Goal: Task Accomplishment & Management: Use online tool/utility

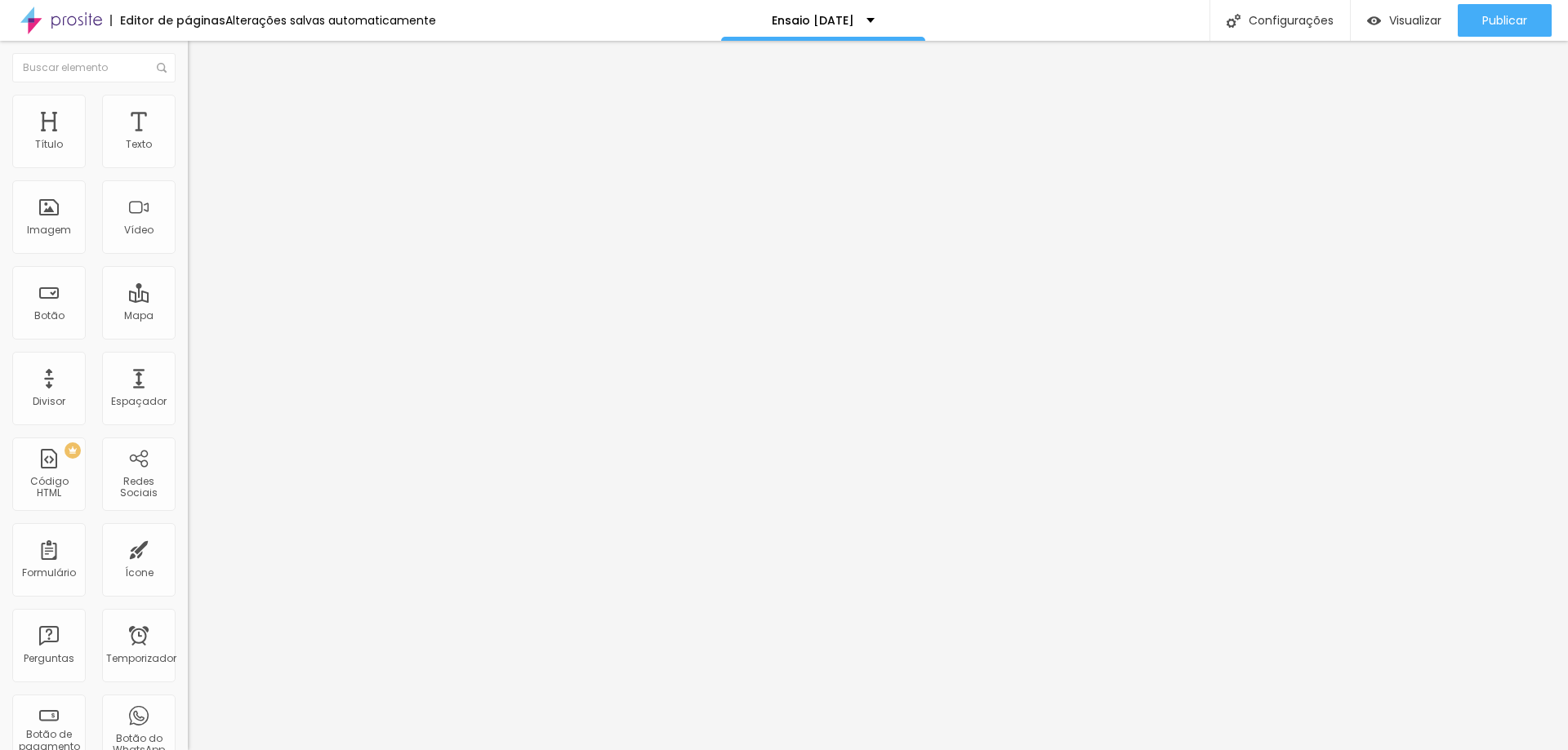
click at [203, 112] on font "Estilo" at bounding box center [215, 106] width 25 height 13
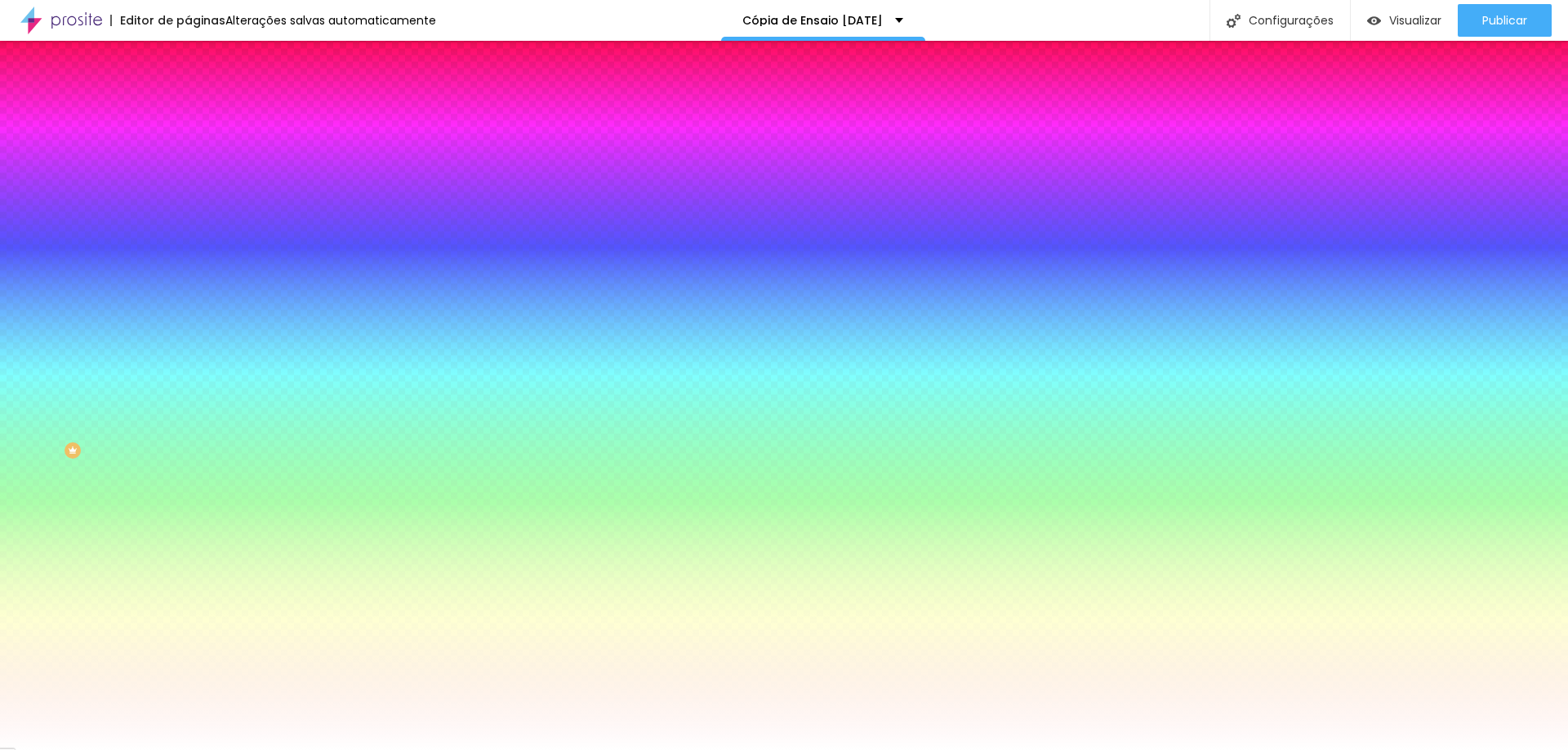
click at [187, 238] on input "#FFFFFF" at bounding box center [285, 230] width 196 height 16
paste input "EDEDED"
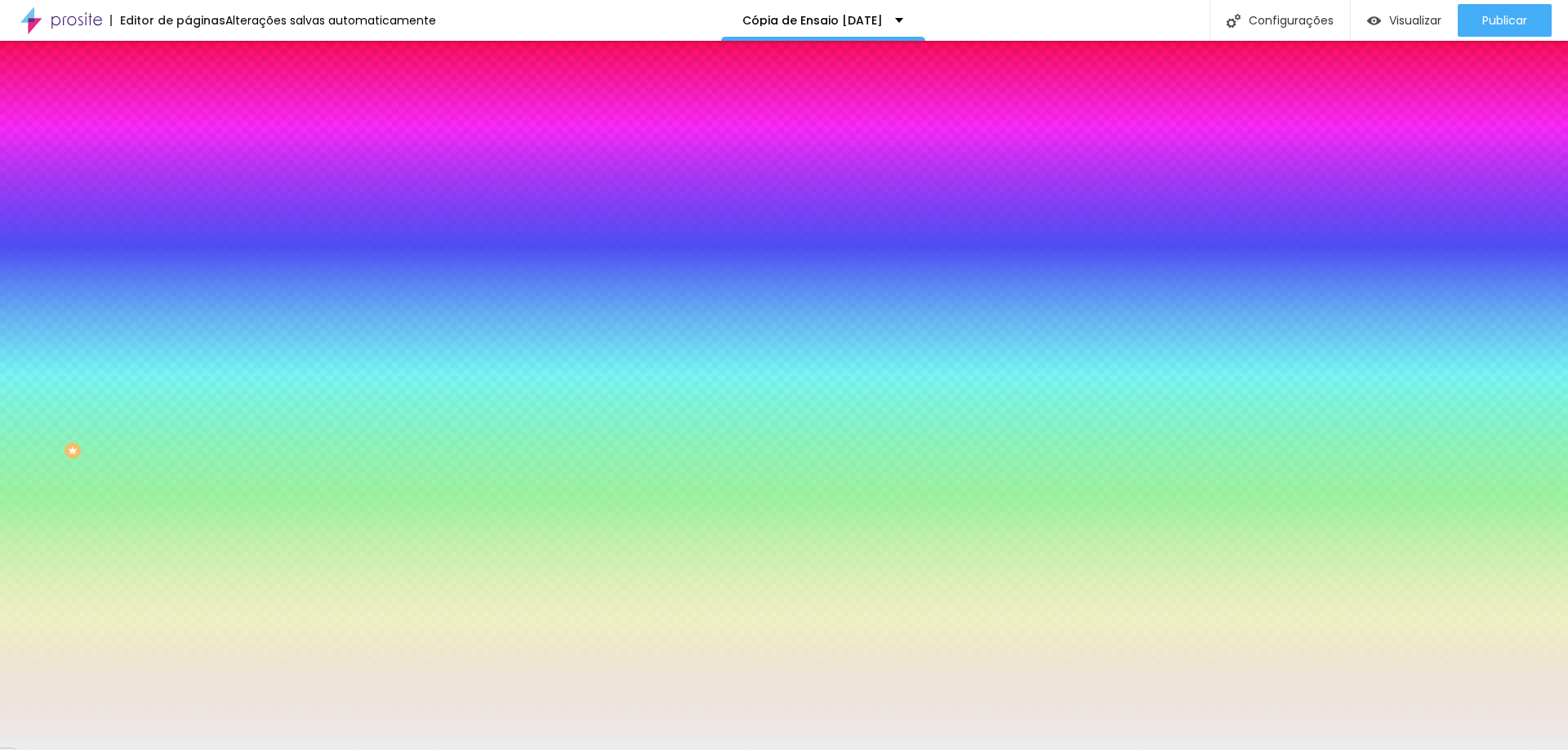
type input "#EDEDED"
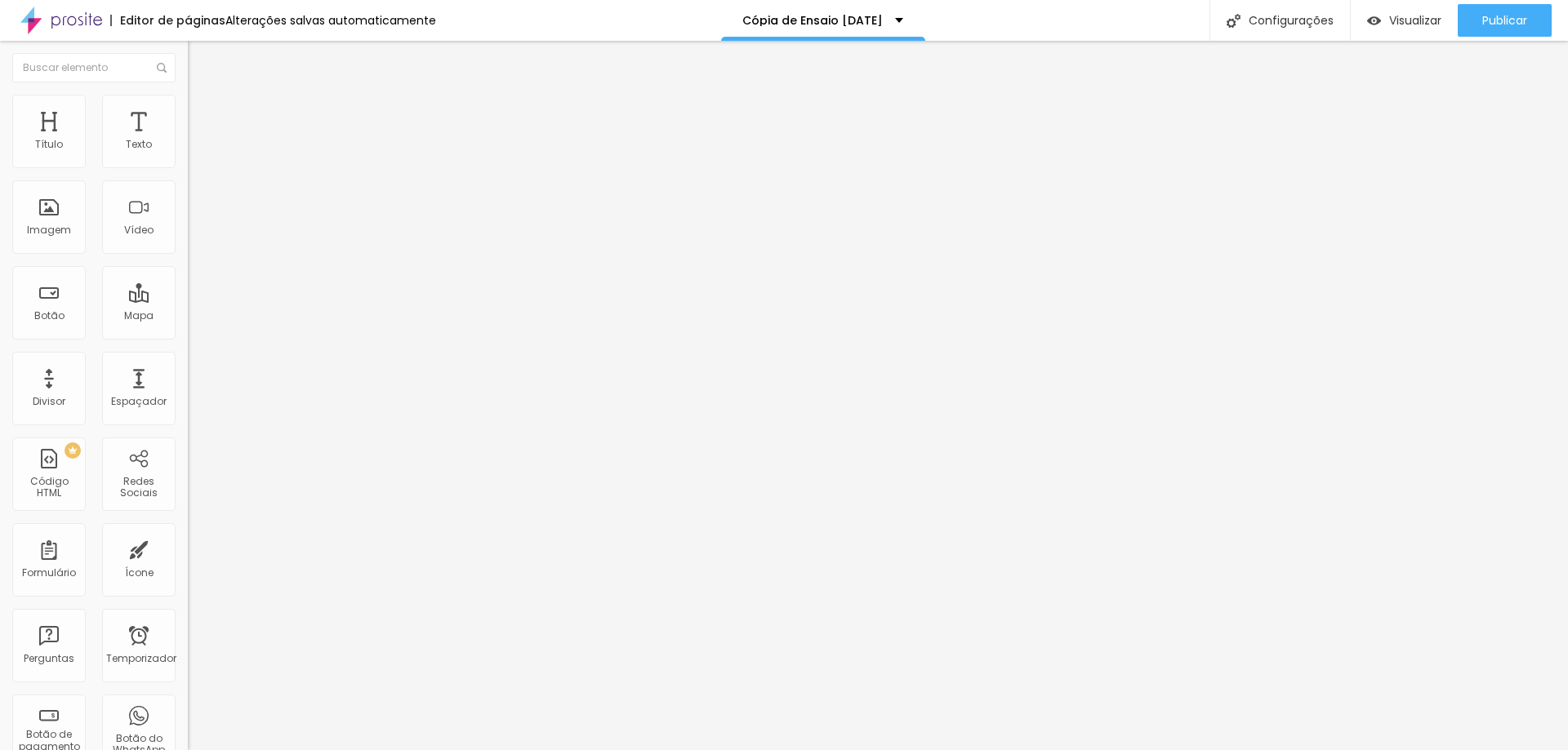
click at [200, 59] on img "button" at bounding box center [207, 60] width 13 height 13
click at [198, 140] on font "Adicionar imagem" at bounding box center [245, 133] width 95 height 13
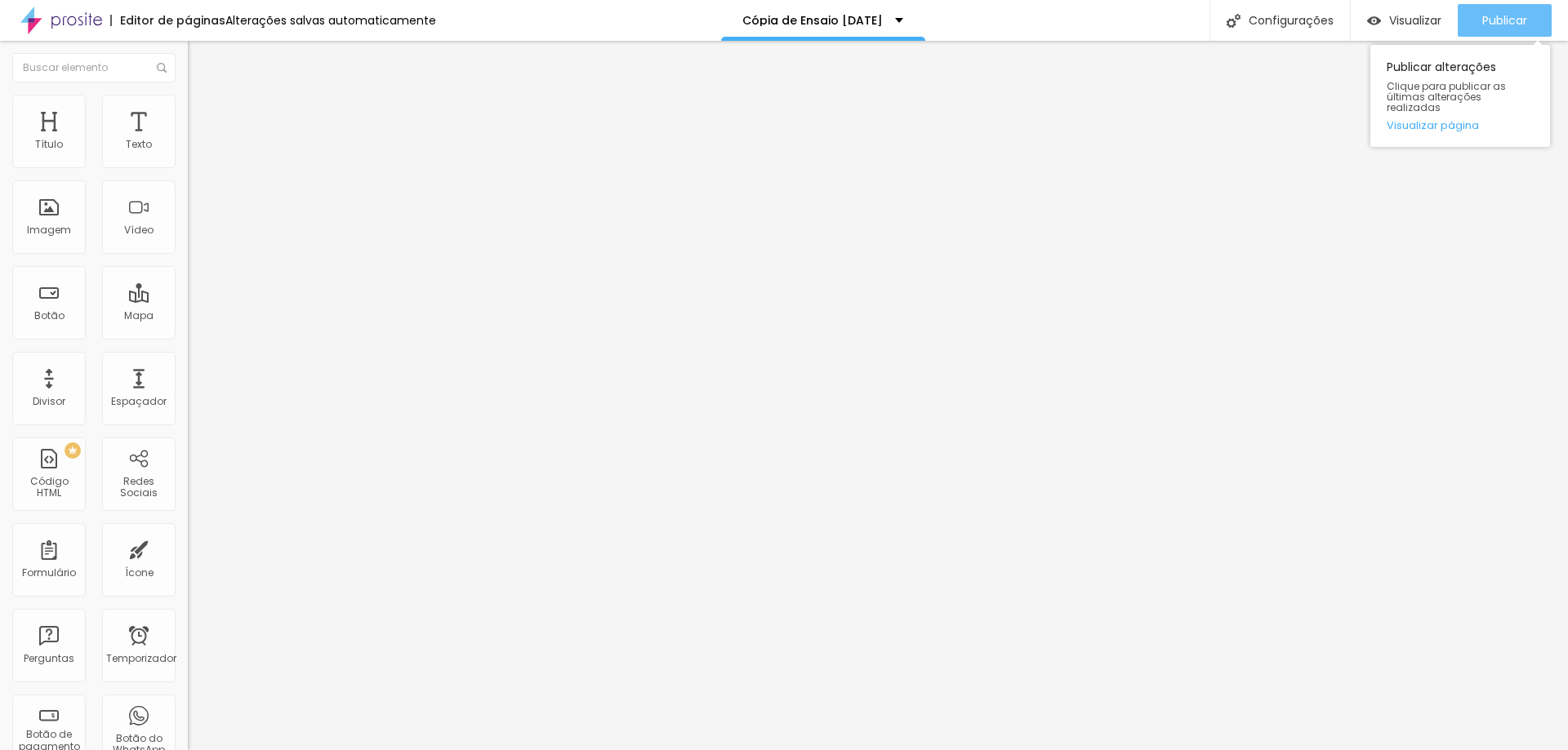
click at [1496, 24] on font "Publicar" at bounding box center [1505, 20] width 45 height 16
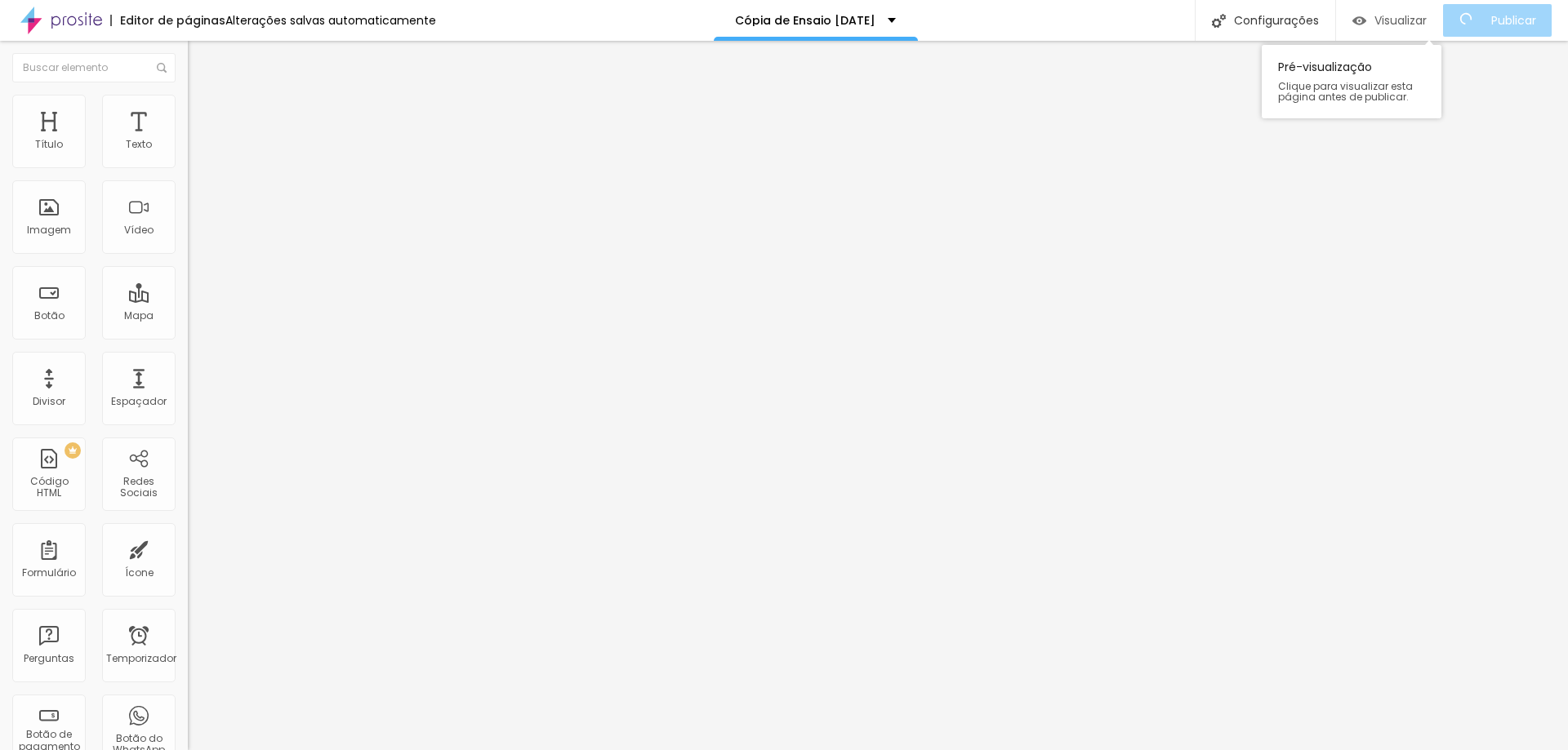
click at [1409, 28] on font "Visualizar" at bounding box center [1400, 20] width 52 height 16
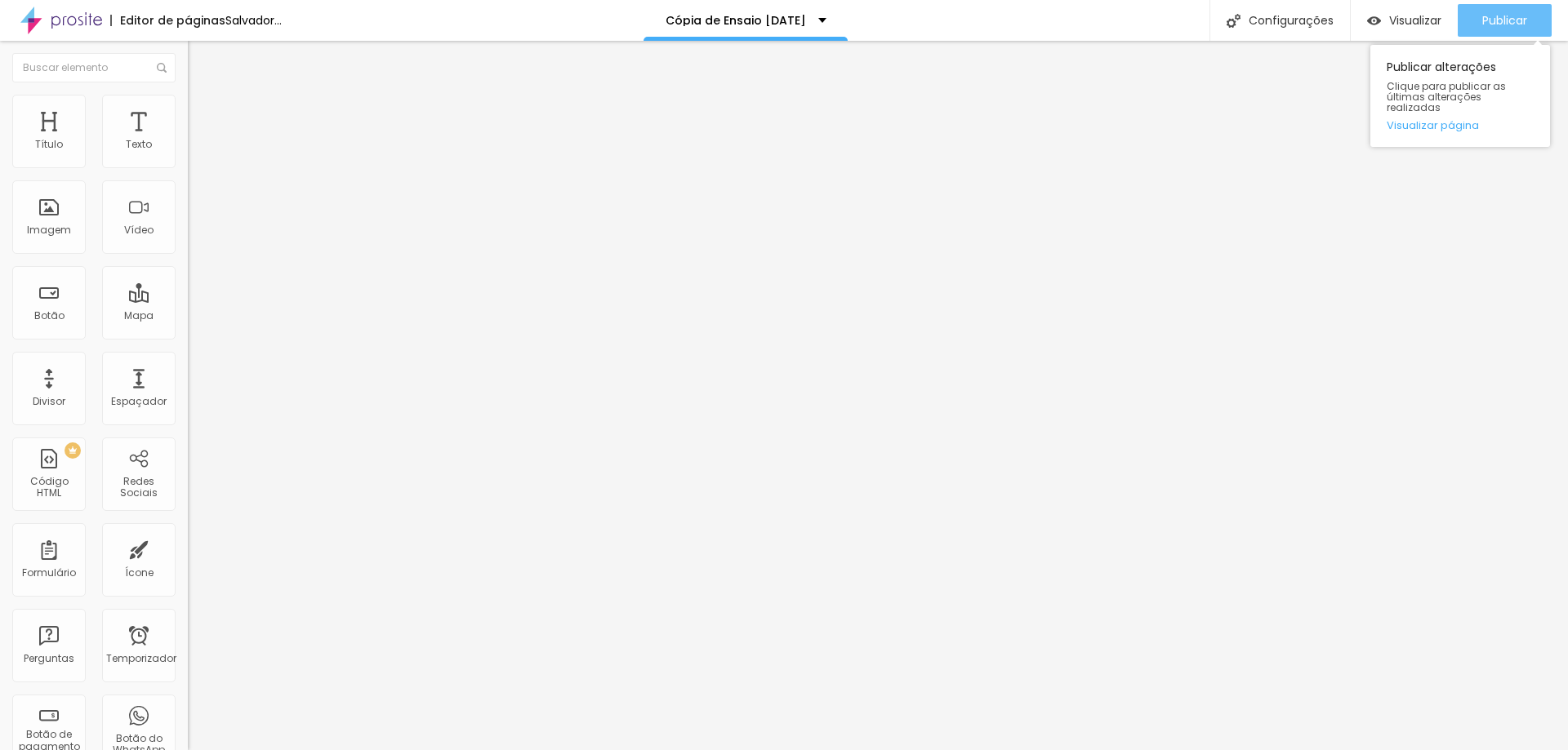
click at [1490, 19] on font "Publicar" at bounding box center [1505, 20] width 45 height 16
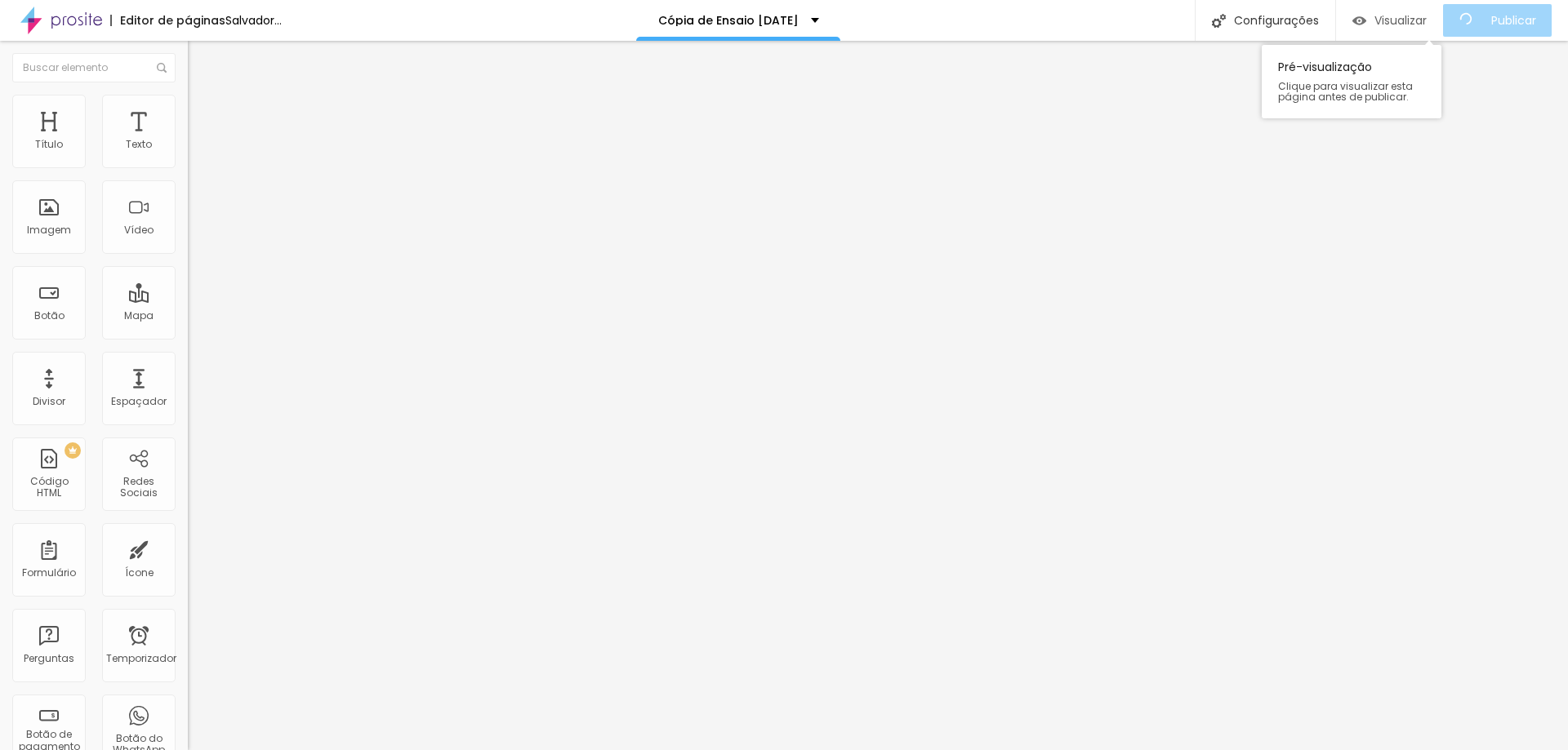
click at [1424, 19] on font "Visualizar" at bounding box center [1400, 20] width 52 height 16
click at [196, 150] on icon "button" at bounding box center [199, 147] width 7 height 7
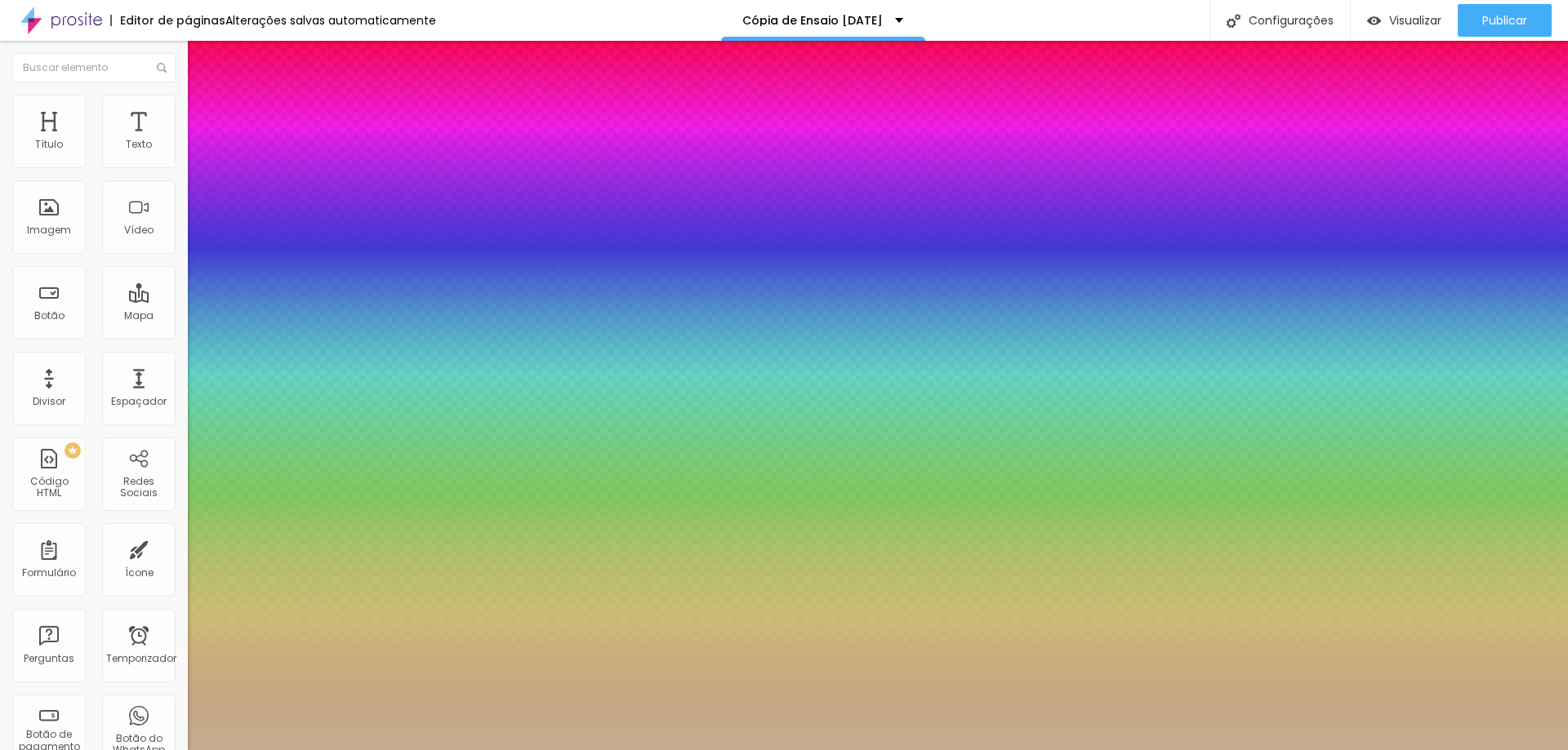
type input "1"
type input "18"
type input "1"
type input "17"
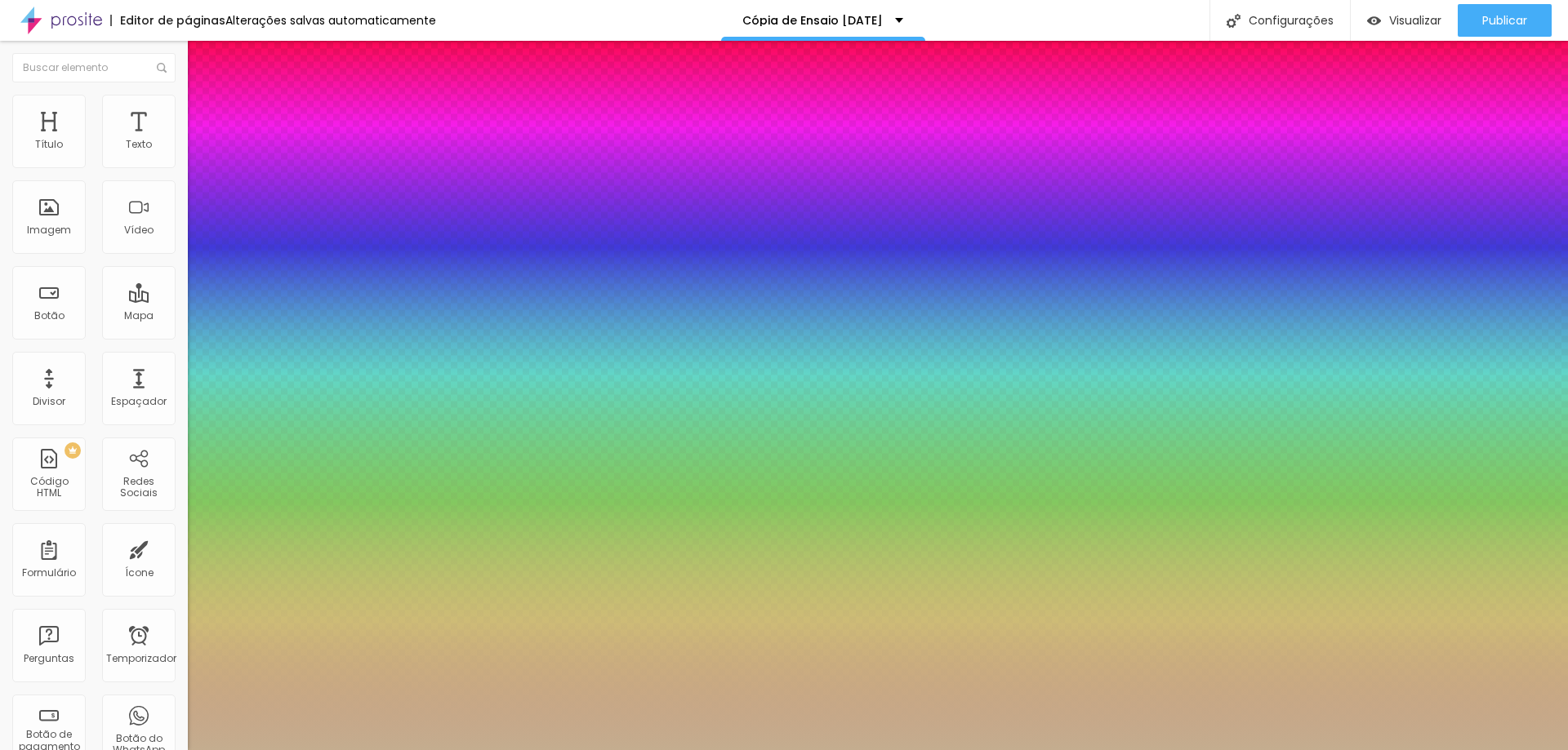
type input "17"
type input "1"
type input "16"
type input "1"
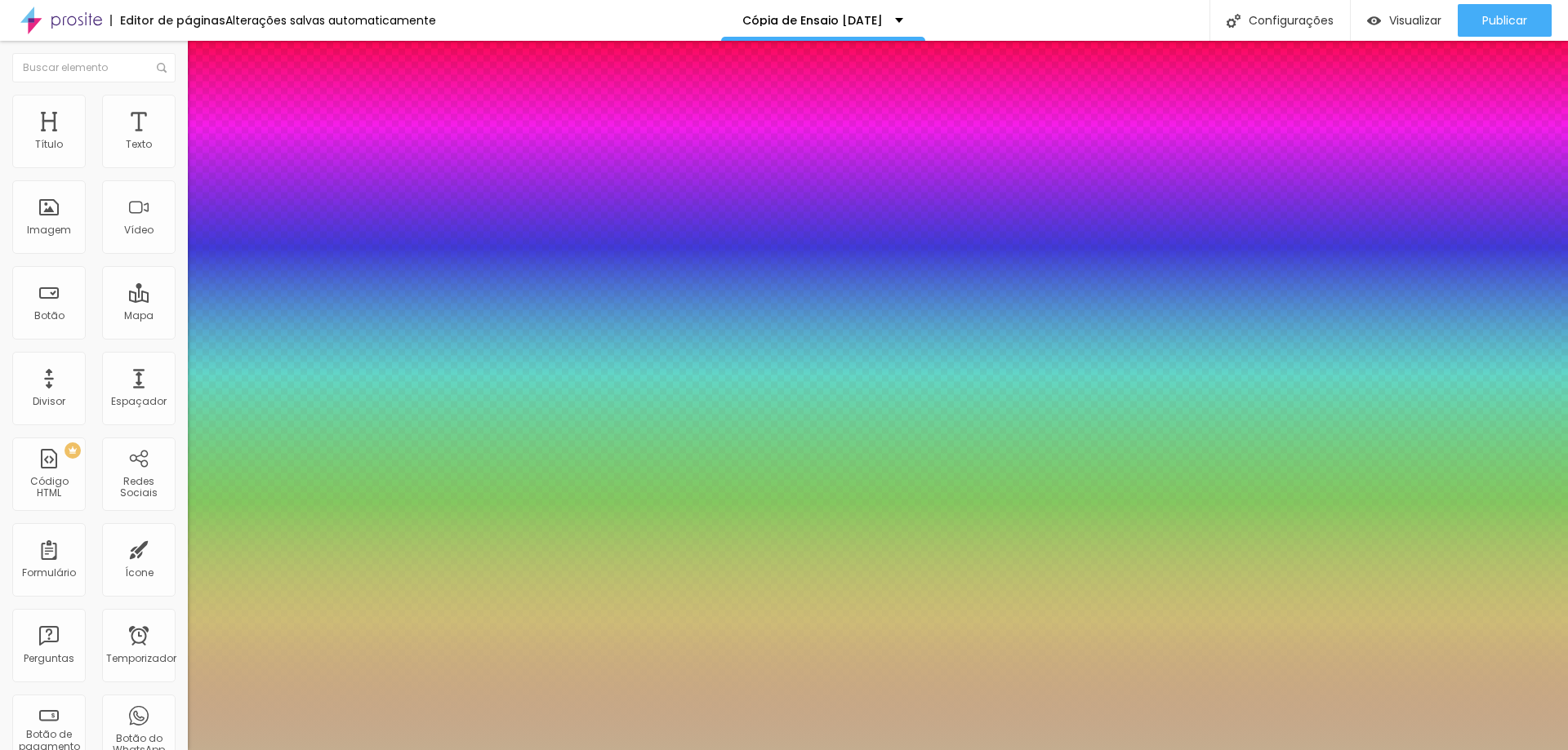
type input "15"
type input "1"
drag, startPoint x: 225, startPoint y: 278, endPoint x: 286, endPoint y: 288, distance: 61.8
type input "15"
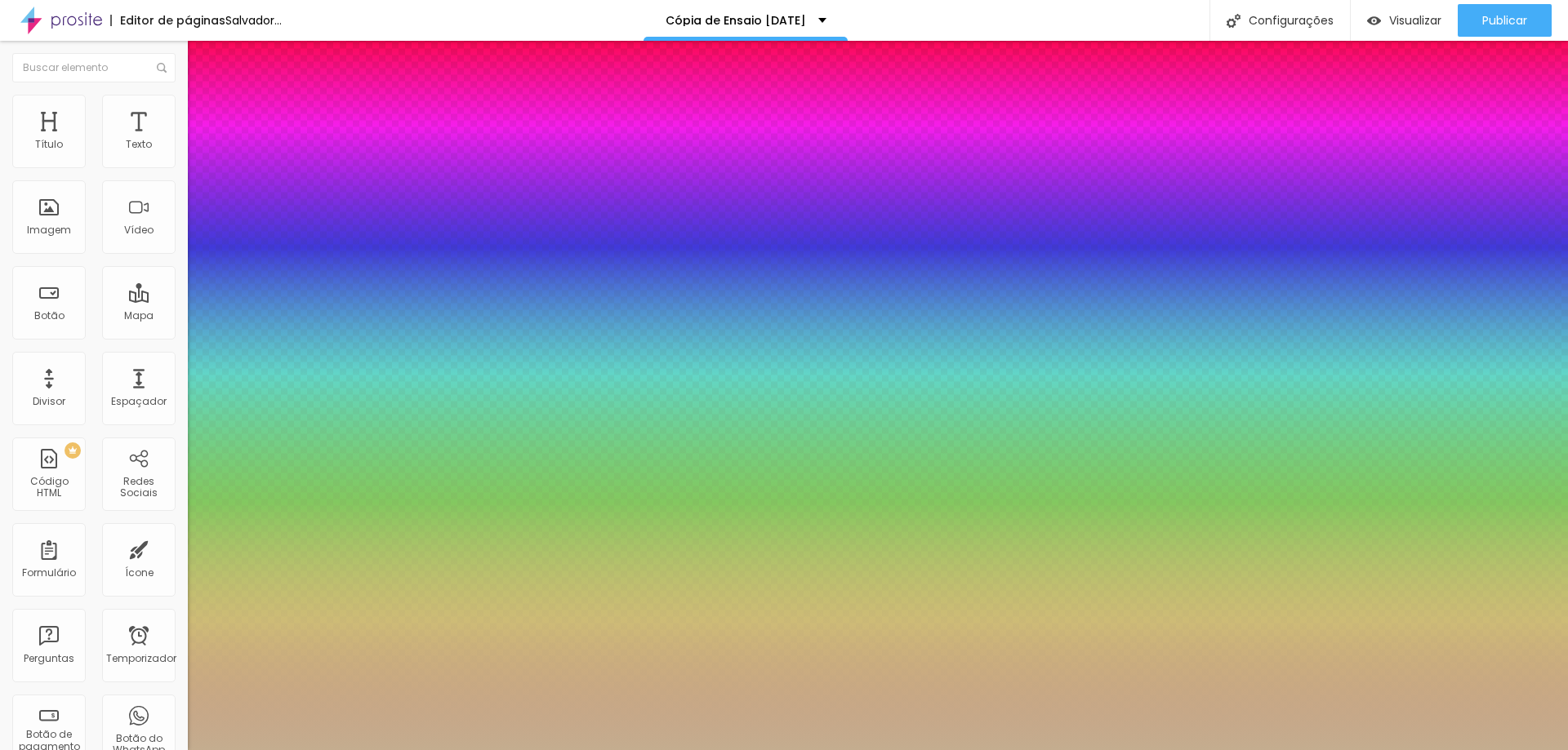
type input "1"
click at [1475, 749] on div at bounding box center [784, 750] width 1568 height 0
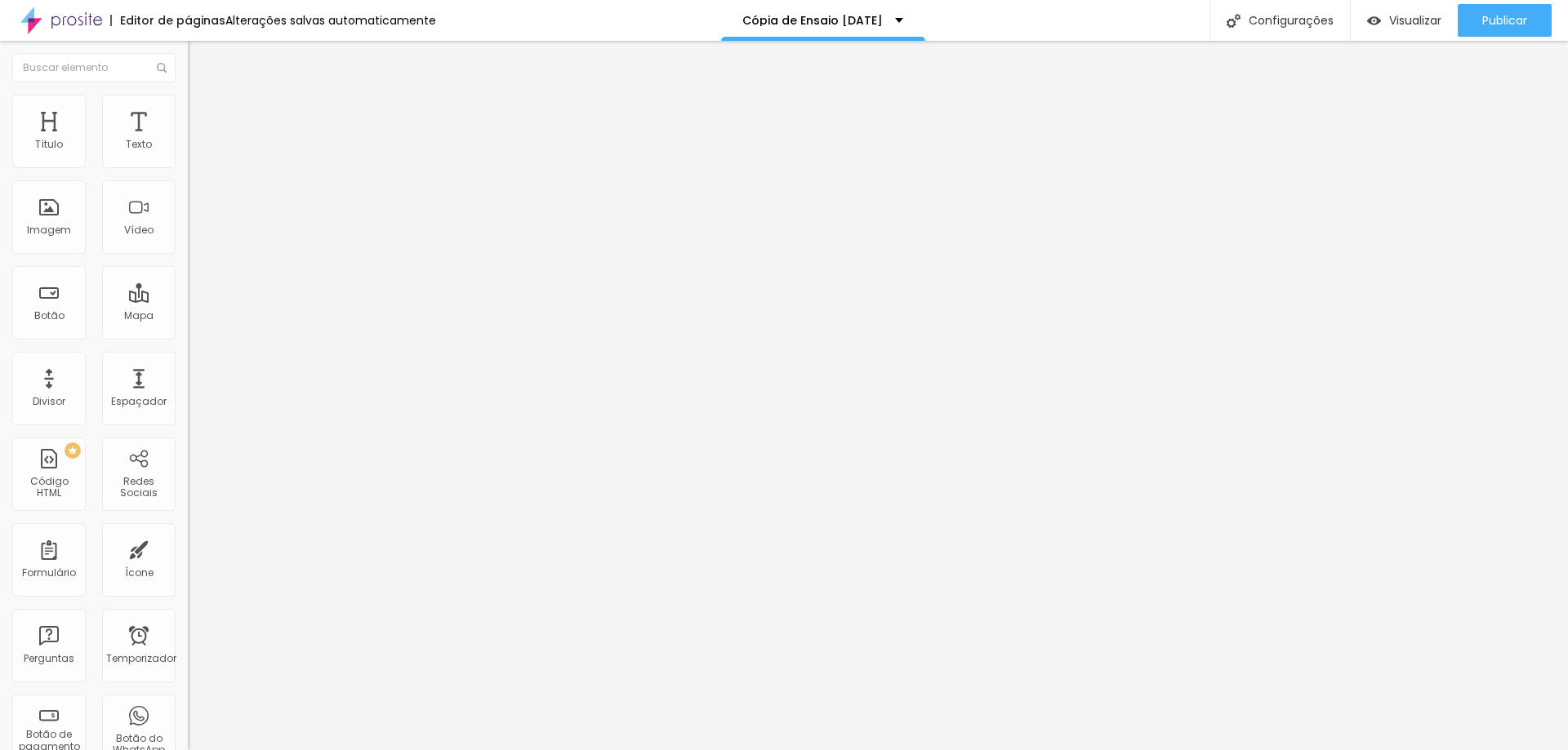
click at [194, 152] on icon "button" at bounding box center [199, 147] width 10 height 10
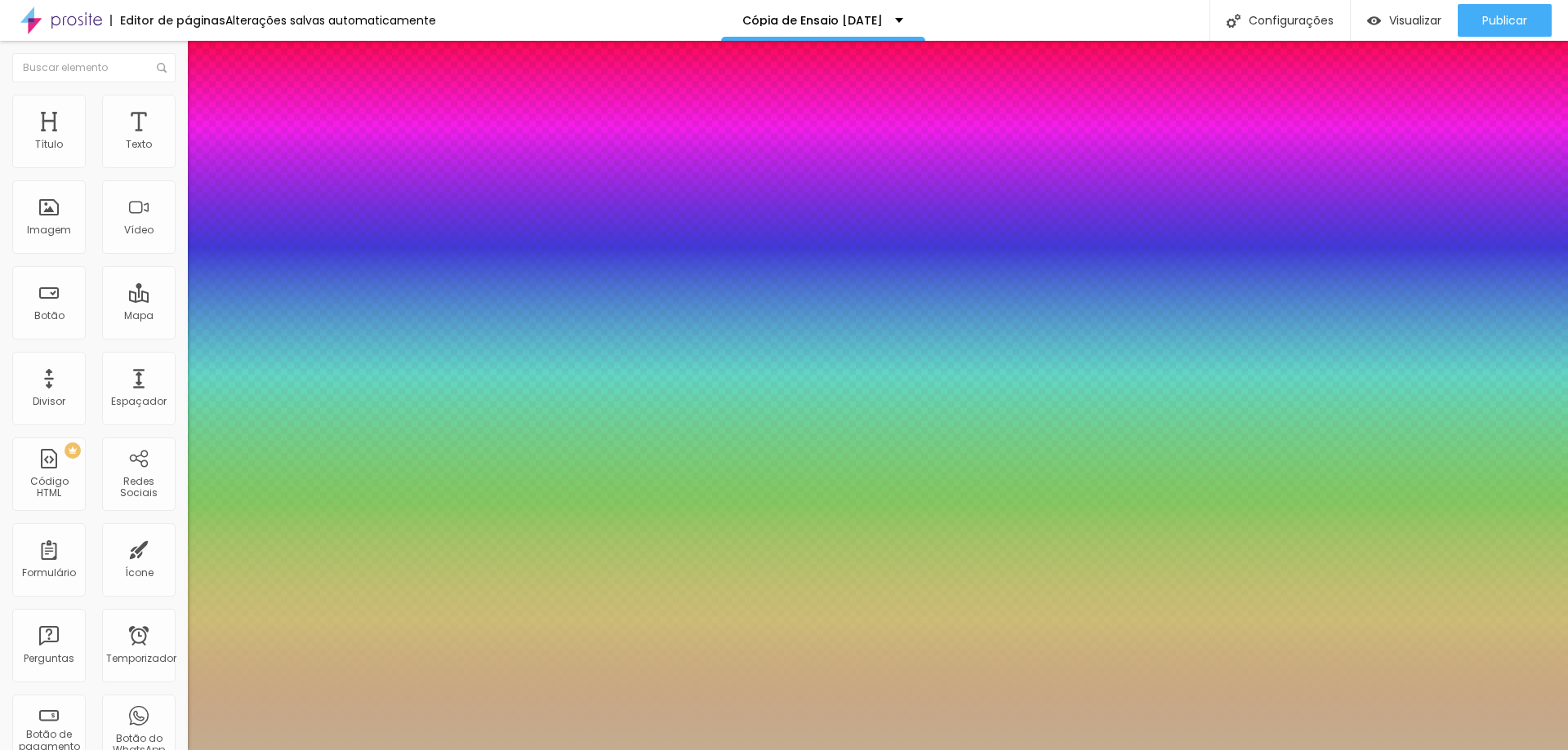
type input "1"
click at [538, 749] on div at bounding box center [784, 750] width 1568 height 0
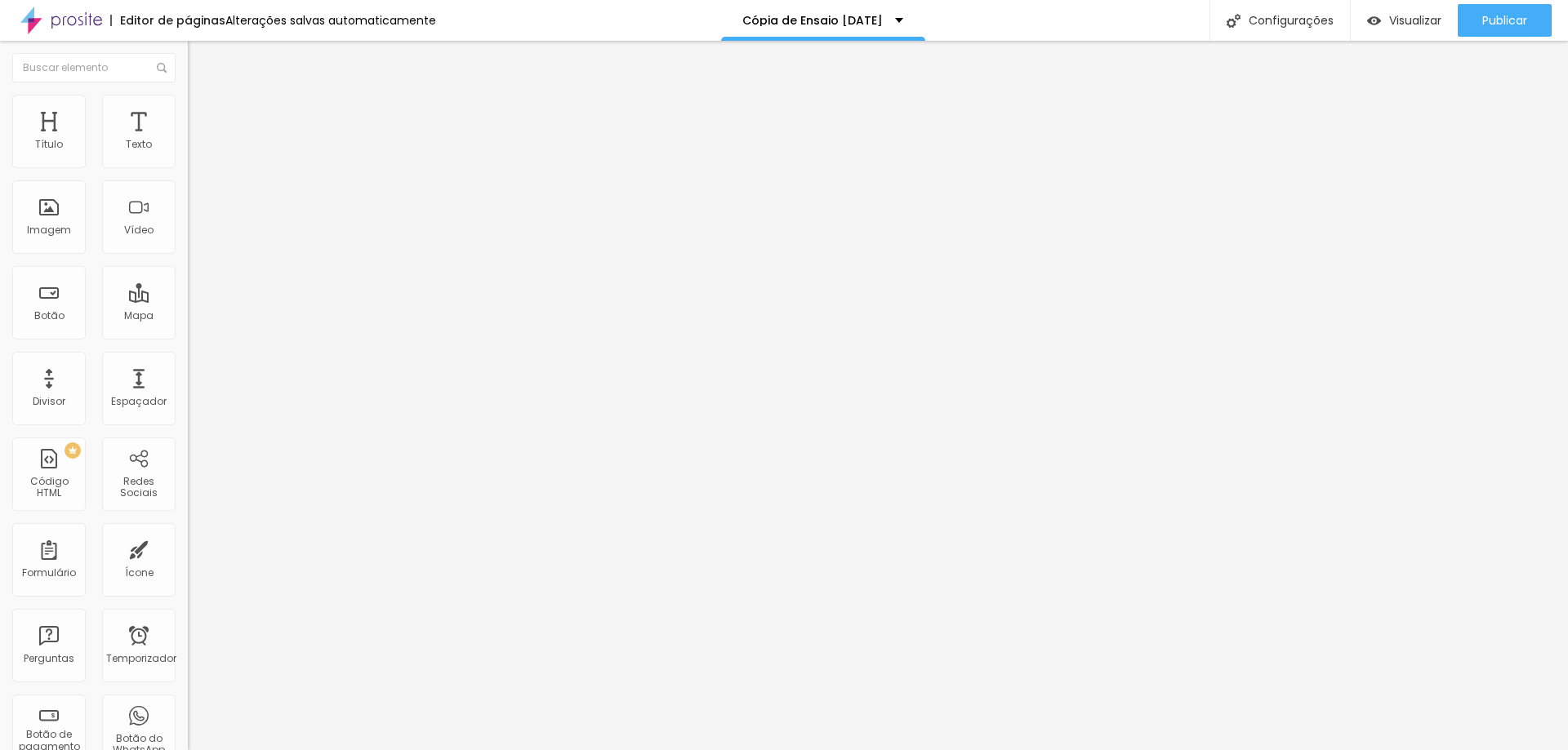
click at [194, 152] on icon "button" at bounding box center [199, 147] width 10 height 10
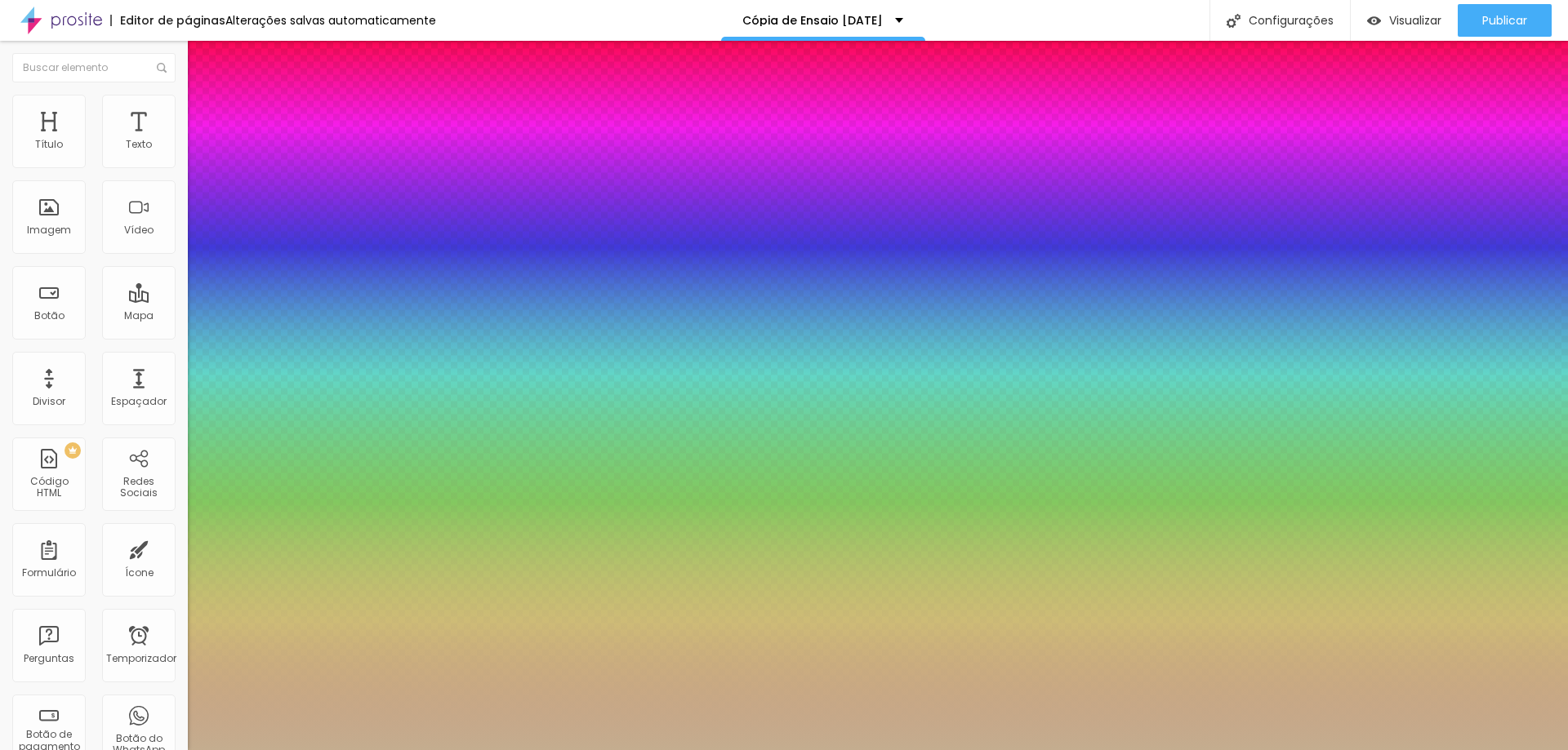
type input "1"
click at [1416, 749] on div at bounding box center [784, 750] width 1568 height 0
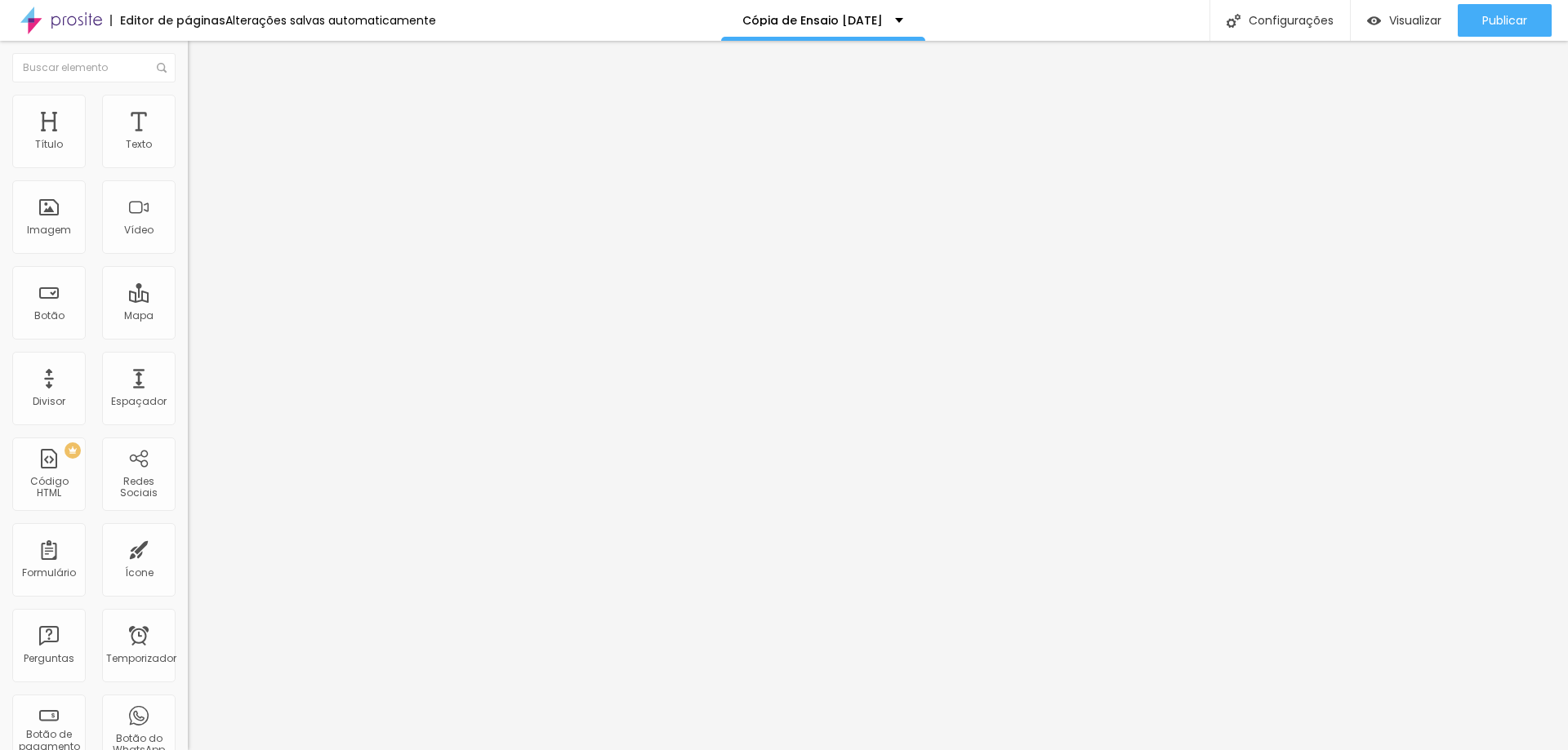
click at [187, 196] on font "Sólido" at bounding box center [203, 190] width 32 height 13
click at [187, 100] on li "Estilo" at bounding box center [281, 103] width 187 height 16
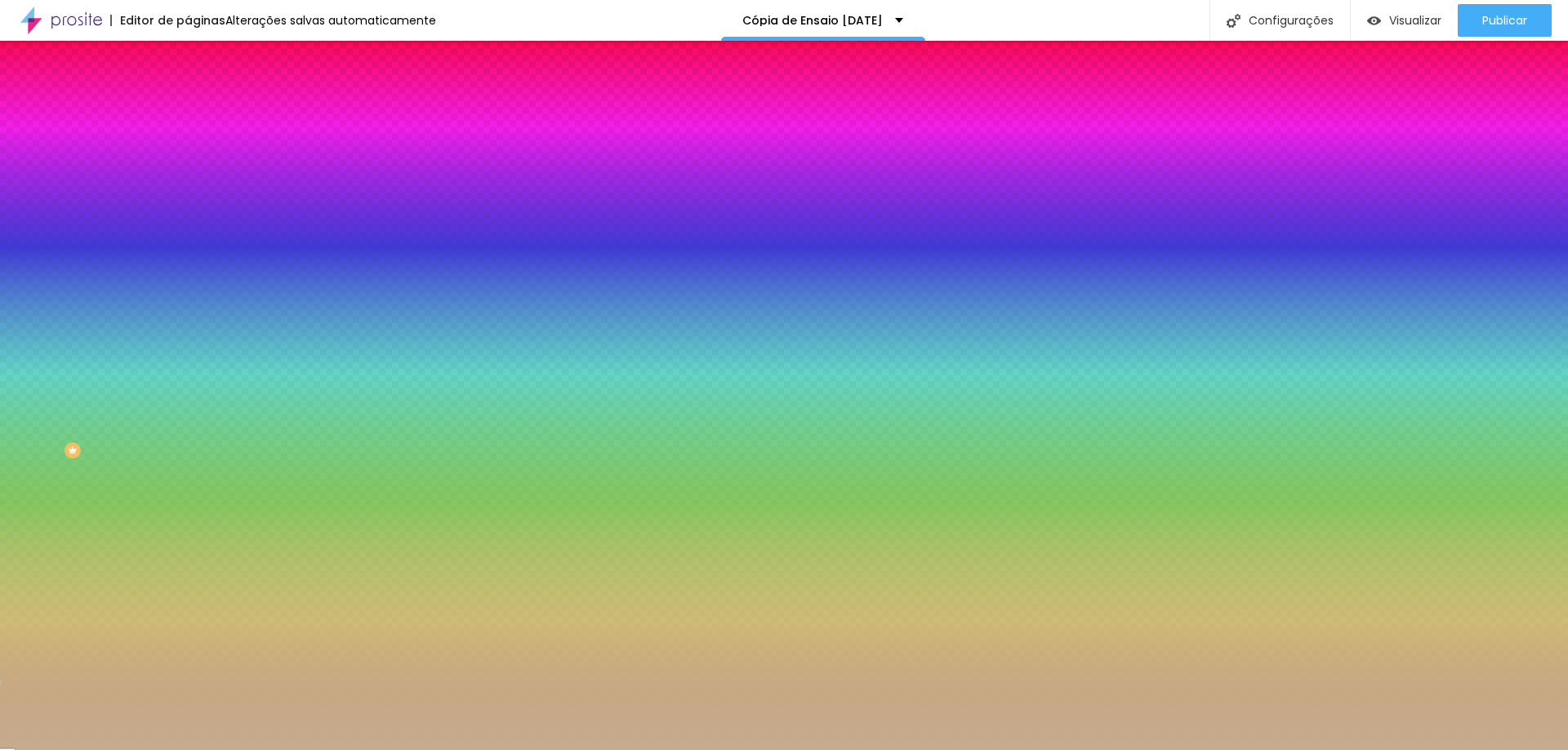
click at [187, 157] on input "#C4AD8F" at bounding box center [285, 163] width 196 height 16
paste input "922B27"
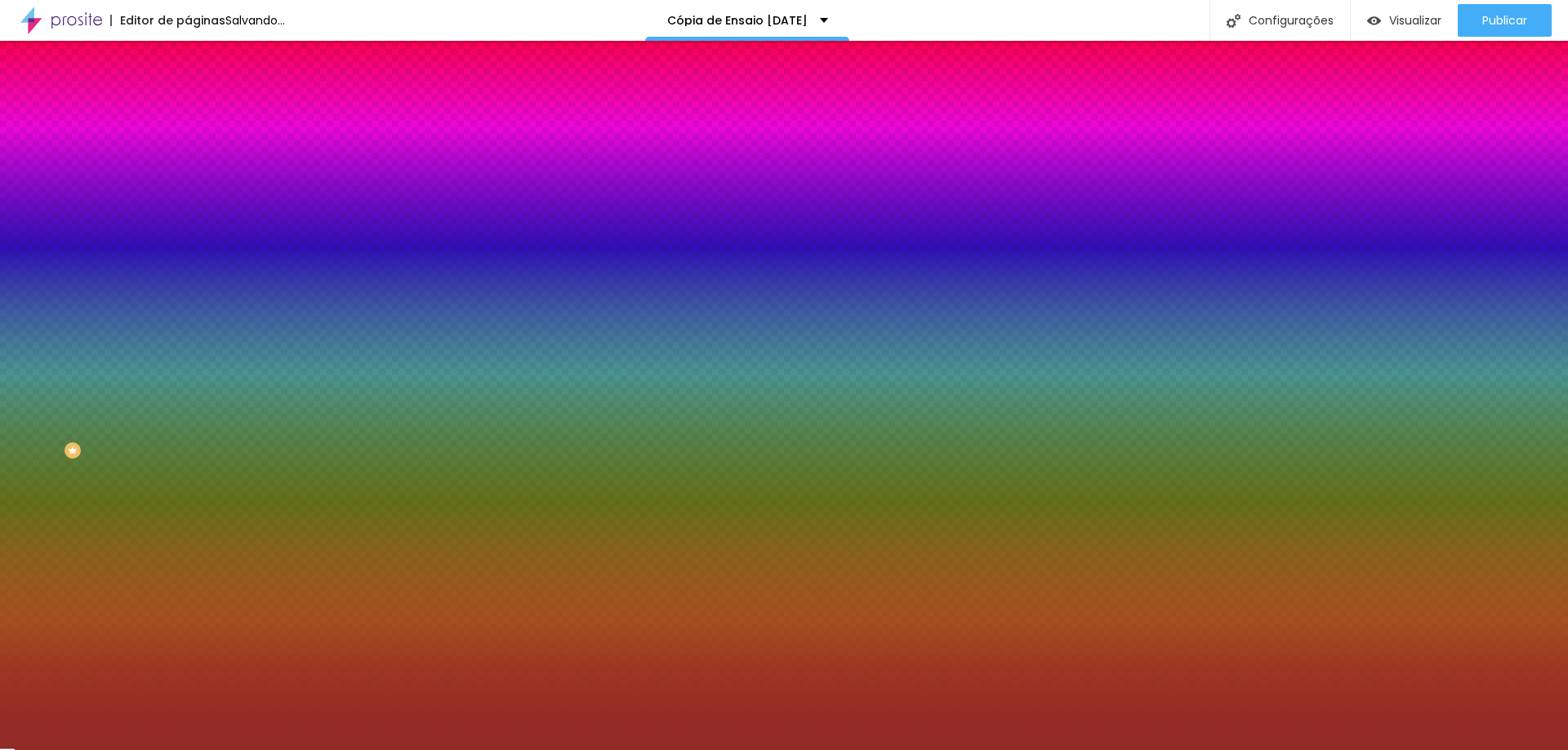
type input "#922B27"
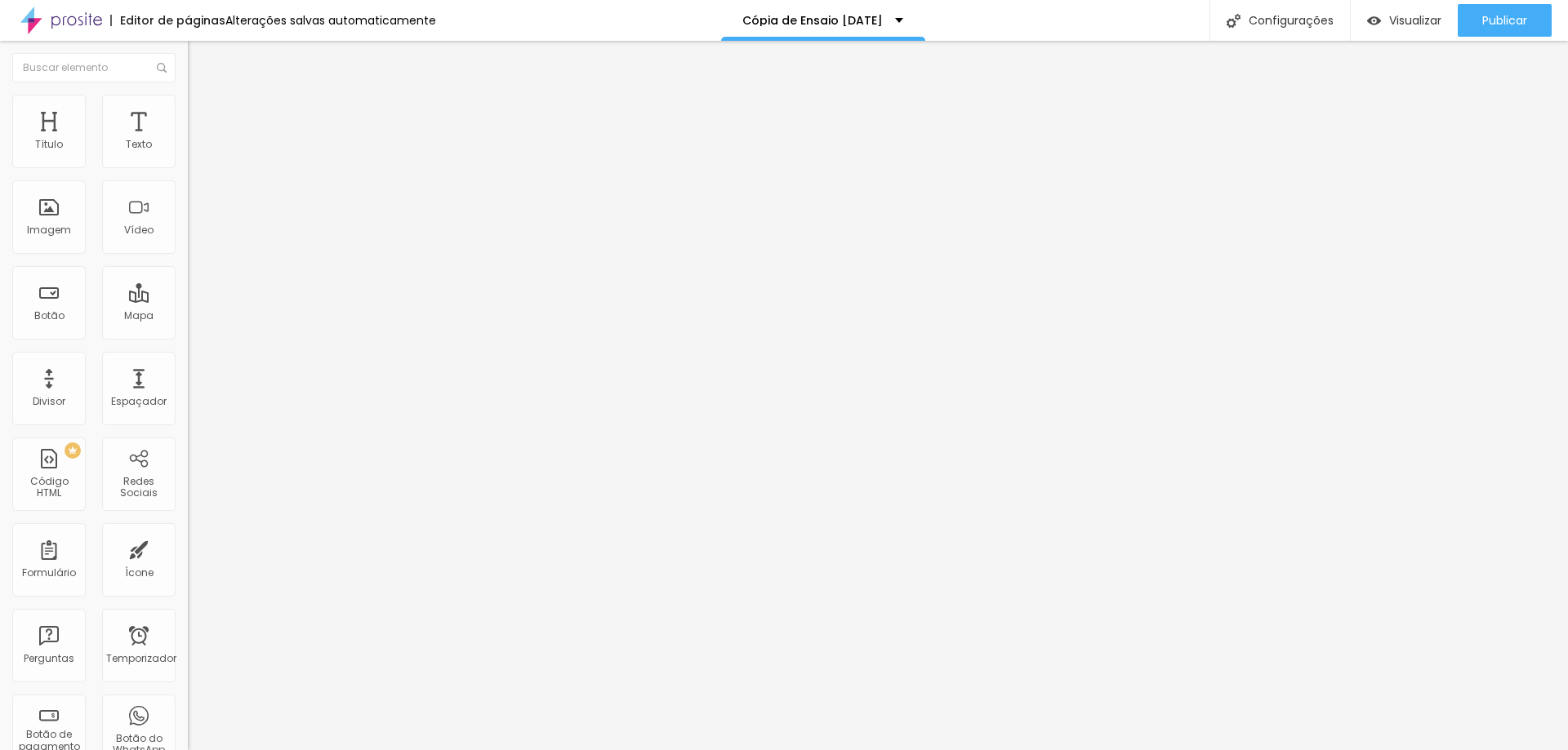
click at [187, 104] on img at bounding box center [194, 102] width 14 height 14
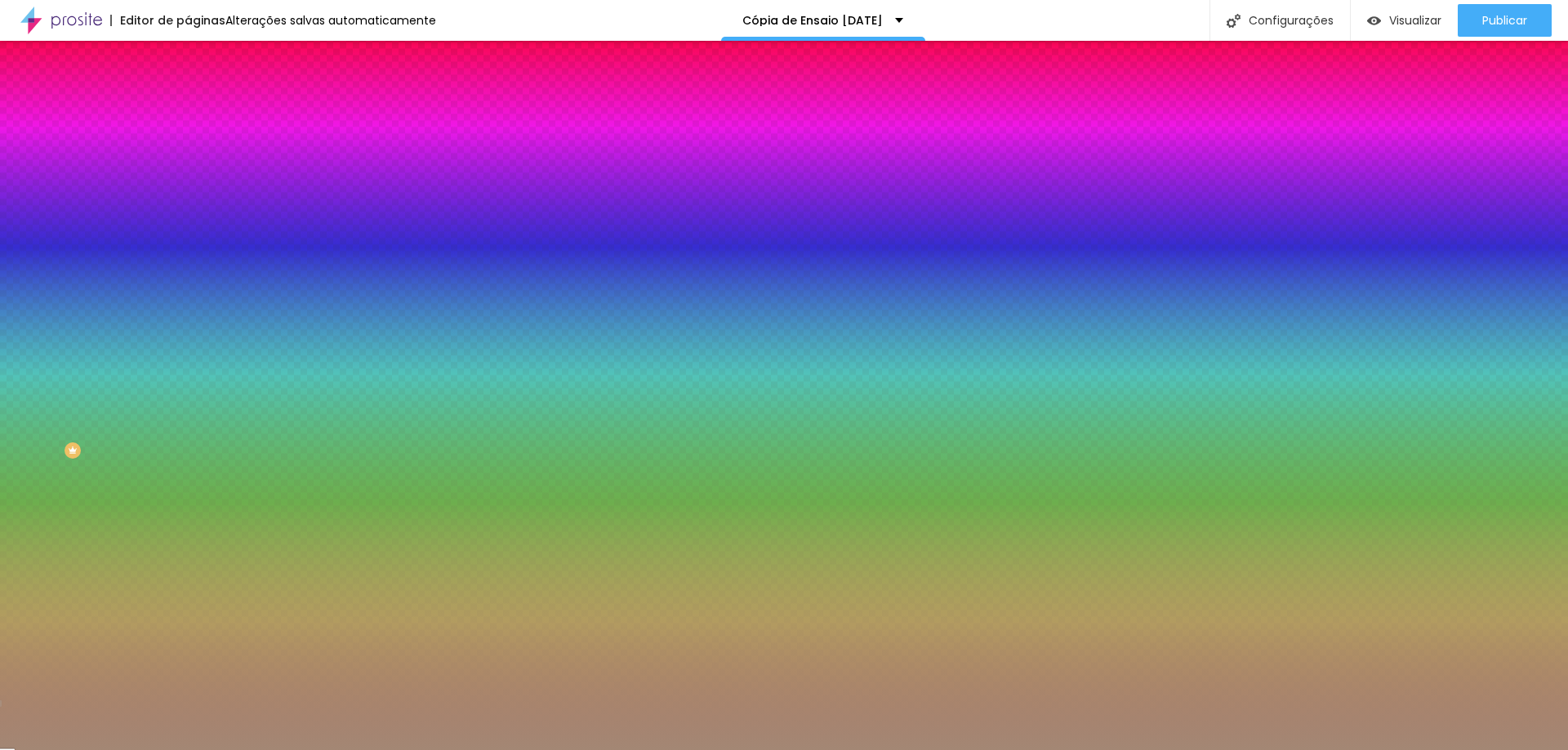
click at [187, 160] on input "#A38774" at bounding box center [285, 163] width 196 height 16
paste input "922B27"
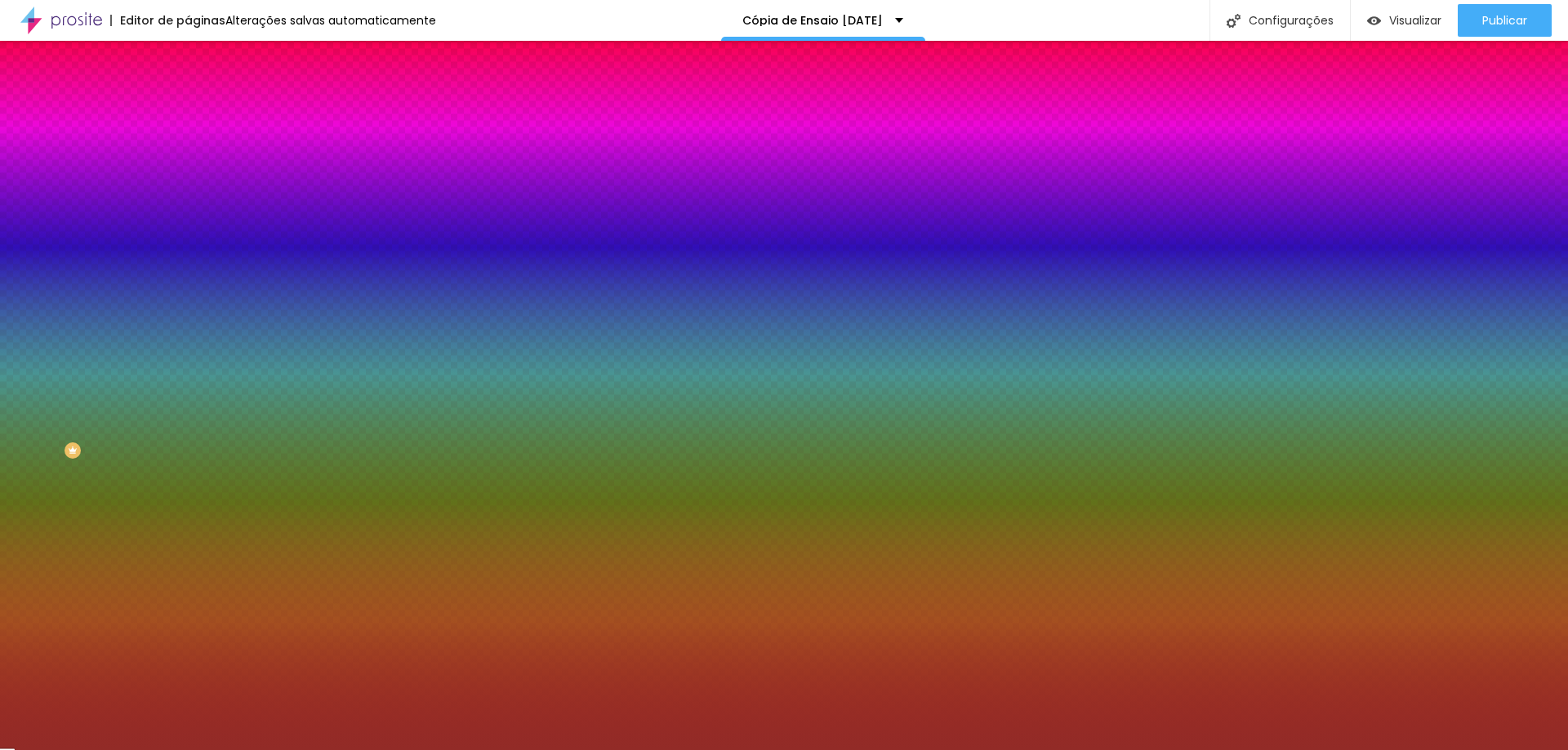
type input "#922B27"
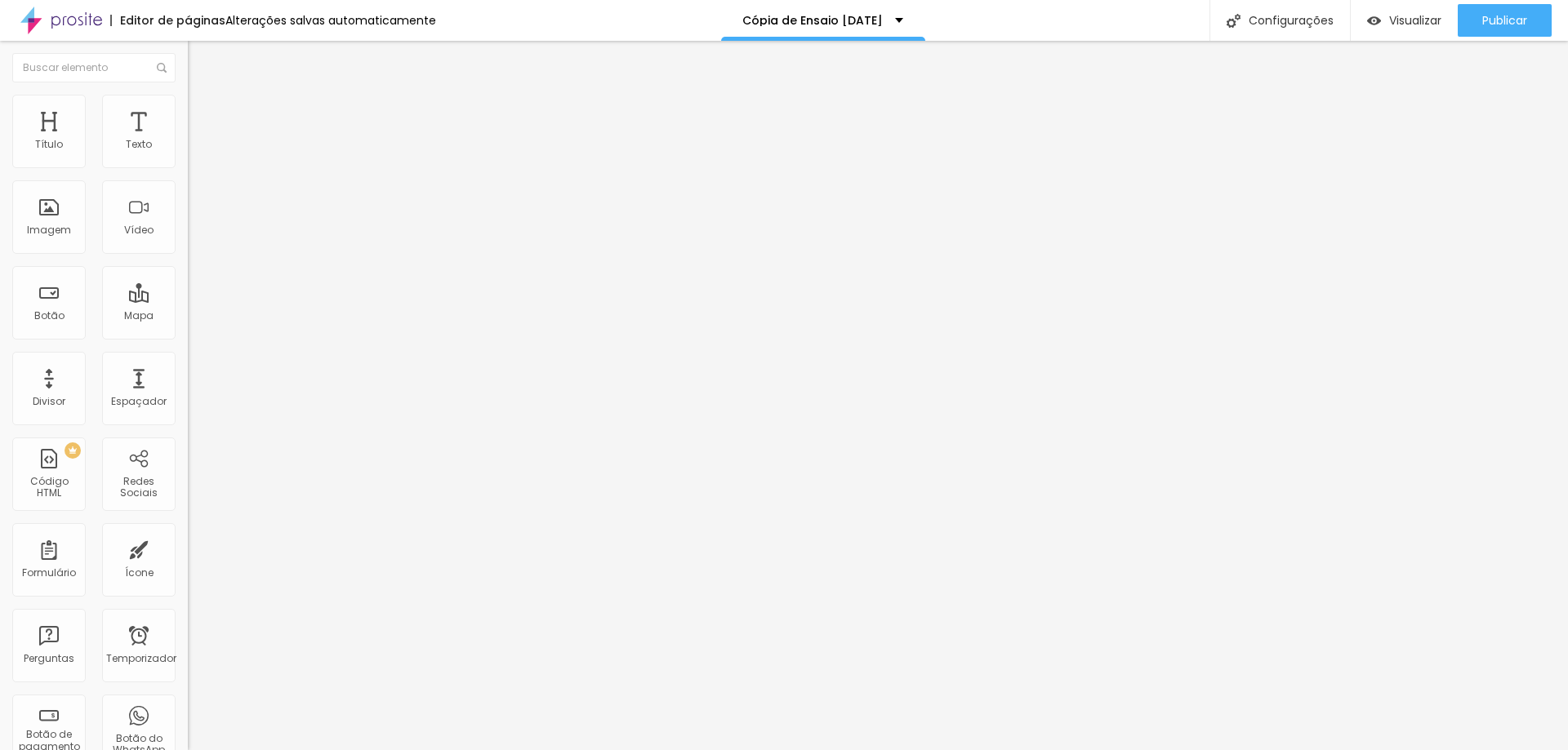
click at [187, 108] on li "Estilo" at bounding box center [281, 103] width 187 height 16
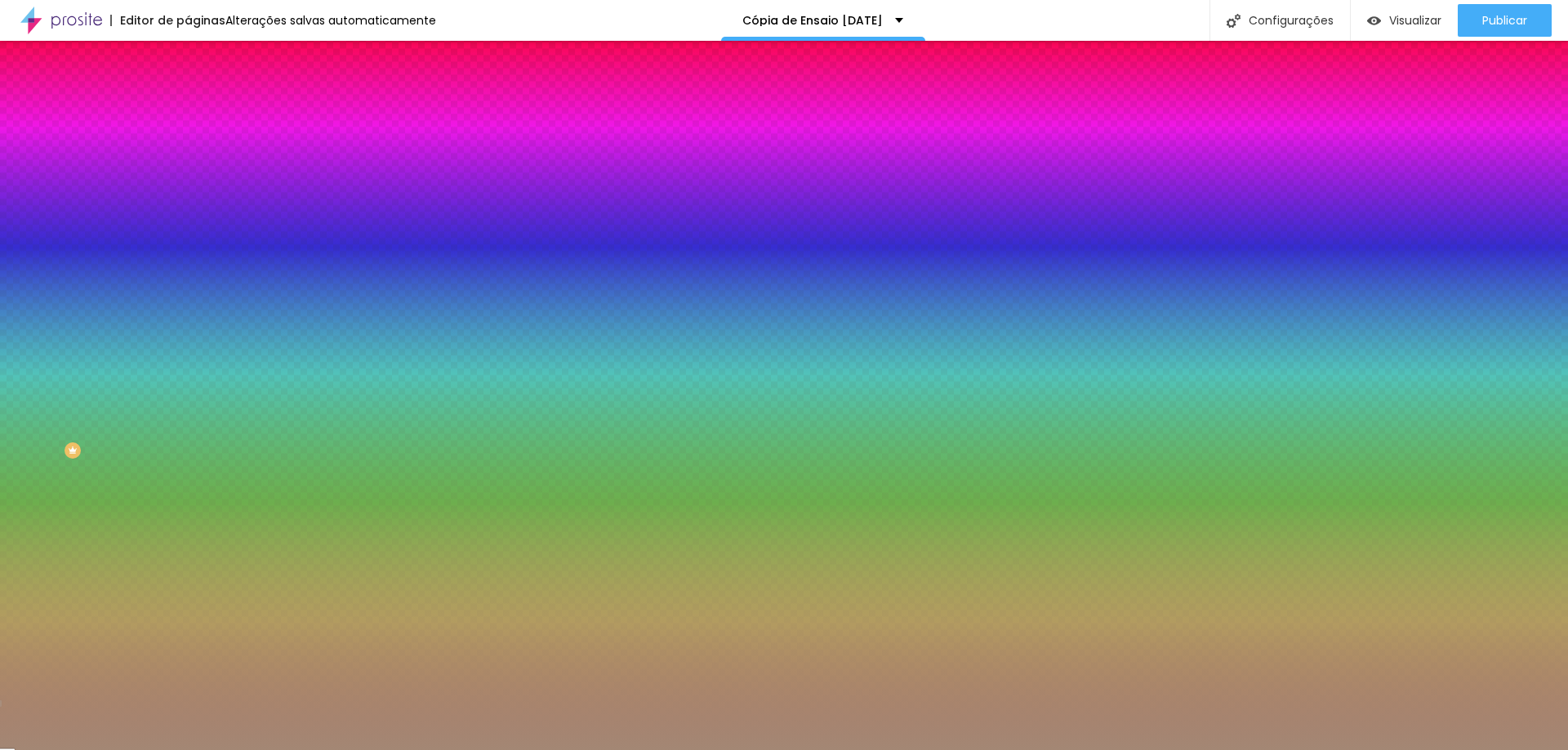
click at [187, 161] on input "#A38774" at bounding box center [285, 163] width 196 height 16
paste input "922B27"
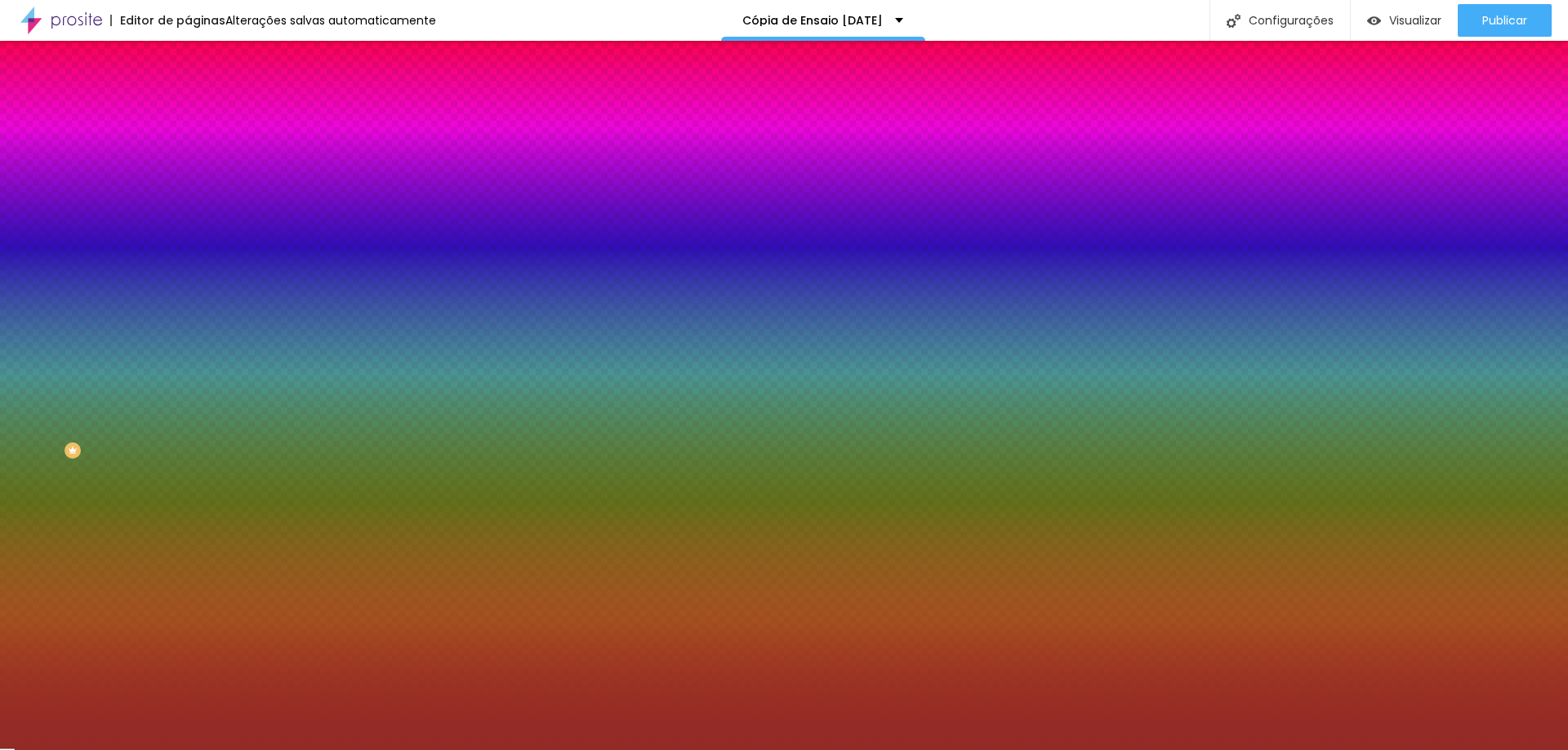
type input "#922B27"
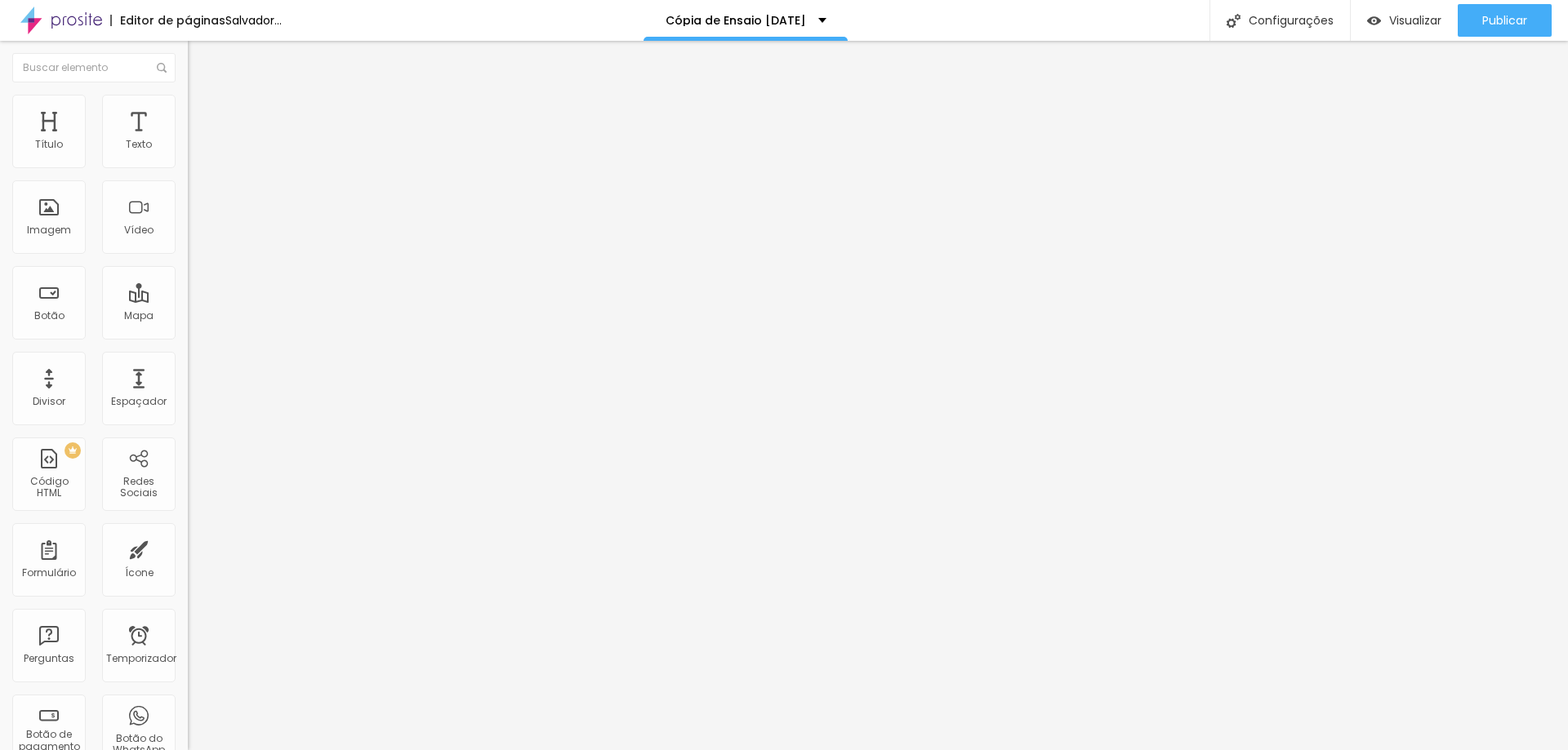
click at [187, 107] on li "Estilo" at bounding box center [281, 103] width 187 height 16
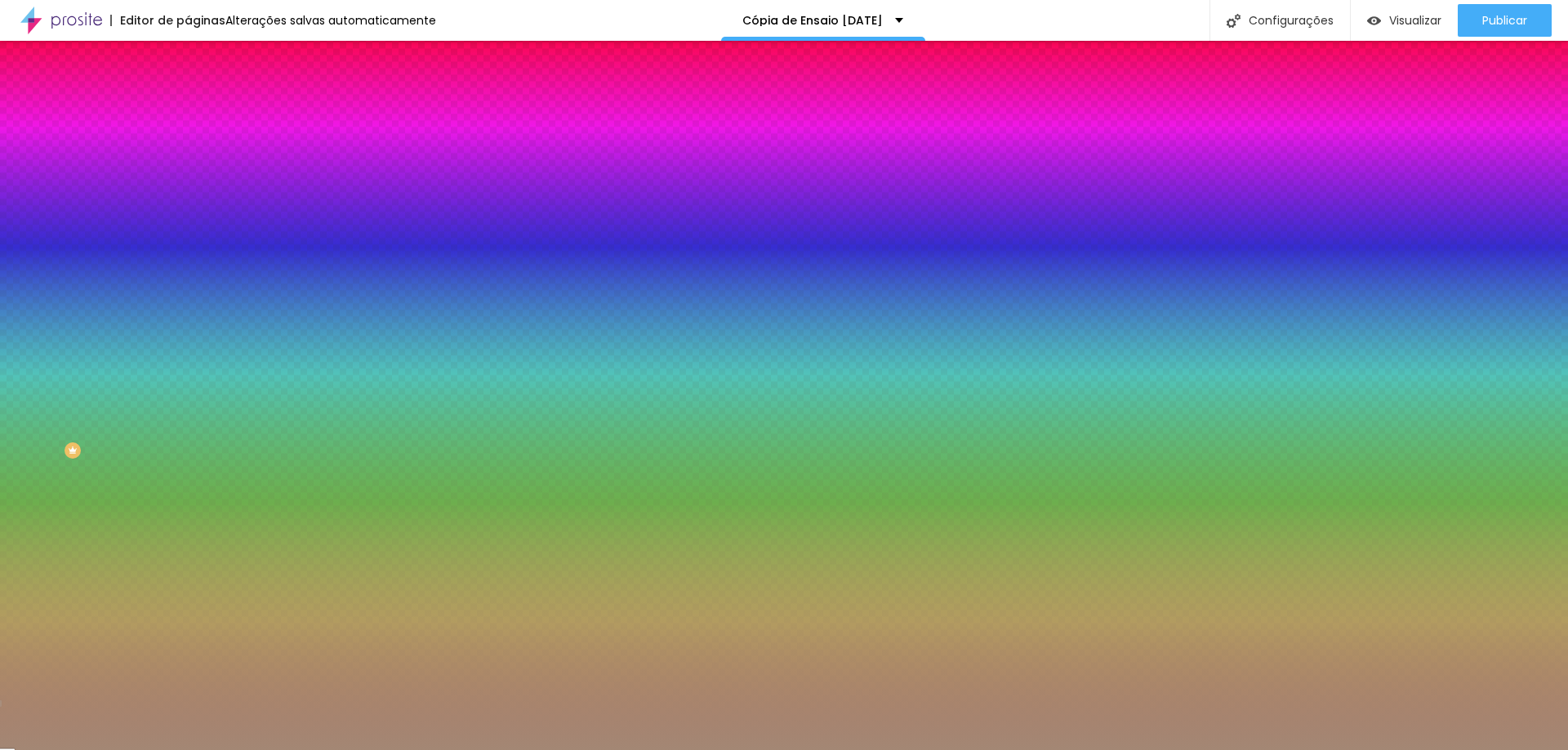
click at [187, 170] on input "#A38774" at bounding box center [285, 163] width 196 height 16
paste input "922B27"
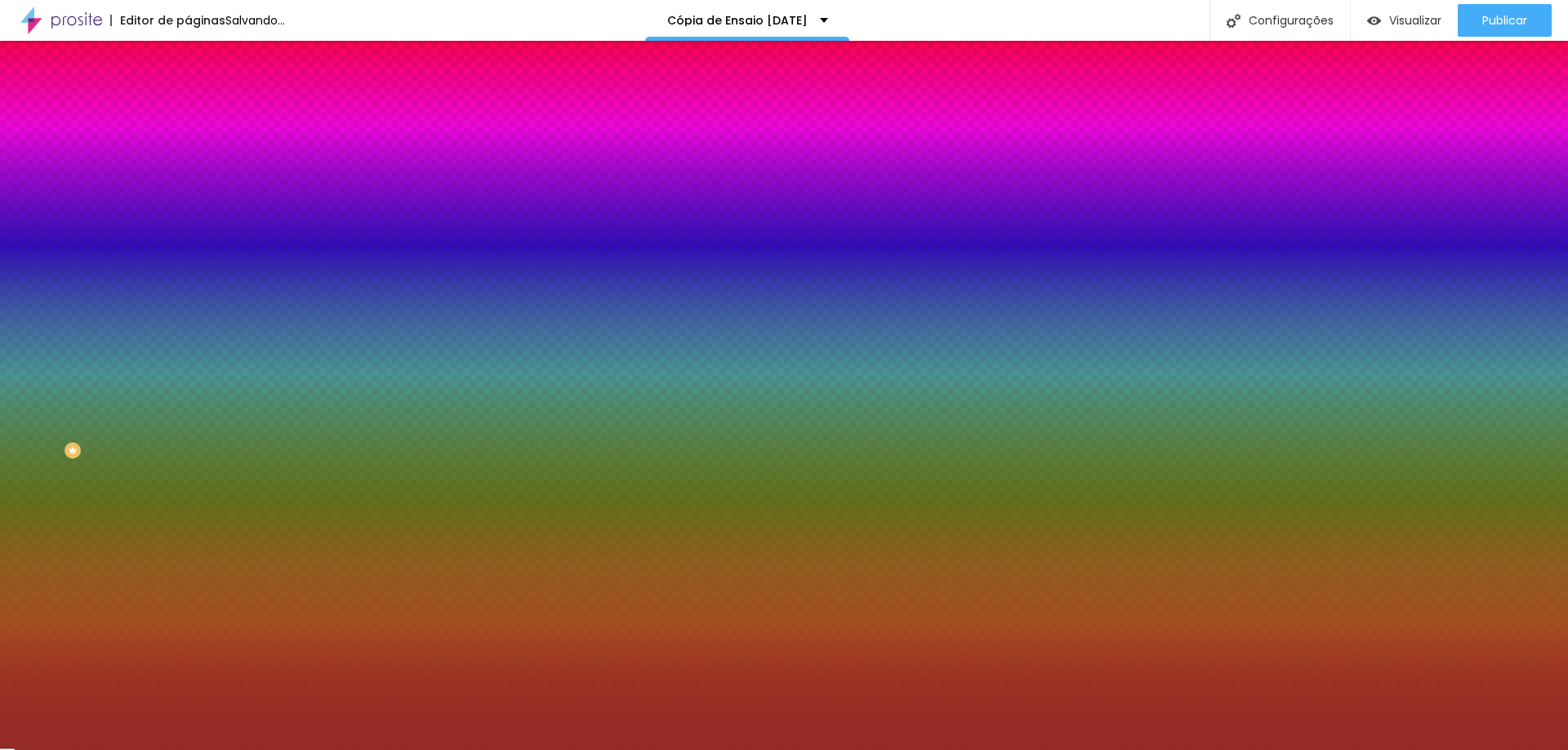
type input "#922B27"
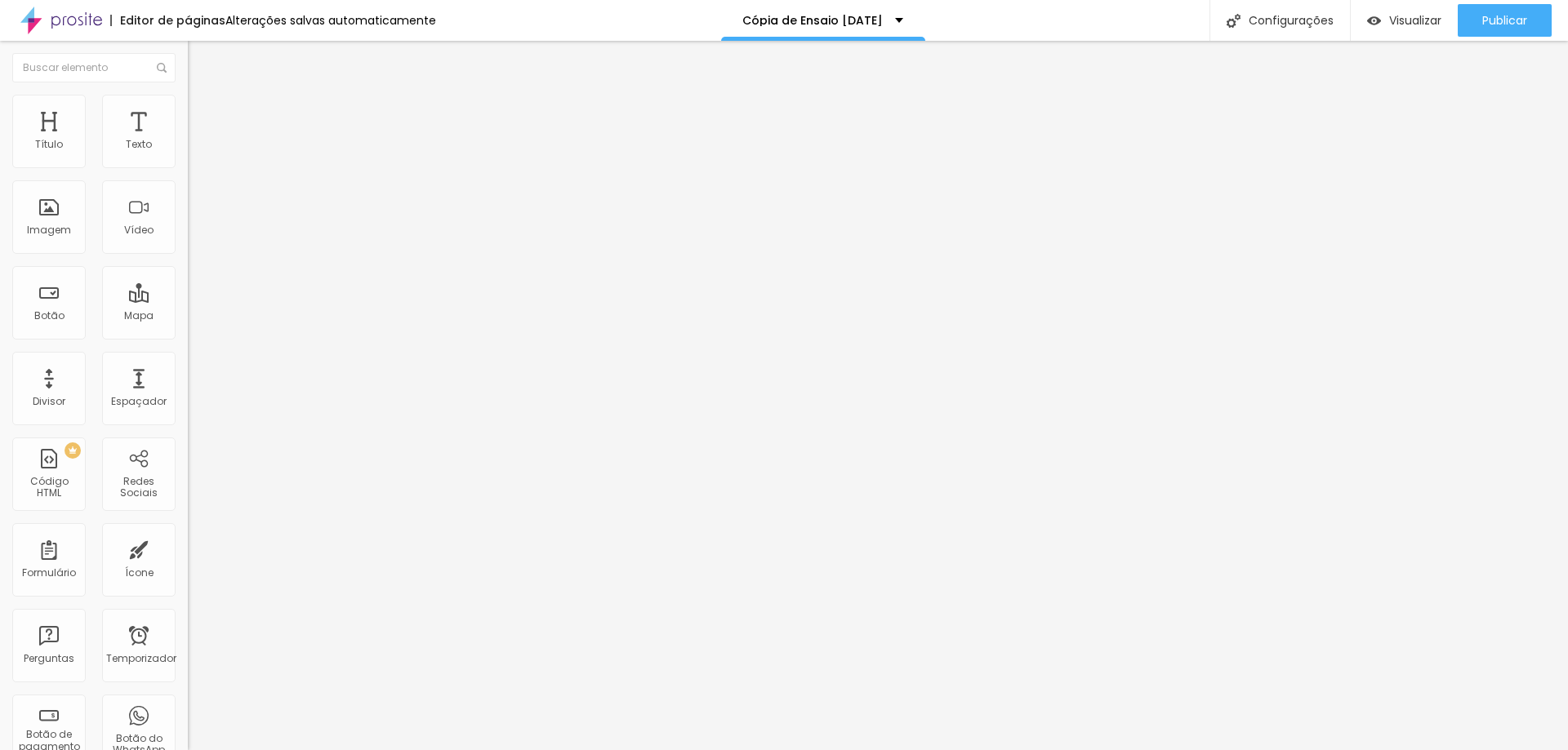
click at [187, 108] on li "Avançado" at bounding box center [281, 103] width 187 height 16
click at [187, 89] on li "Conteúdo" at bounding box center [281, 86] width 187 height 16
click at [203, 112] on font "Estilo" at bounding box center [215, 106] width 25 height 13
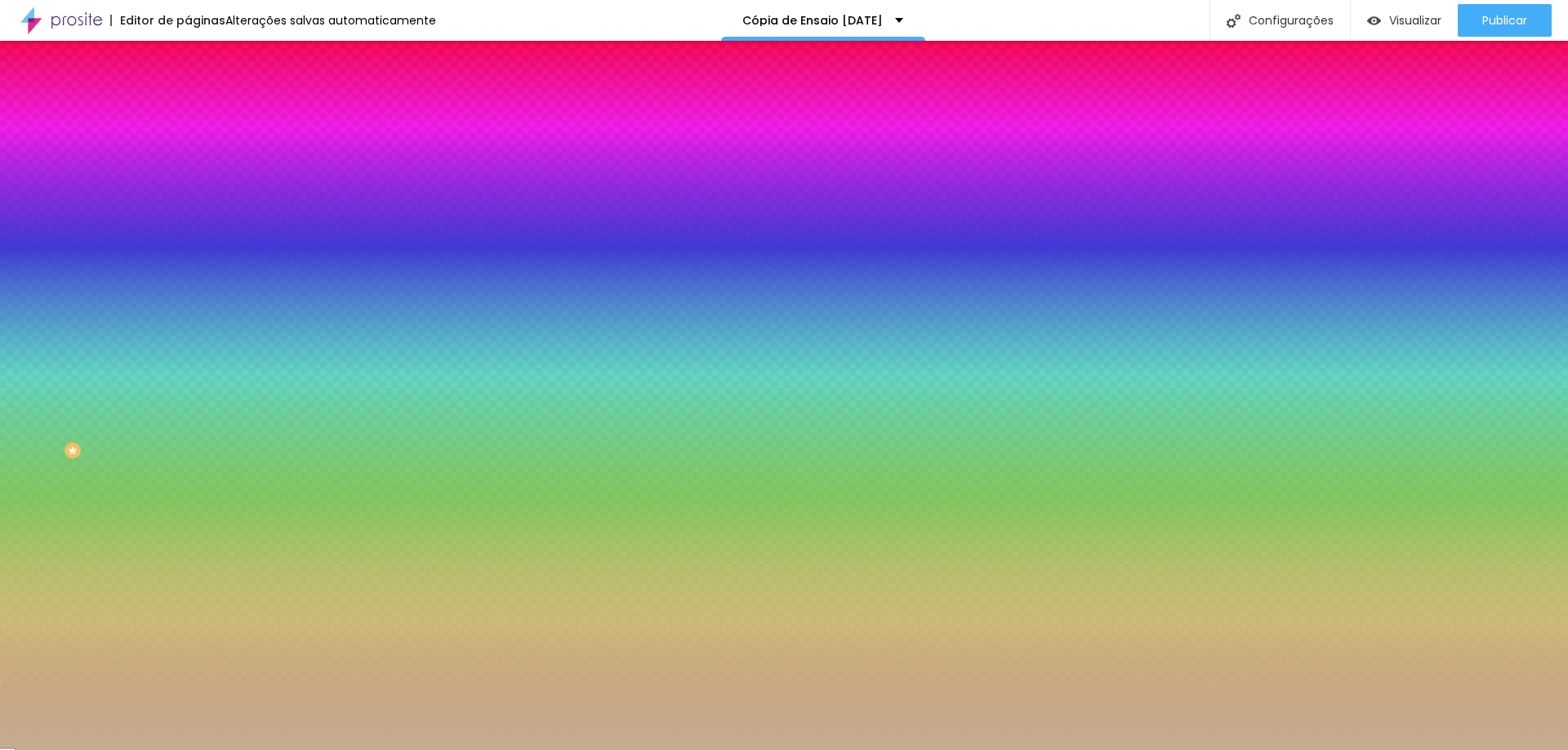
click at [187, 161] on input "#C4AD8F" at bounding box center [285, 163] width 196 height 16
paste input "922B27"
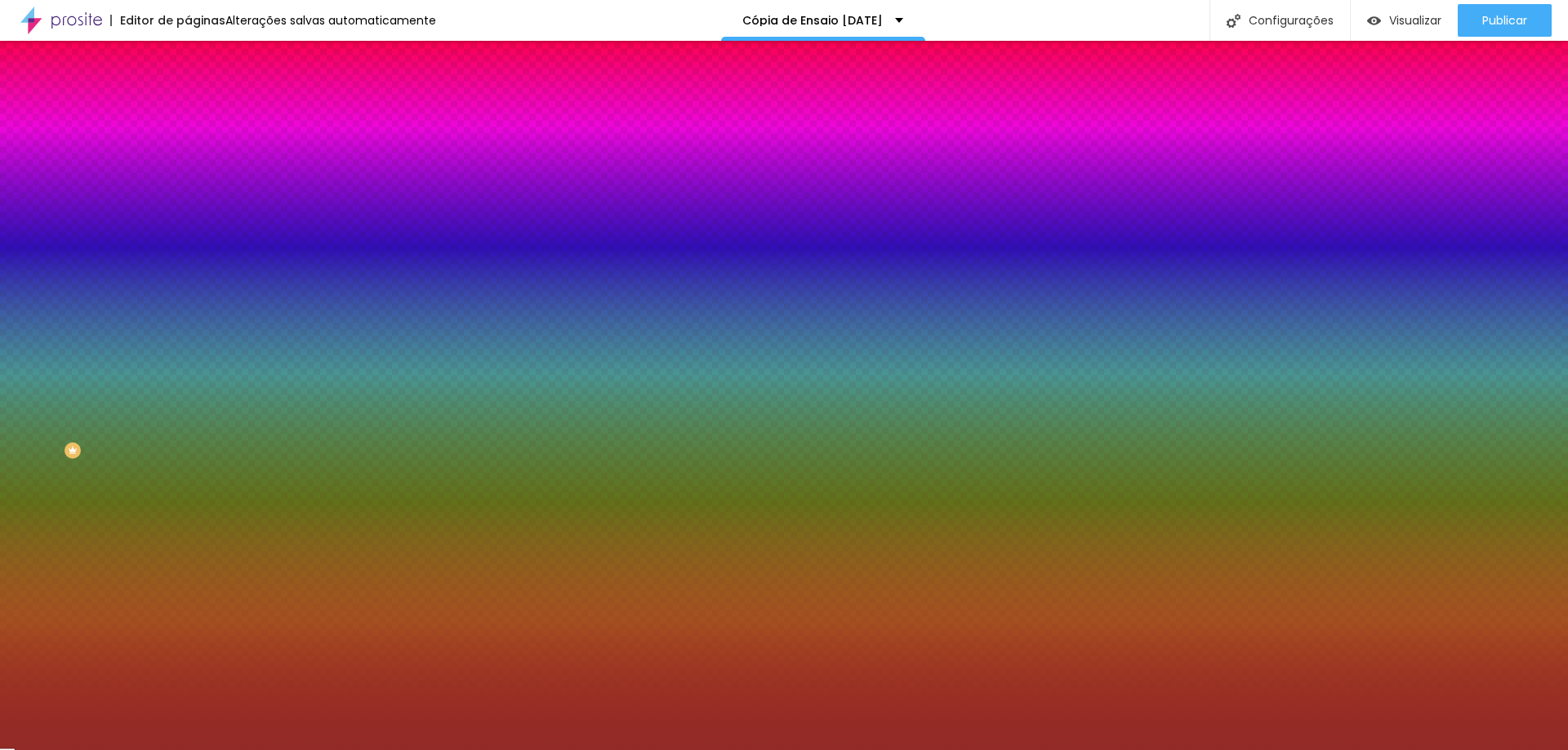
type input "#922B27"
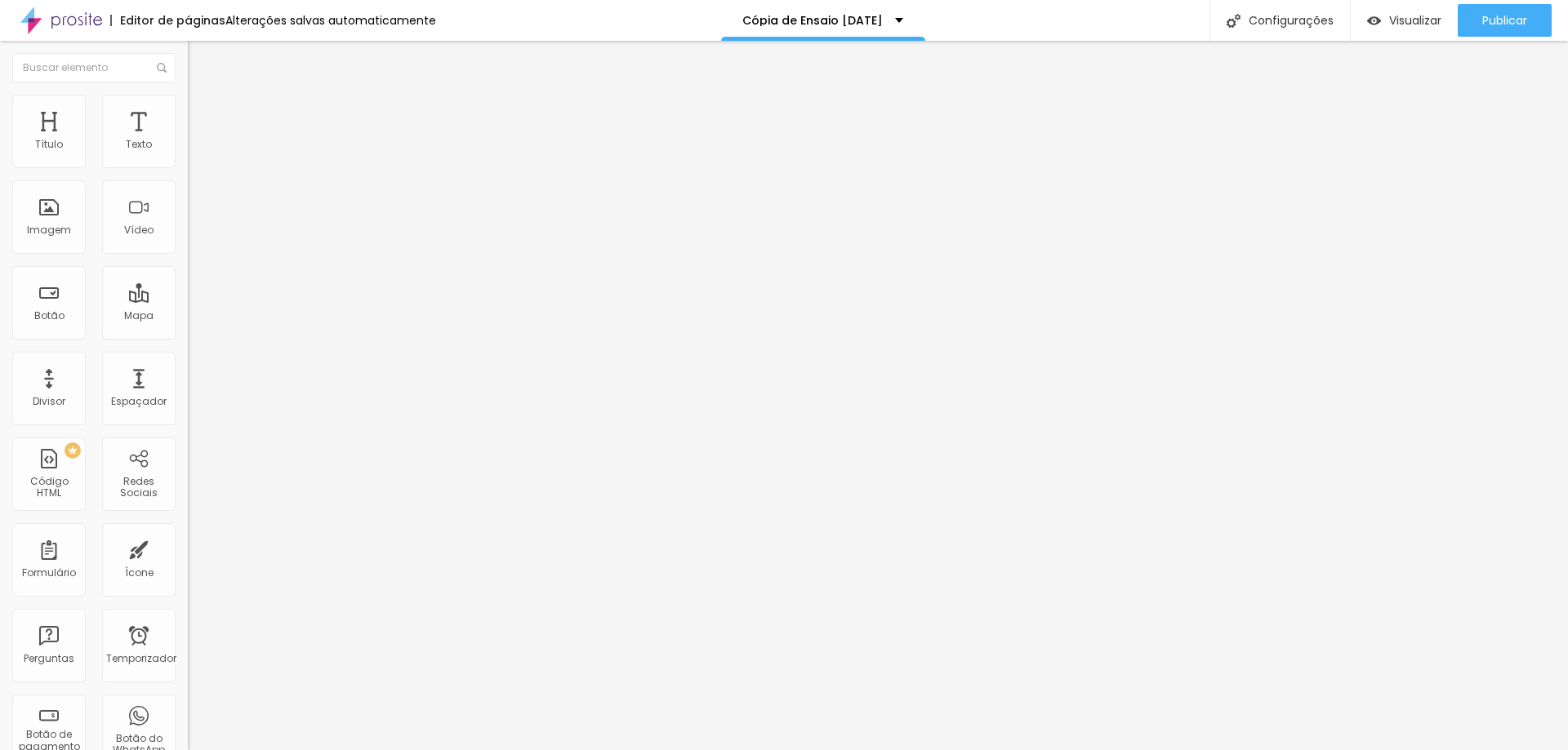
click at [187, 95] on img at bounding box center [194, 102] width 14 height 14
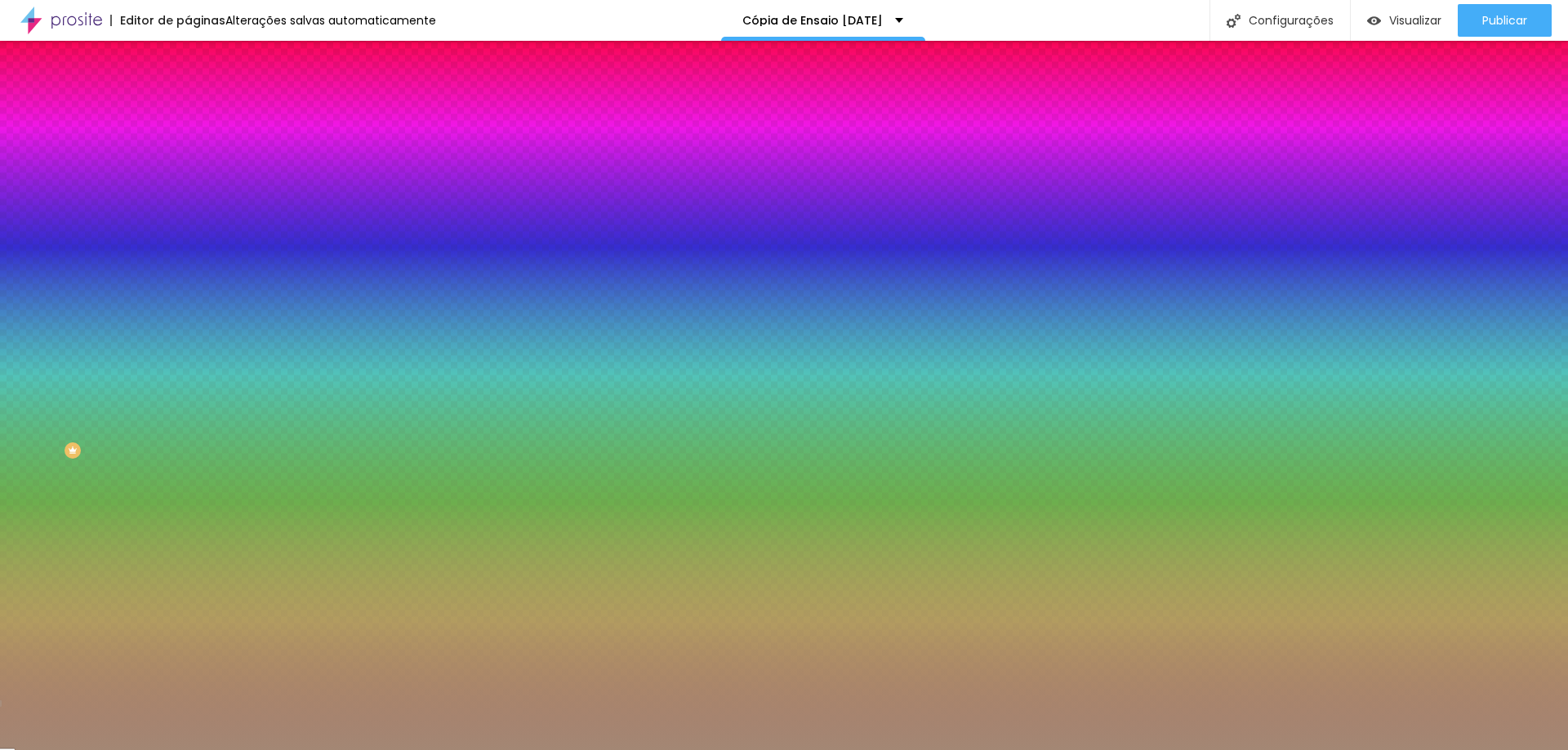
click at [187, 151] on div "Cor Voltar ao padrão #A38774" at bounding box center [281, 150] width 187 height 45
click at [187, 162] on input "#A38774" at bounding box center [285, 163] width 196 height 16
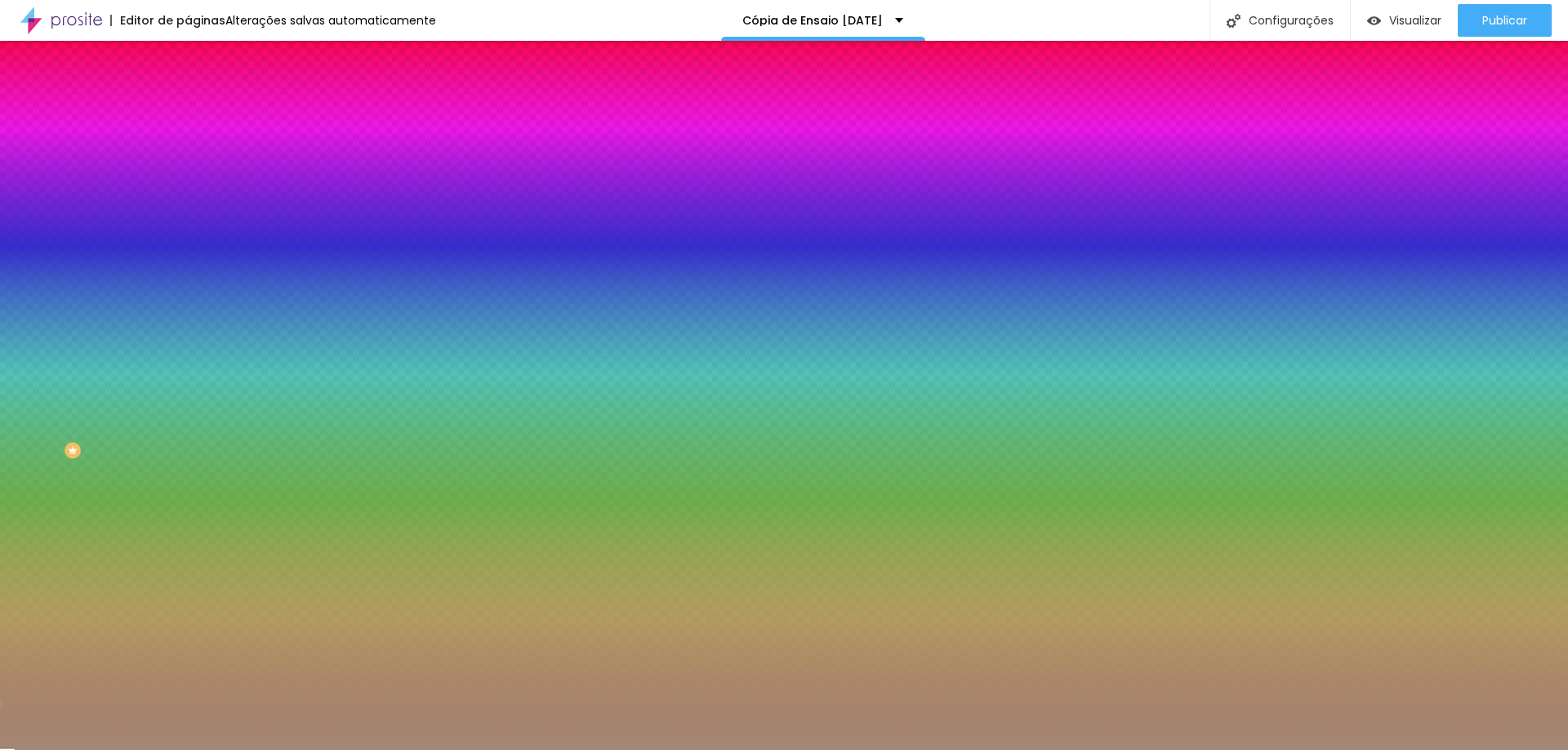
paste input "922B27"
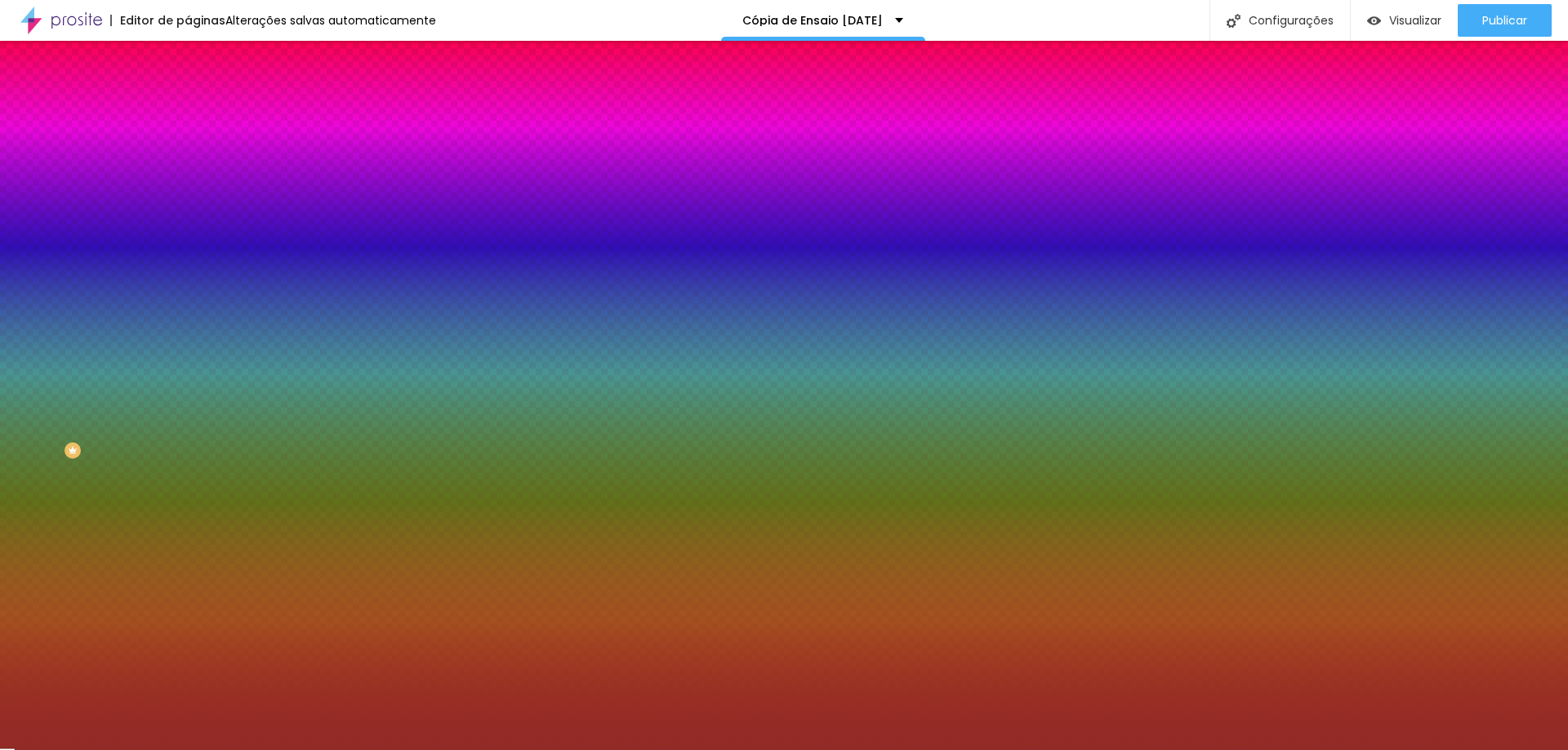
type input "#922B27"
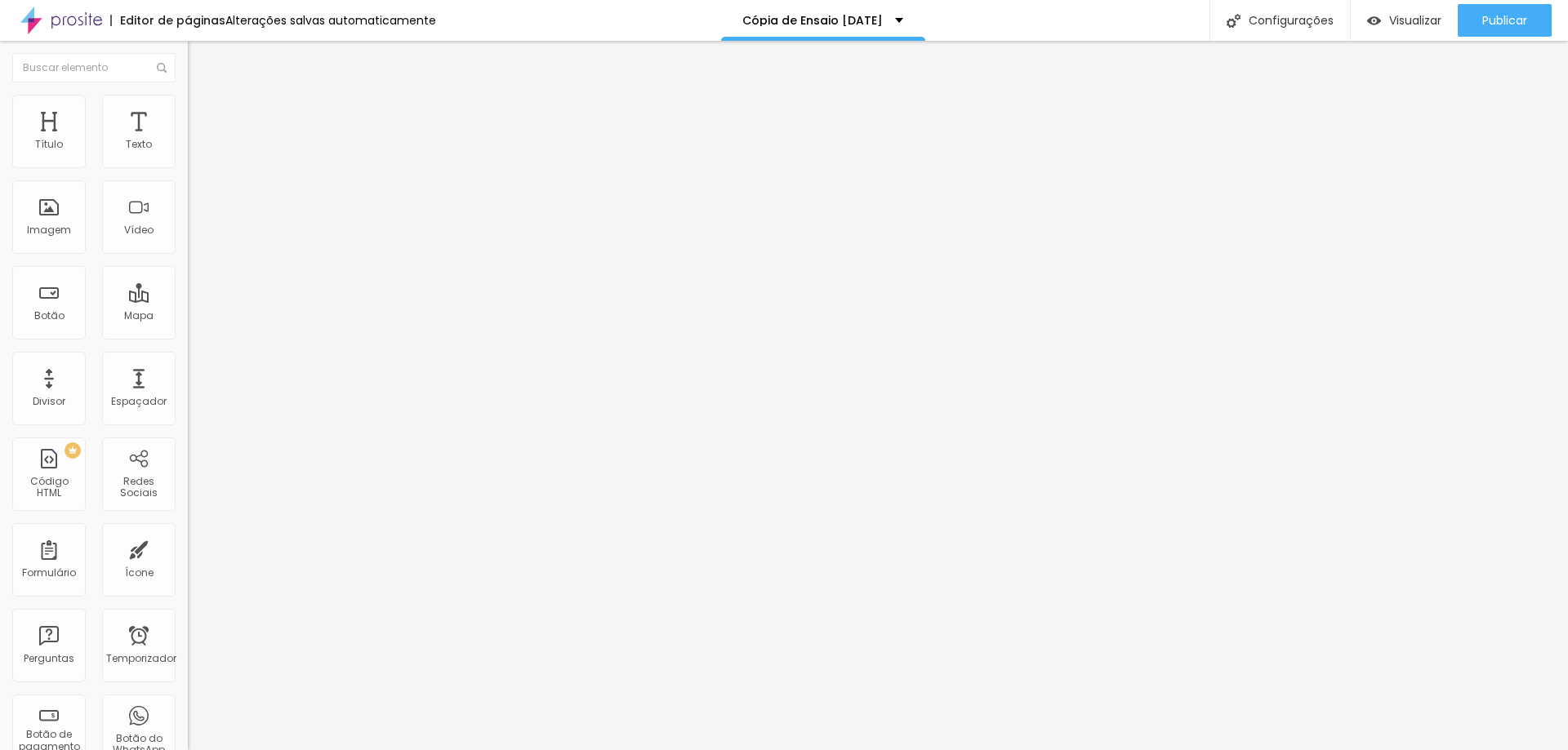
click at [187, 100] on img at bounding box center [194, 102] width 14 height 14
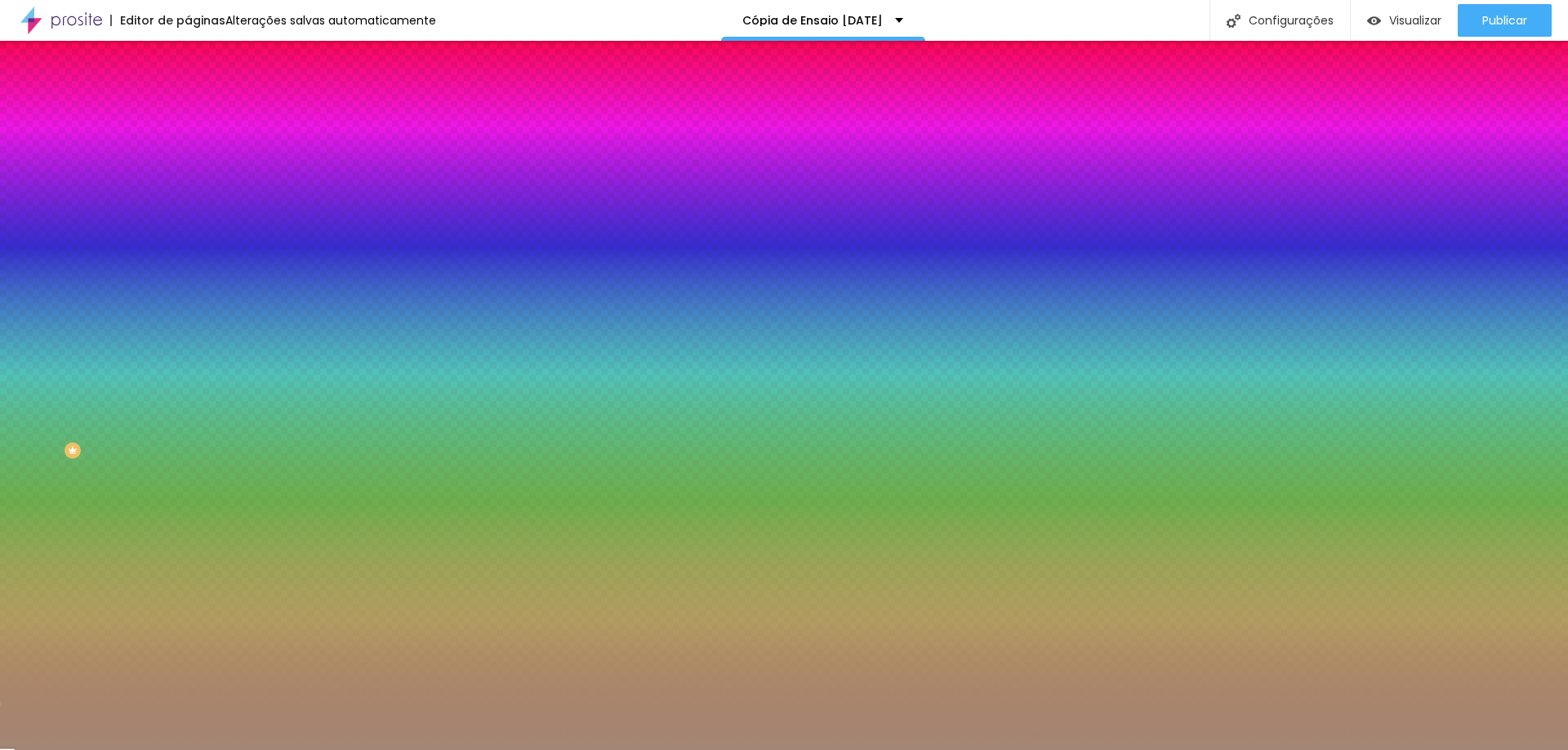
click at [187, 163] on input "#A38774" at bounding box center [285, 163] width 196 height 16
paste input "922B27"
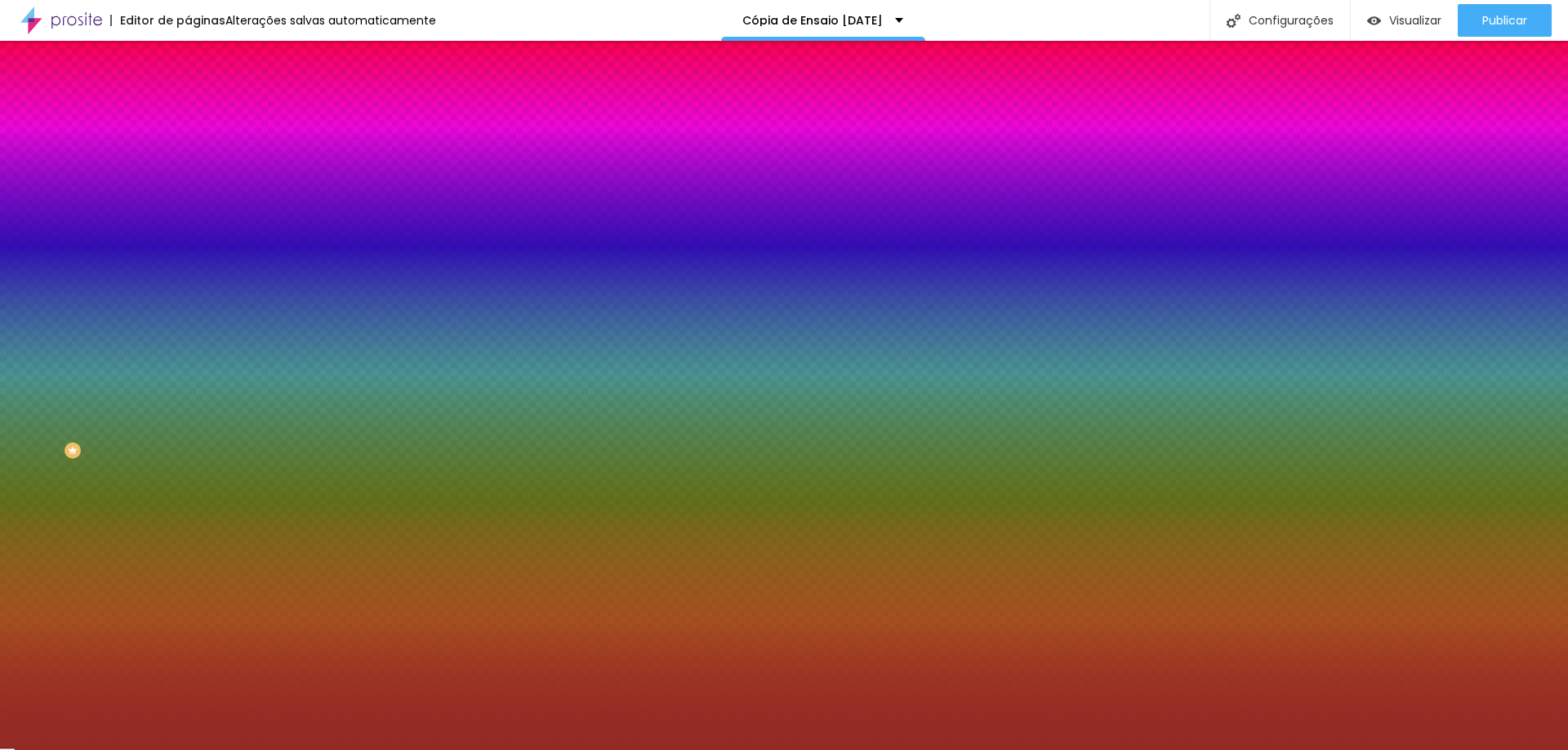
type input "#922B27"
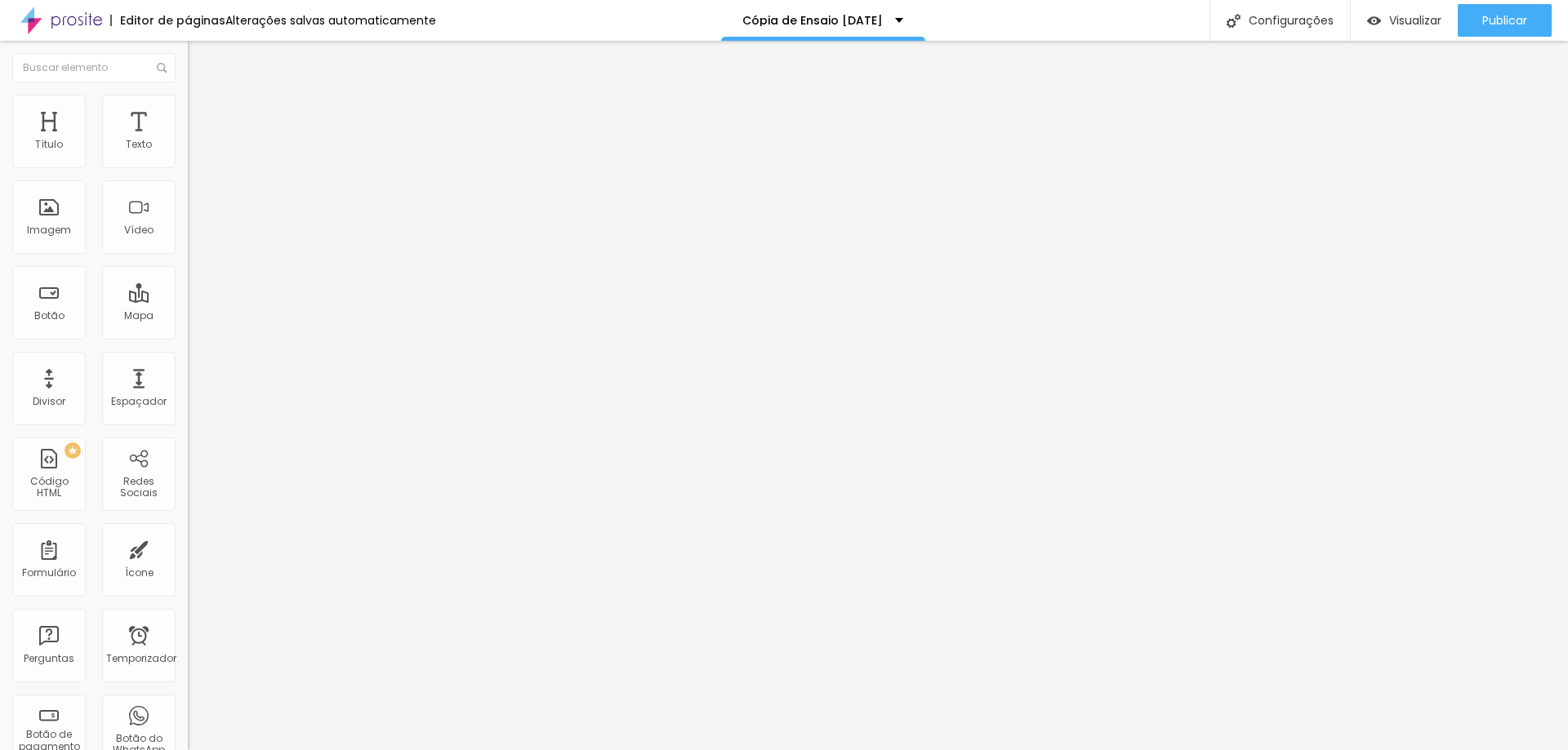
click at [203, 112] on font "Avançado" at bounding box center [230, 106] width 54 height 13
click at [187, 108] on li "Estilo" at bounding box center [281, 103] width 187 height 16
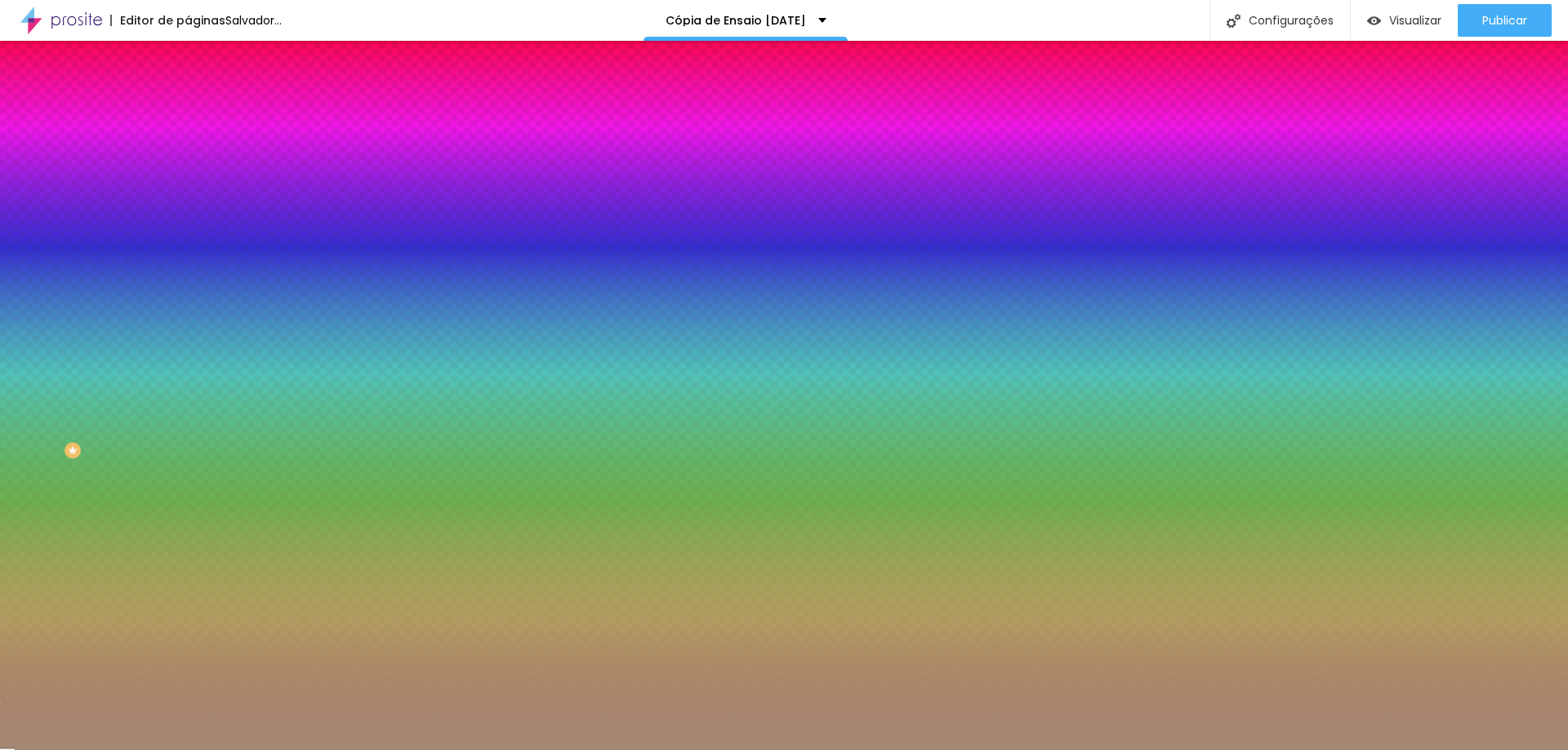
click at [187, 157] on input "#A38774" at bounding box center [285, 163] width 196 height 16
paste input "922B27"
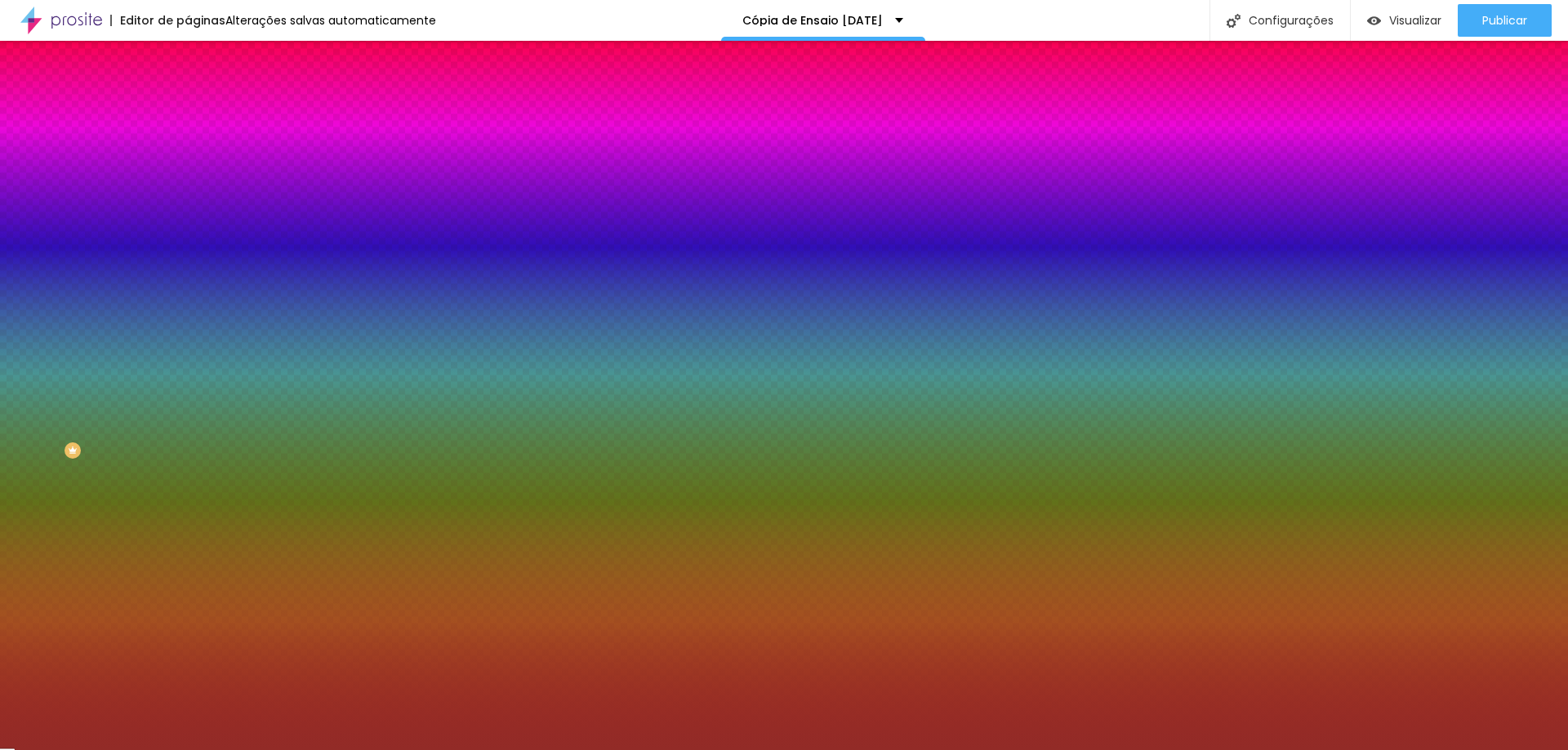
type input "#922B27"
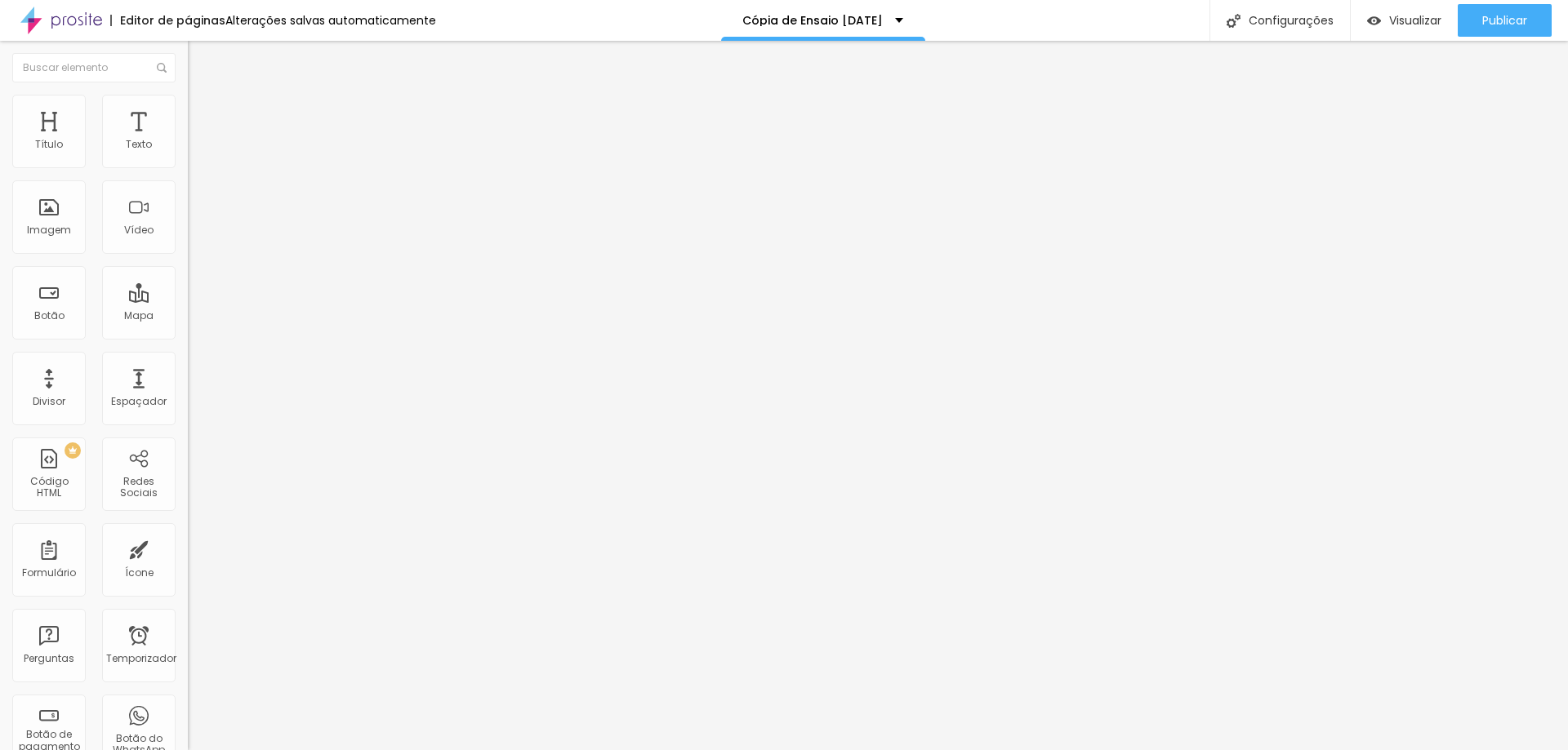
click at [187, 106] on img at bounding box center [194, 102] width 14 height 14
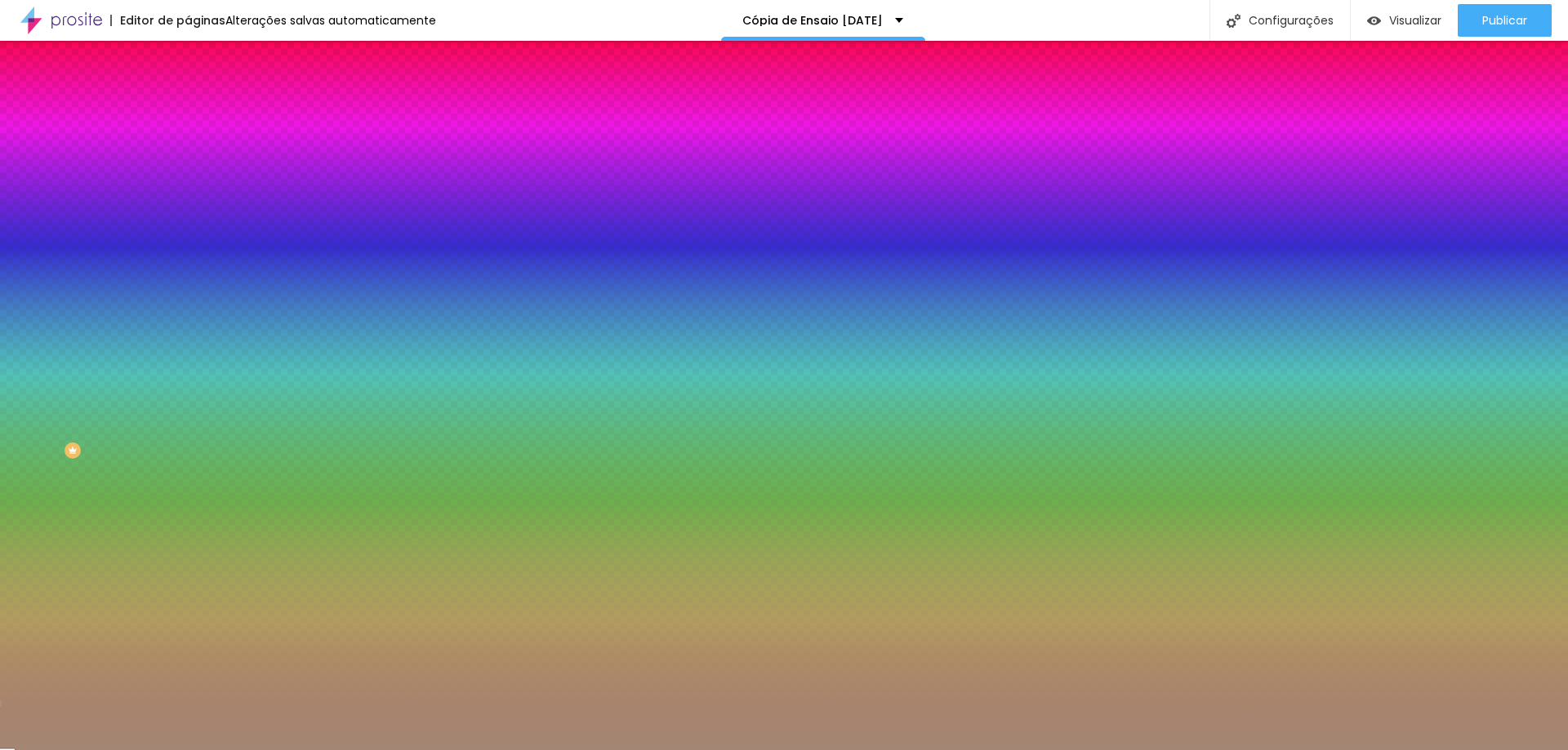
click at [187, 163] on input "#A38774" at bounding box center [285, 163] width 196 height 16
paste input "922B27"
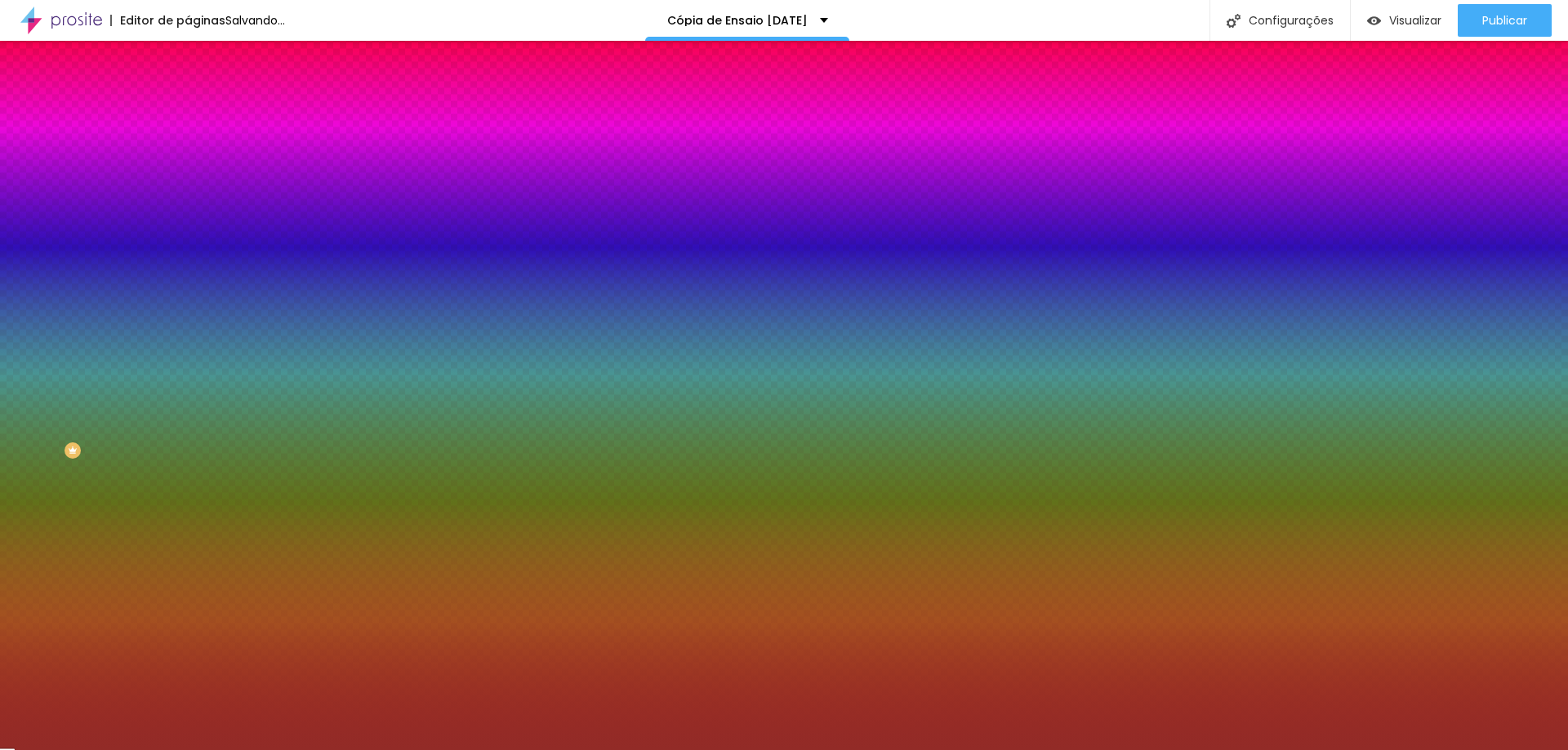
type input "#922B27"
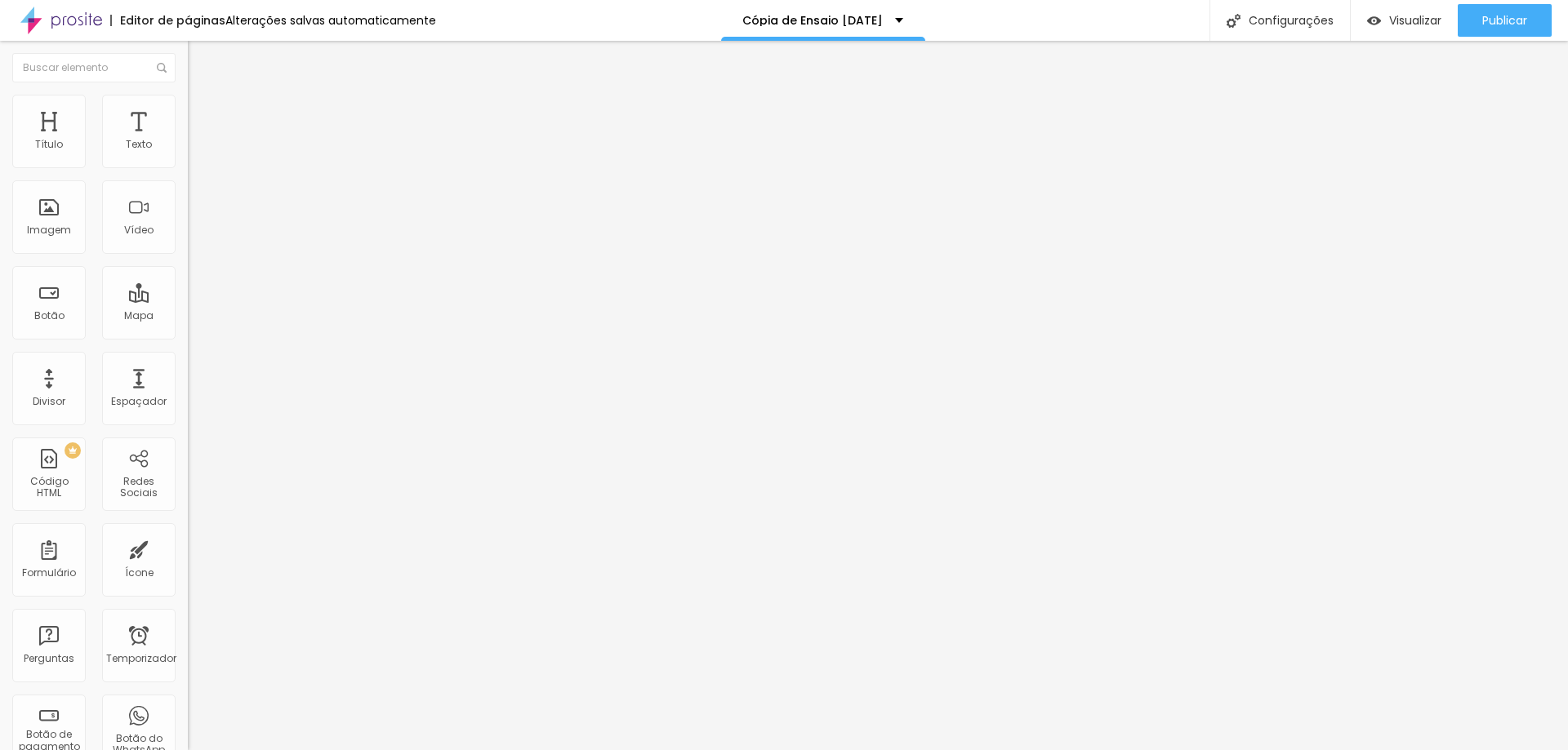
click at [187, 101] on img at bounding box center [194, 102] width 14 height 14
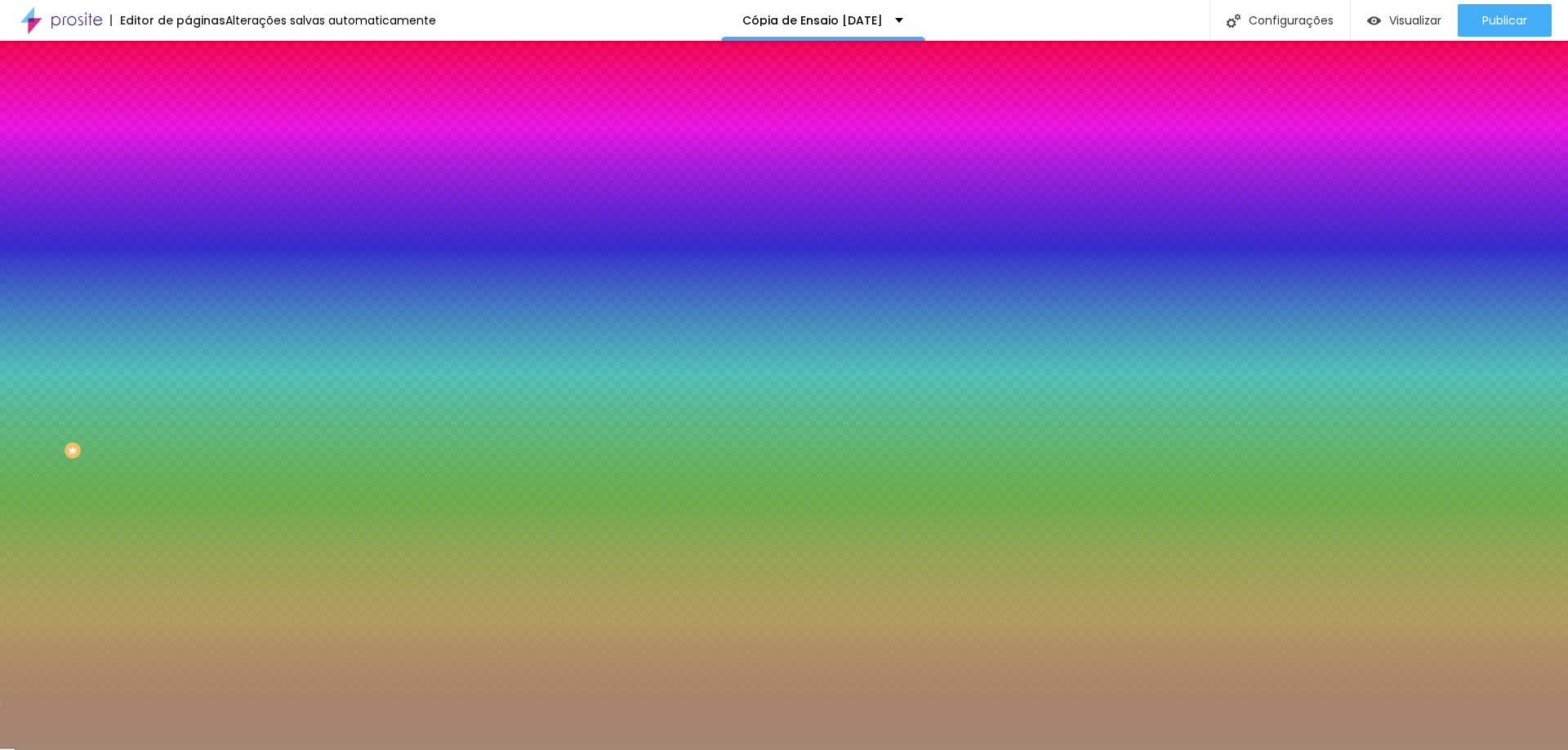
click at [187, 163] on input "#A38774" at bounding box center [285, 163] width 196 height 16
paste input "922B27"
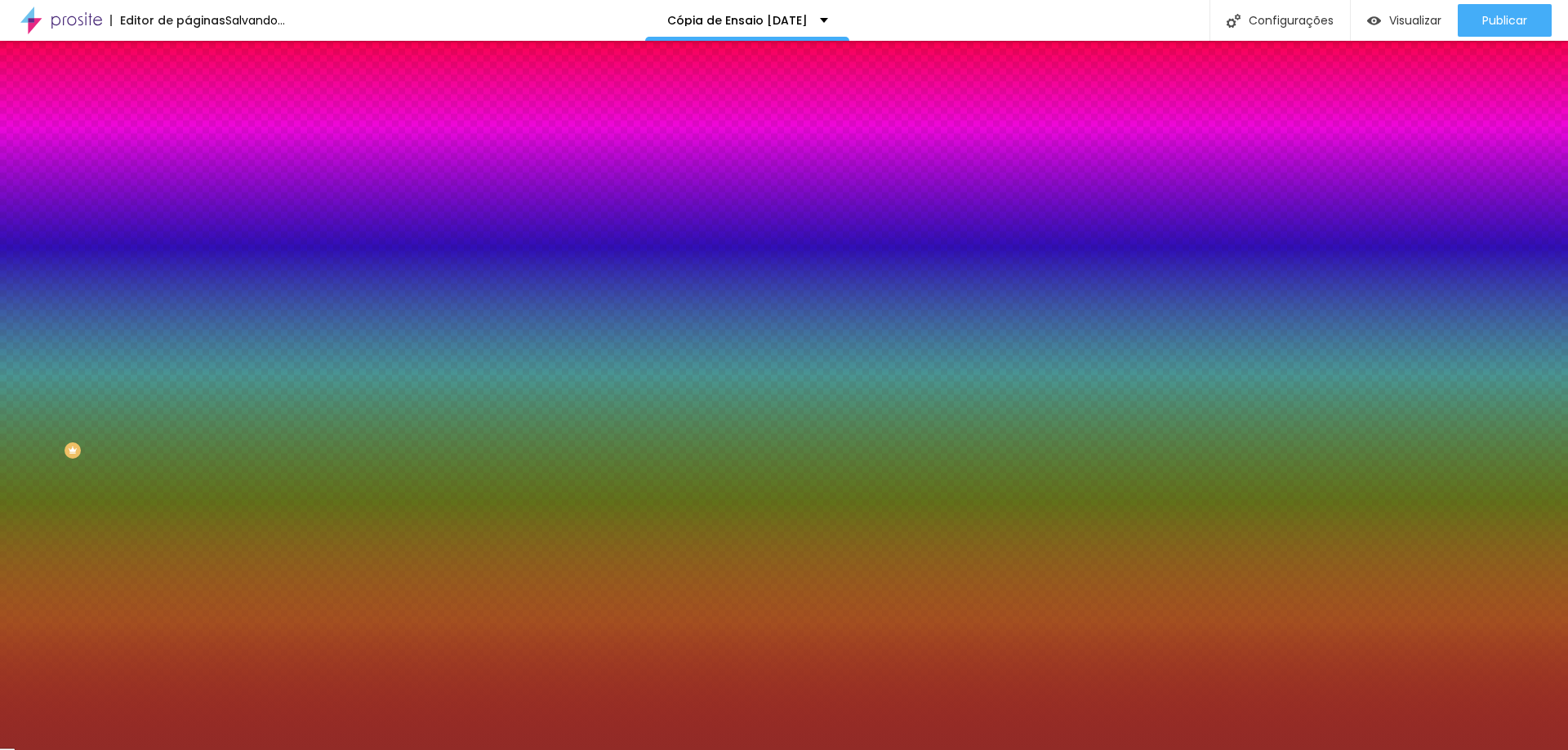
type input "#922B27"
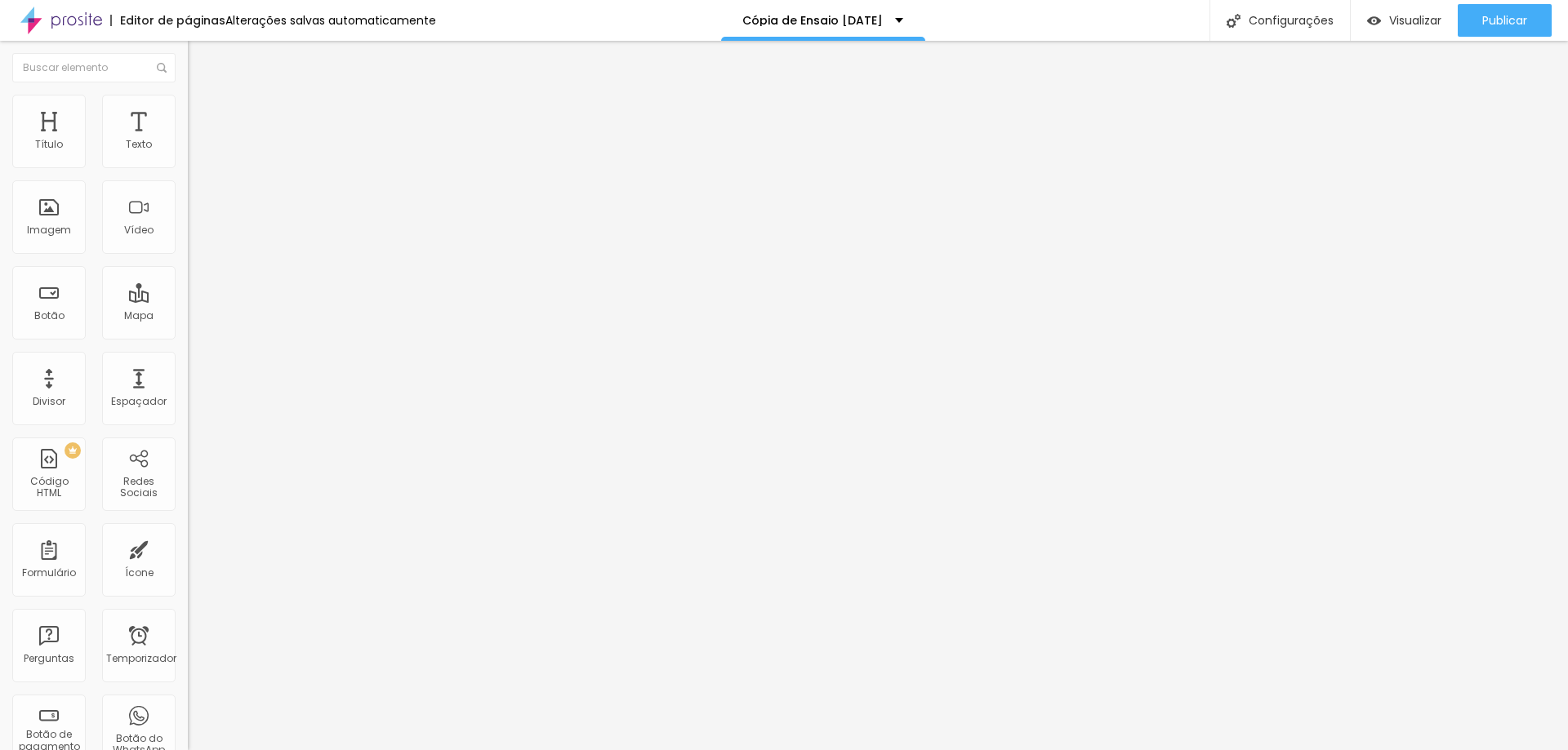
click at [198, 160] on font "Editar perguntas" at bounding box center [239, 153] width 84 height 13
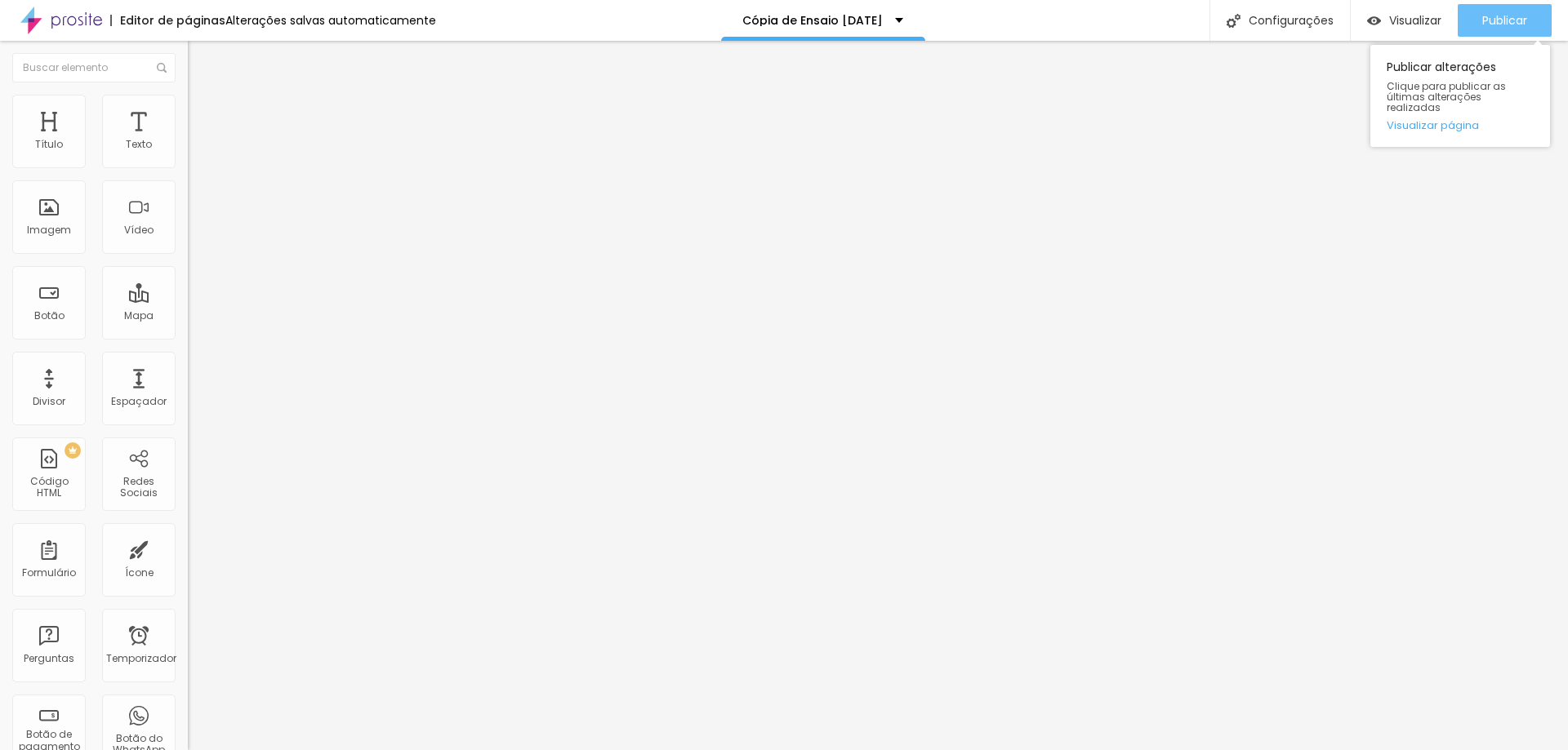
click at [1502, 11] on div "Publicar" at bounding box center [1505, 20] width 45 height 33
click at [187, 157] on button "button" at bounding box center [199, 148] width 23 height 17
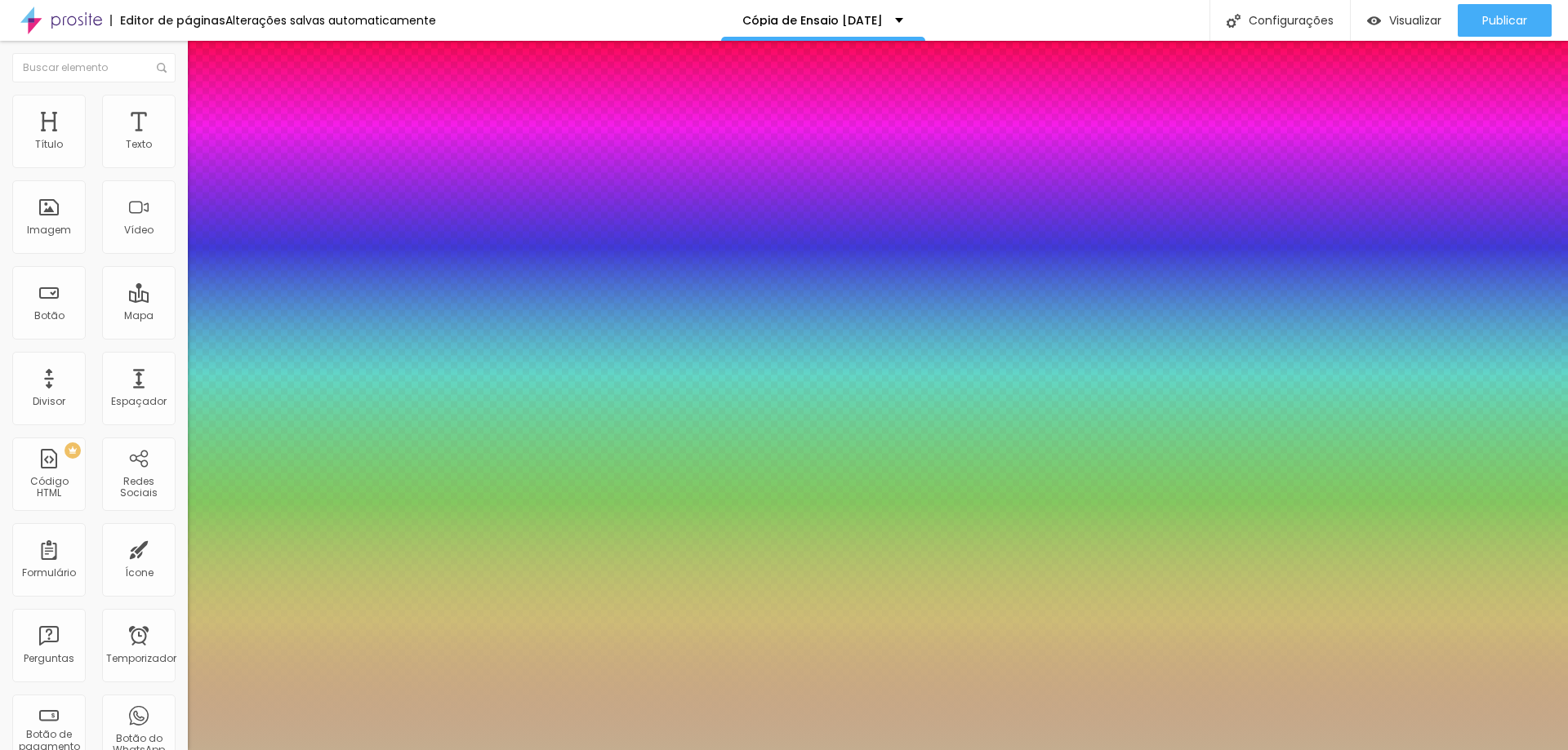
type input "1"
select select "AbrilFatface-Regular"
type input "1"
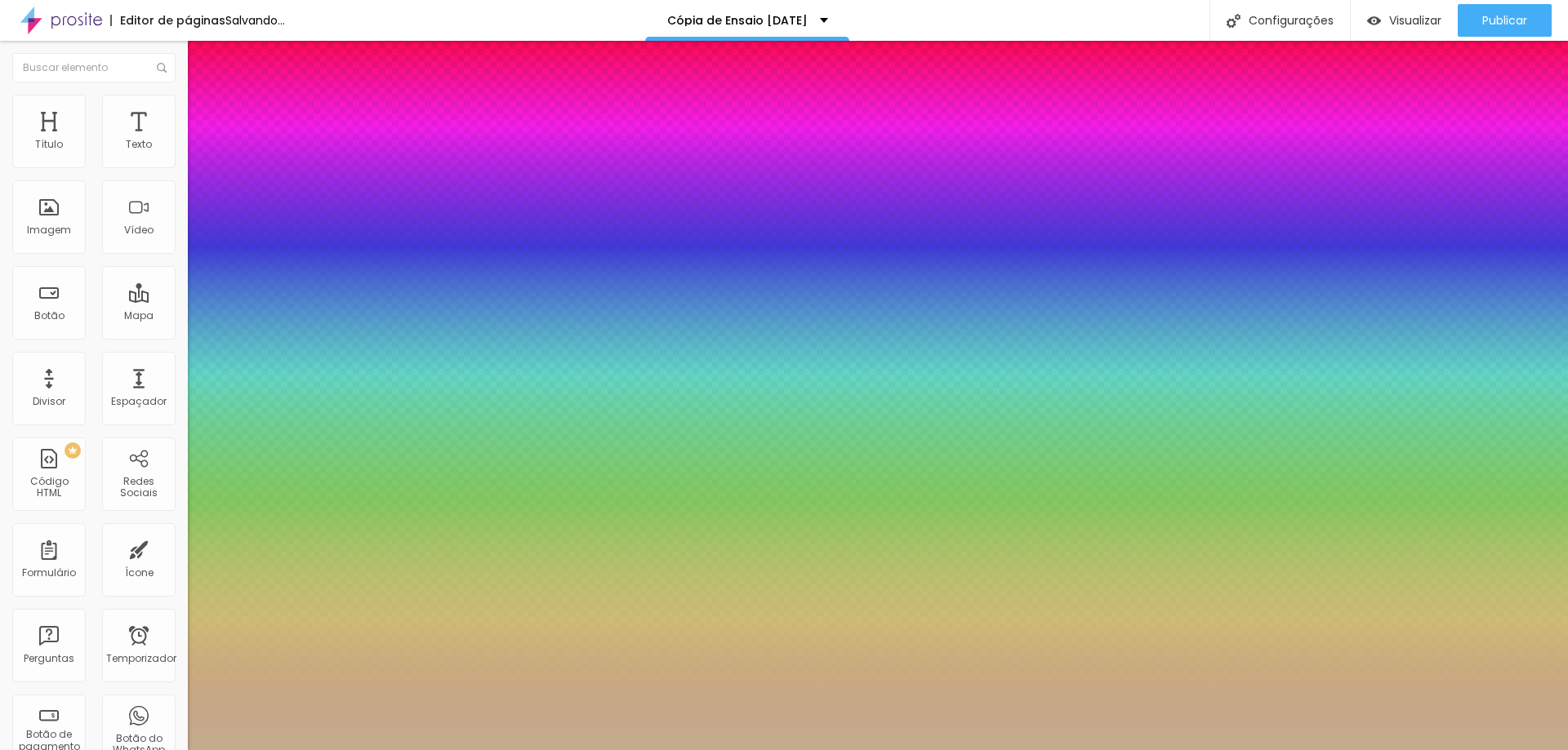
select select "Actor-Regular"
type input "1"
select select "Alegreya"
type input "1"
select select "AlegreyaBlack"
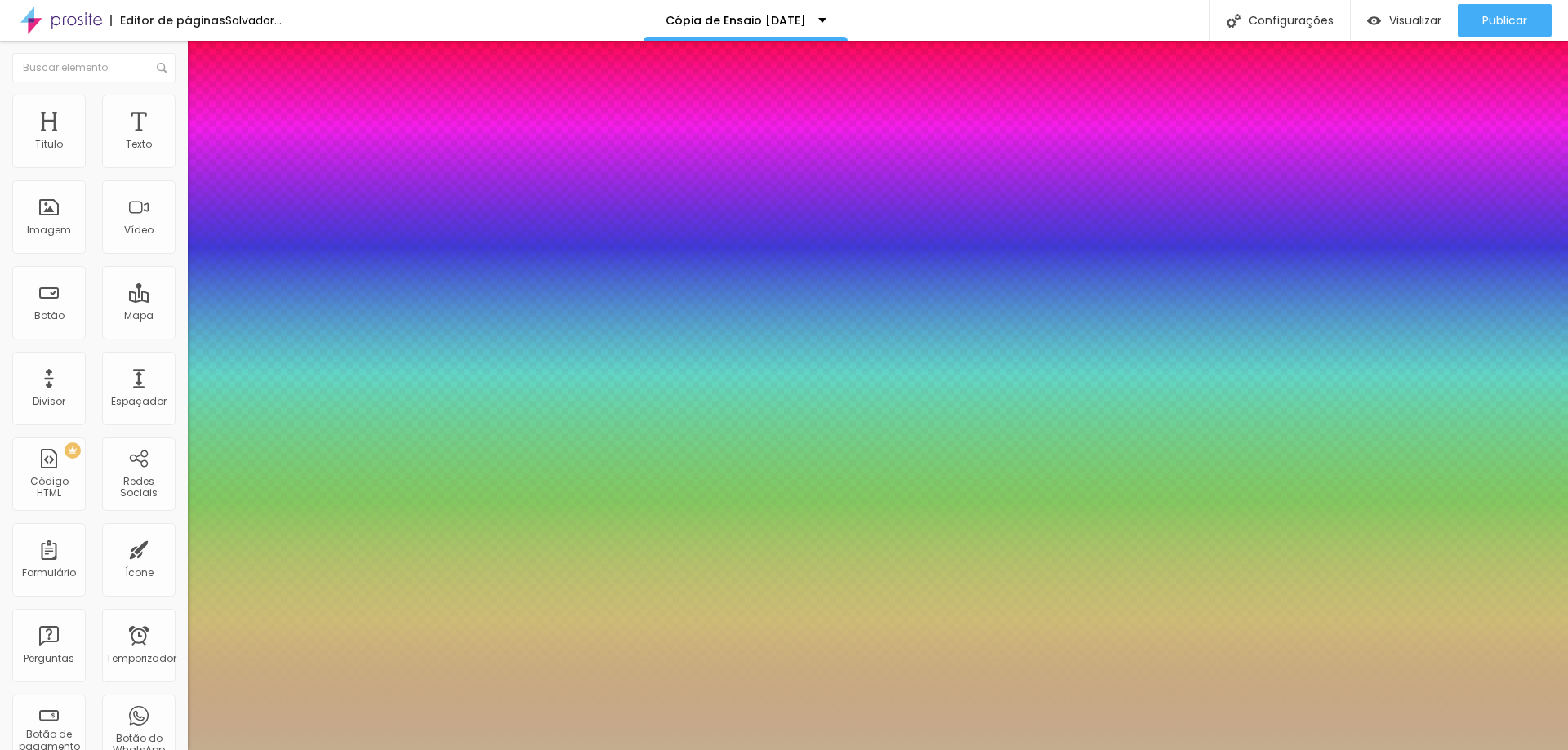
type input "1"
select select "Alice"
type input "1"
select select "[PERSON_NAME]"
type input "1"
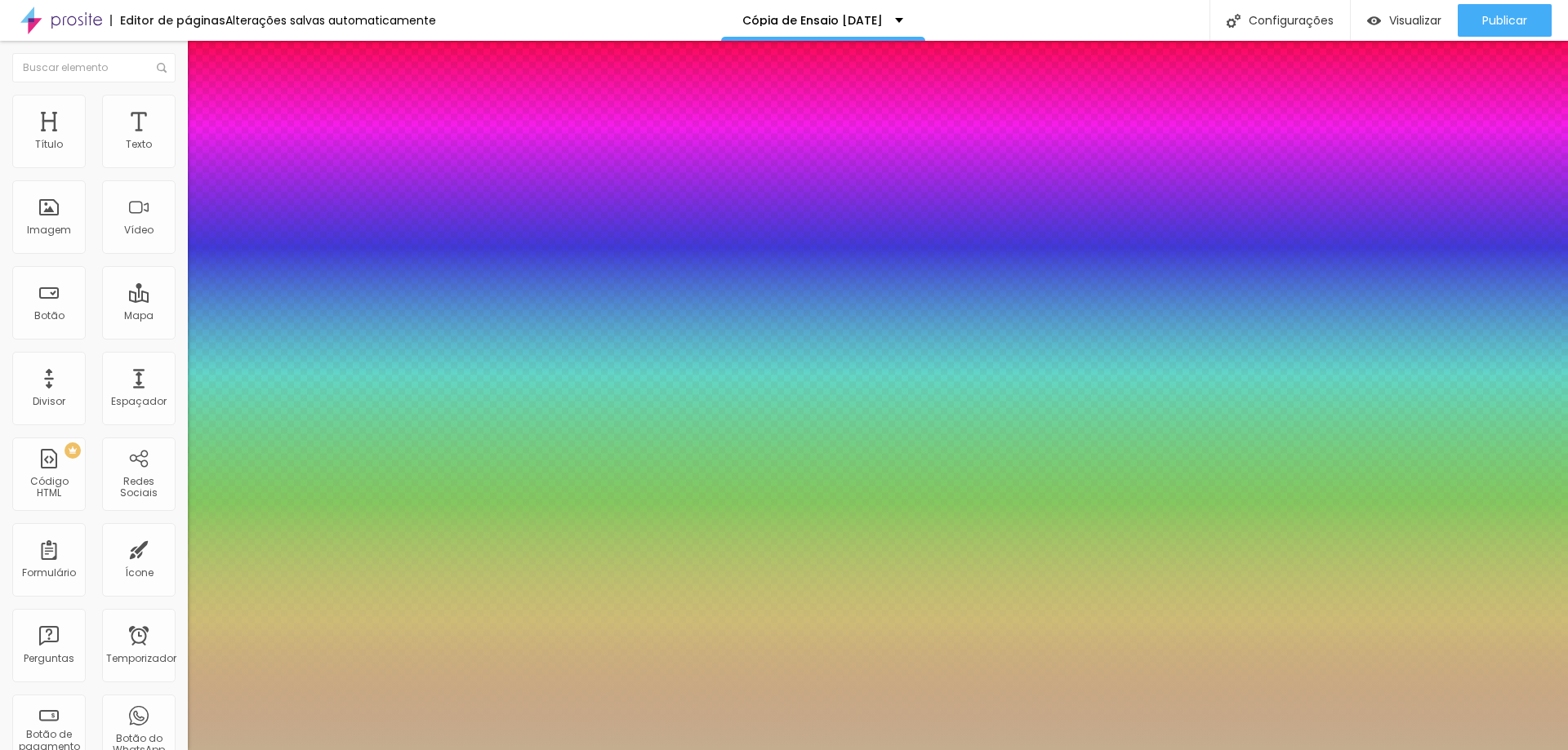
select select "Allan-Regular"
type input "1"
select select "Amaranth"
type input "1"
select select "AmaticaSC"
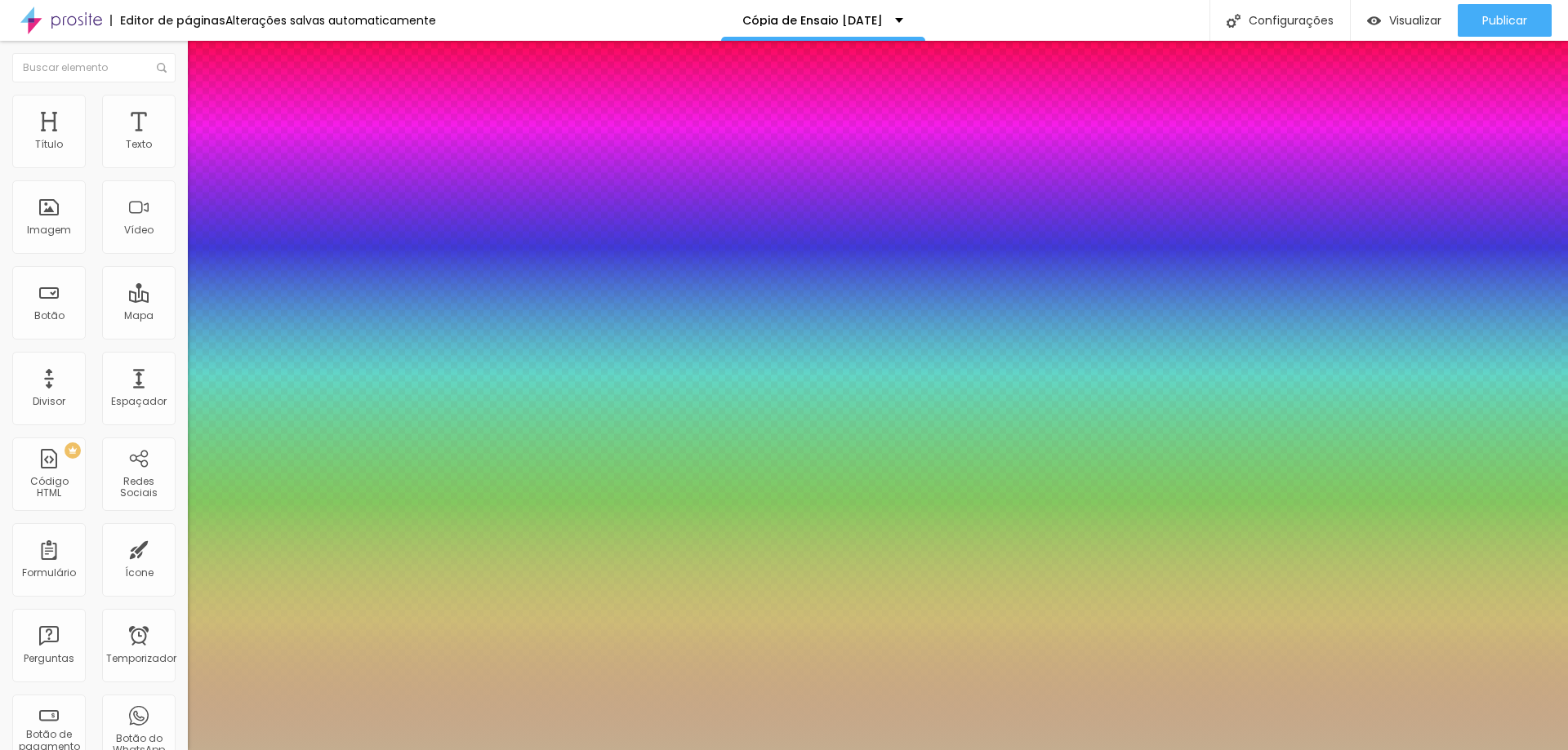
type input "1"
select select "AmaticSC"
type input "1"
select select "Amita-Bold"
type input "1"
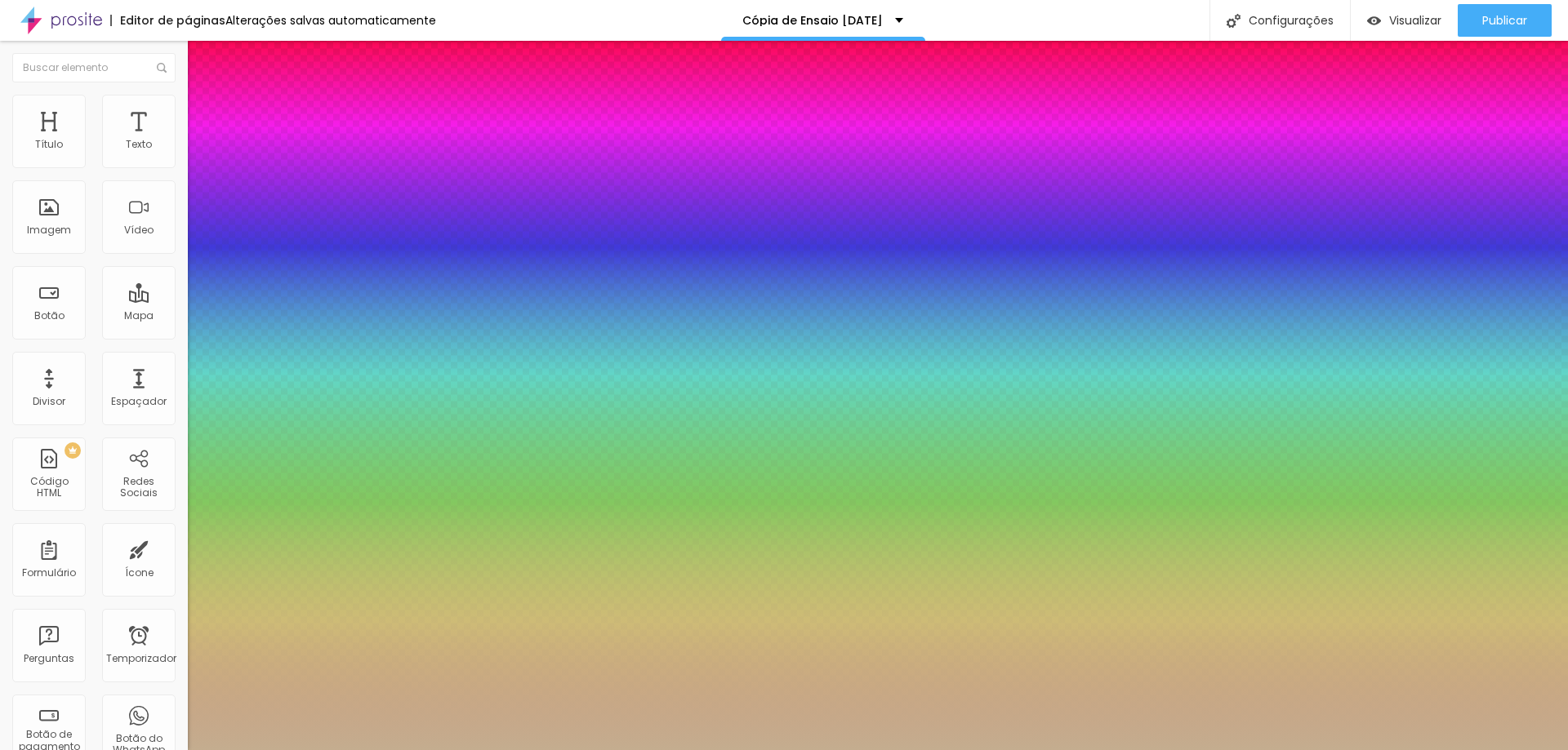
select select "Amita-Regular"
type input "1"
select select "[GEOGRAPHIC_DATA]"
type input "1"
select select "Amita-Regular"
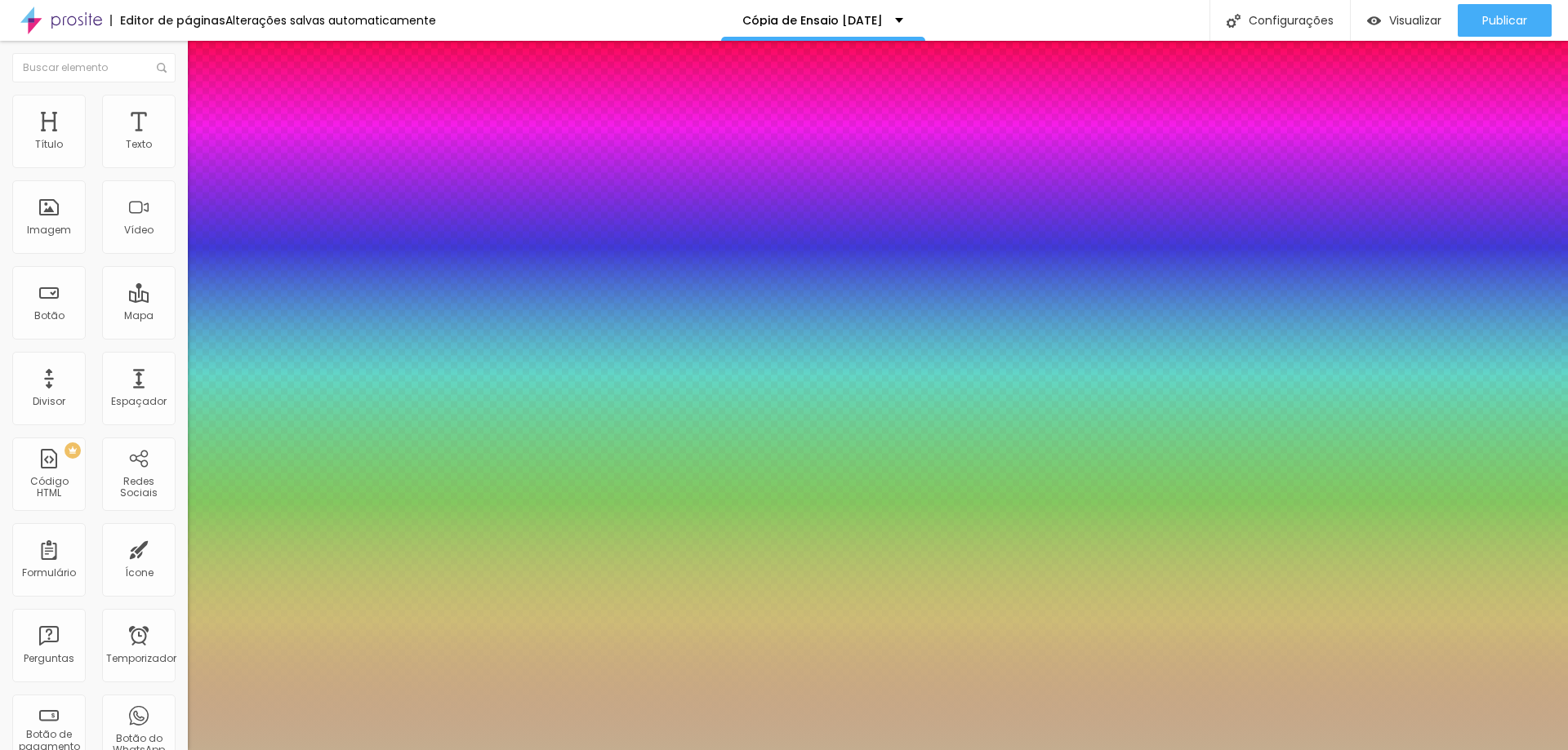
type input "1"
select select "[GEOGRAPHIC_DATA]"
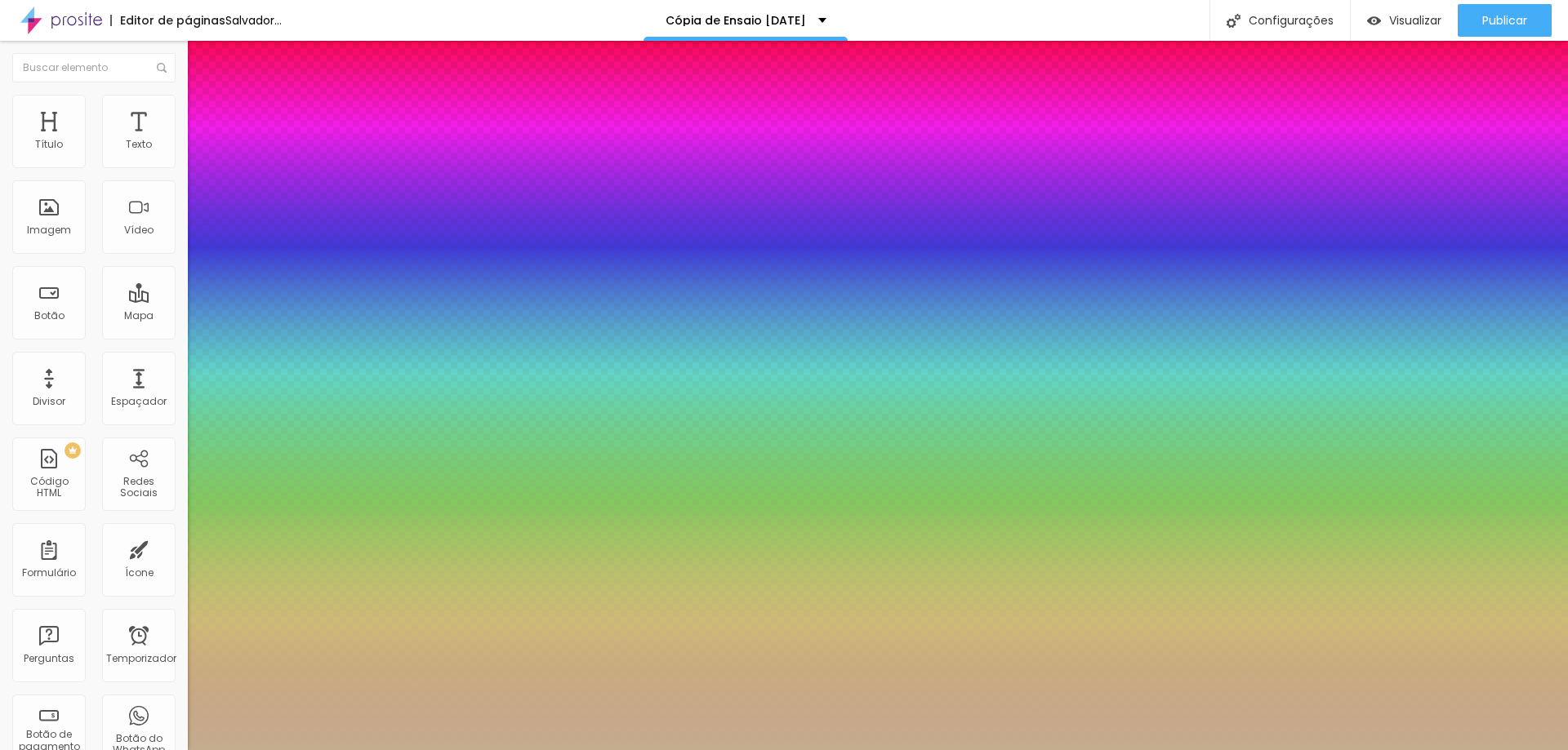
type input "1"
select select "AnonymousPro-Bold"
type input "1"
select select "AnonymousPro-Italic"
type input "1"
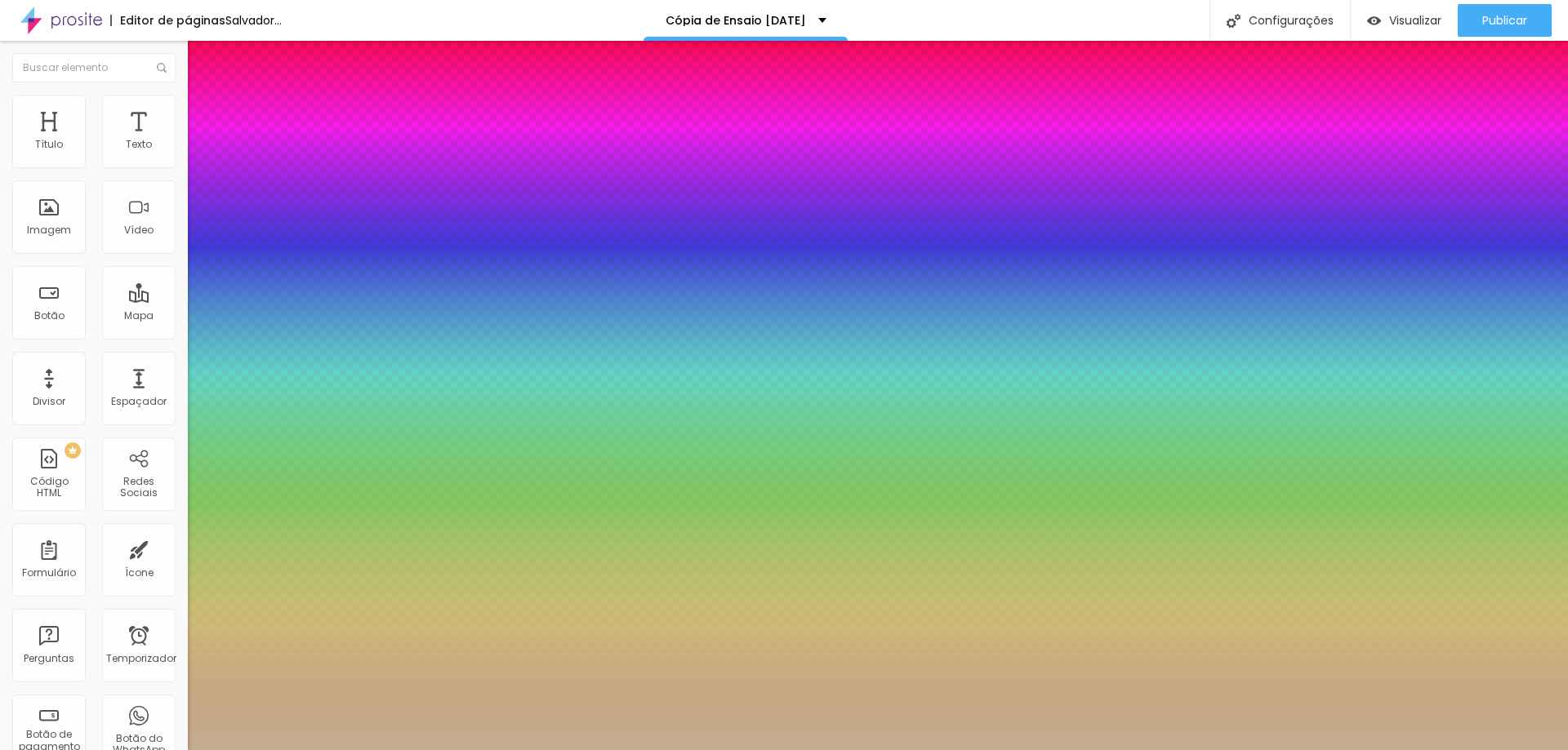
select select "AnonymousPro-Regular"
type input "1"
select select "Arapey"
type input "1"
select select "Archivo-Bold"
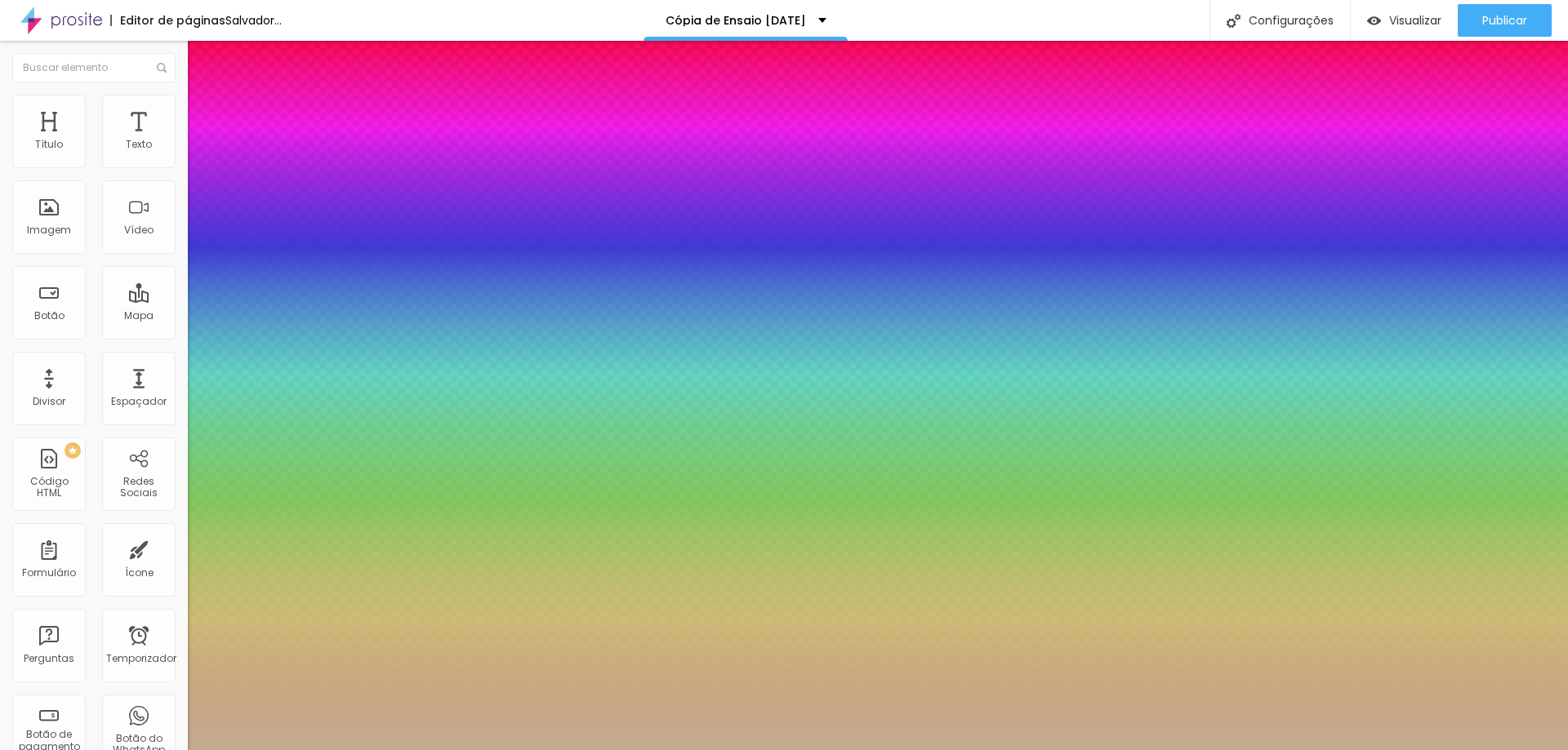
type input "1"
select select "Archivo-Italic"
type input "1"
select select "Archivo-Regular"
type input "1"
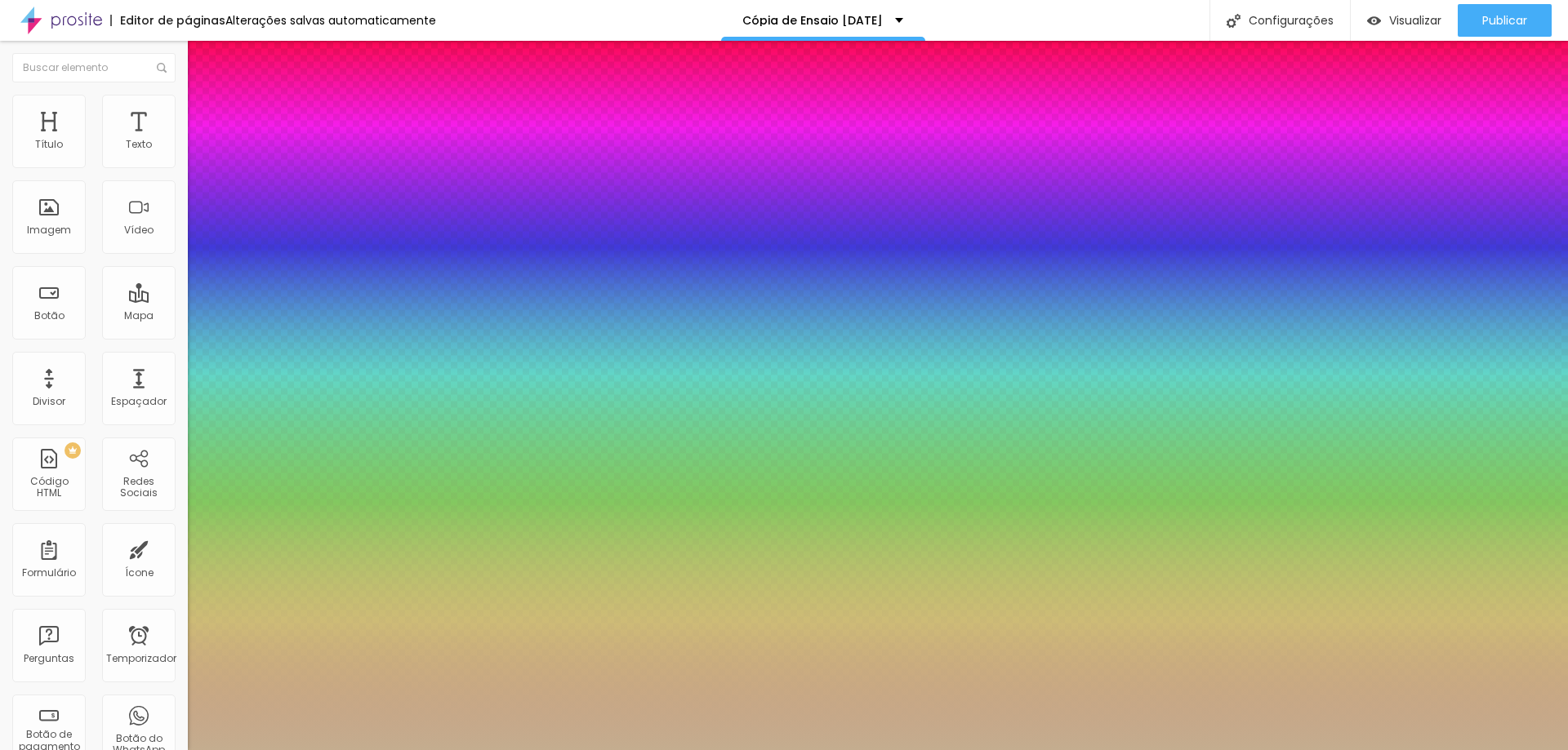
select select "ArefRuqaa"
type input "1"
select select "Arsenal-Bold"
type input "1"
select select "Arsenal-Italic"
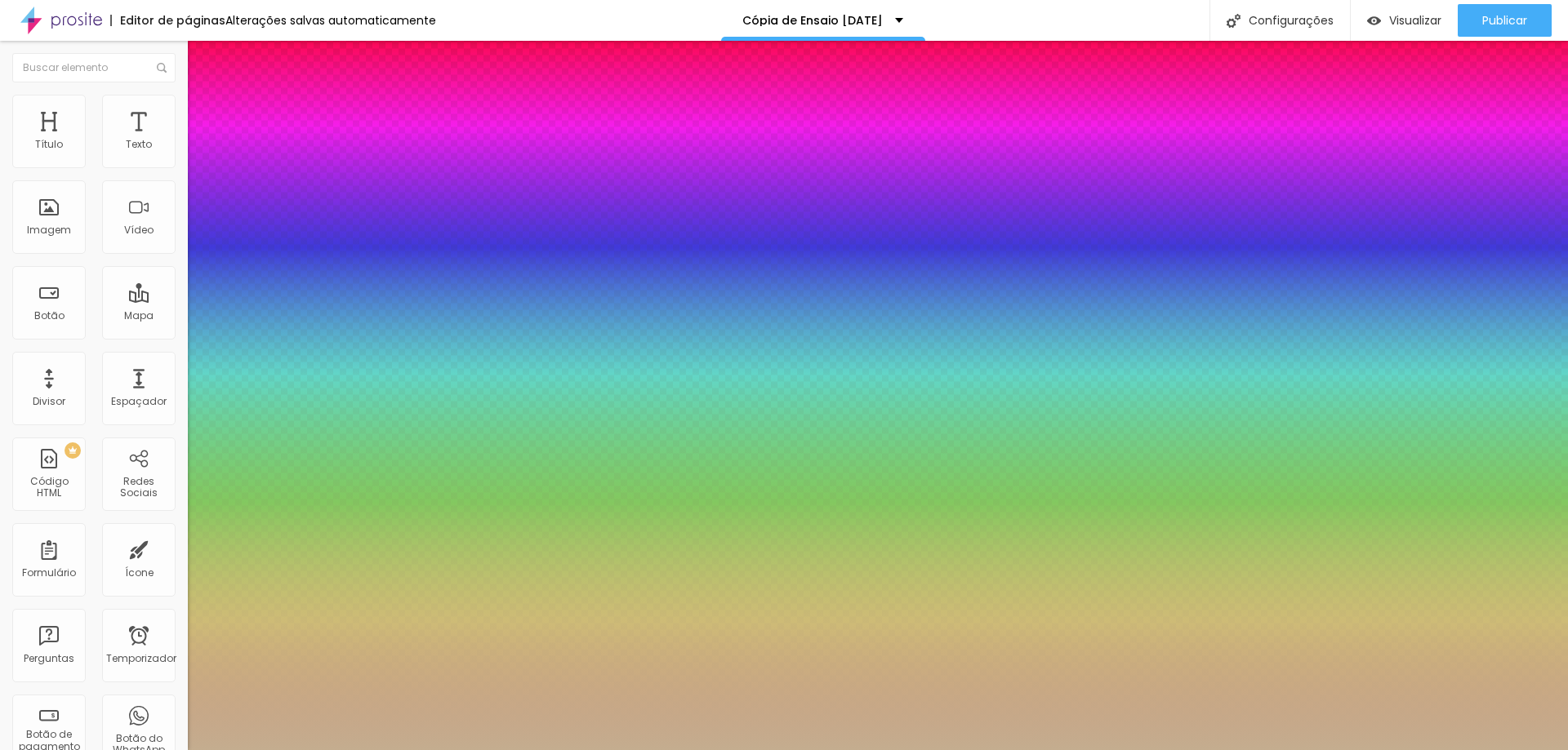
type input "1"
select select "Arsenal-Regular"
type input "1"
select select "Arvo"
type input "1"
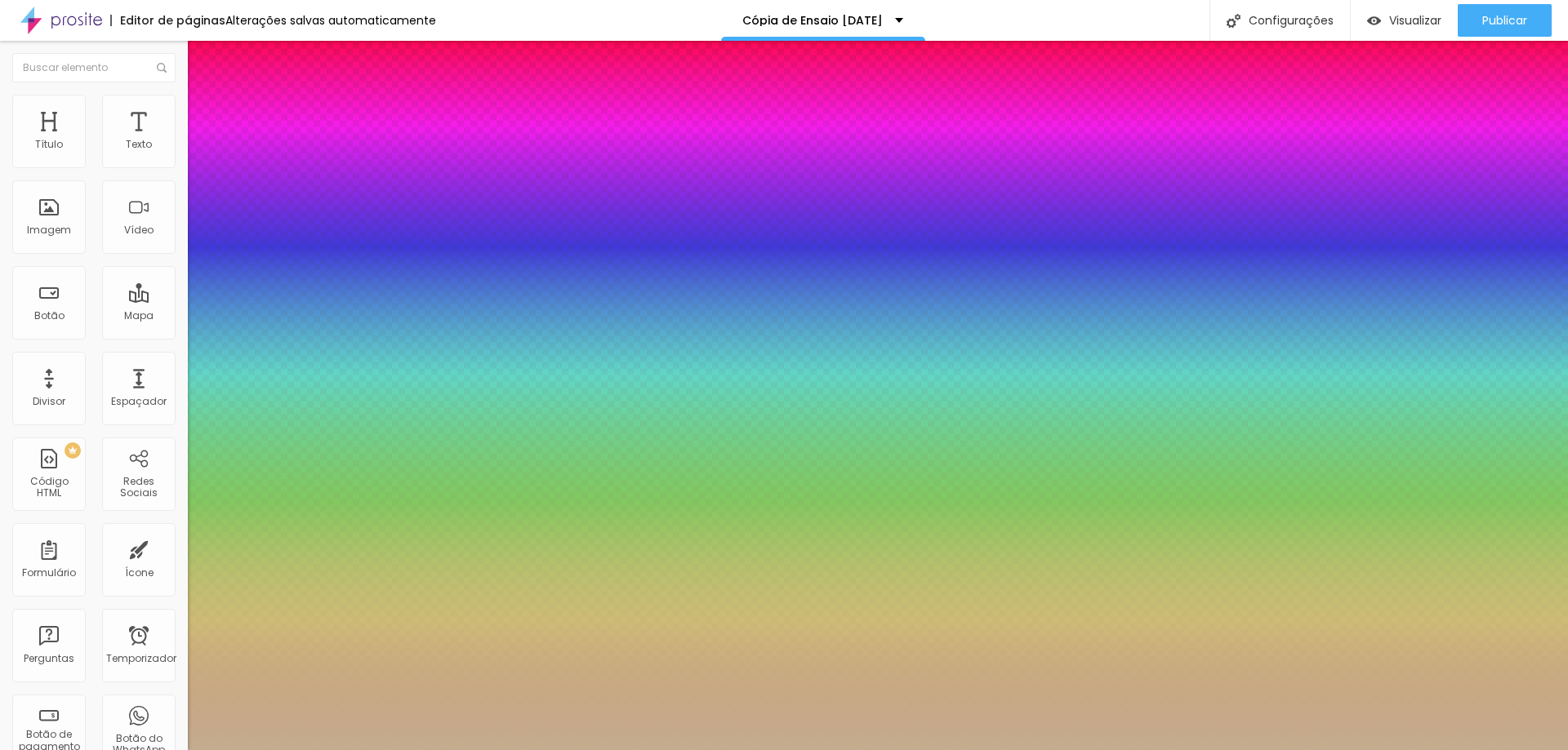
select select "Assistant"
type input "1"
select select "AssistantLight"
type input "1"
select select "AveriaLibre"
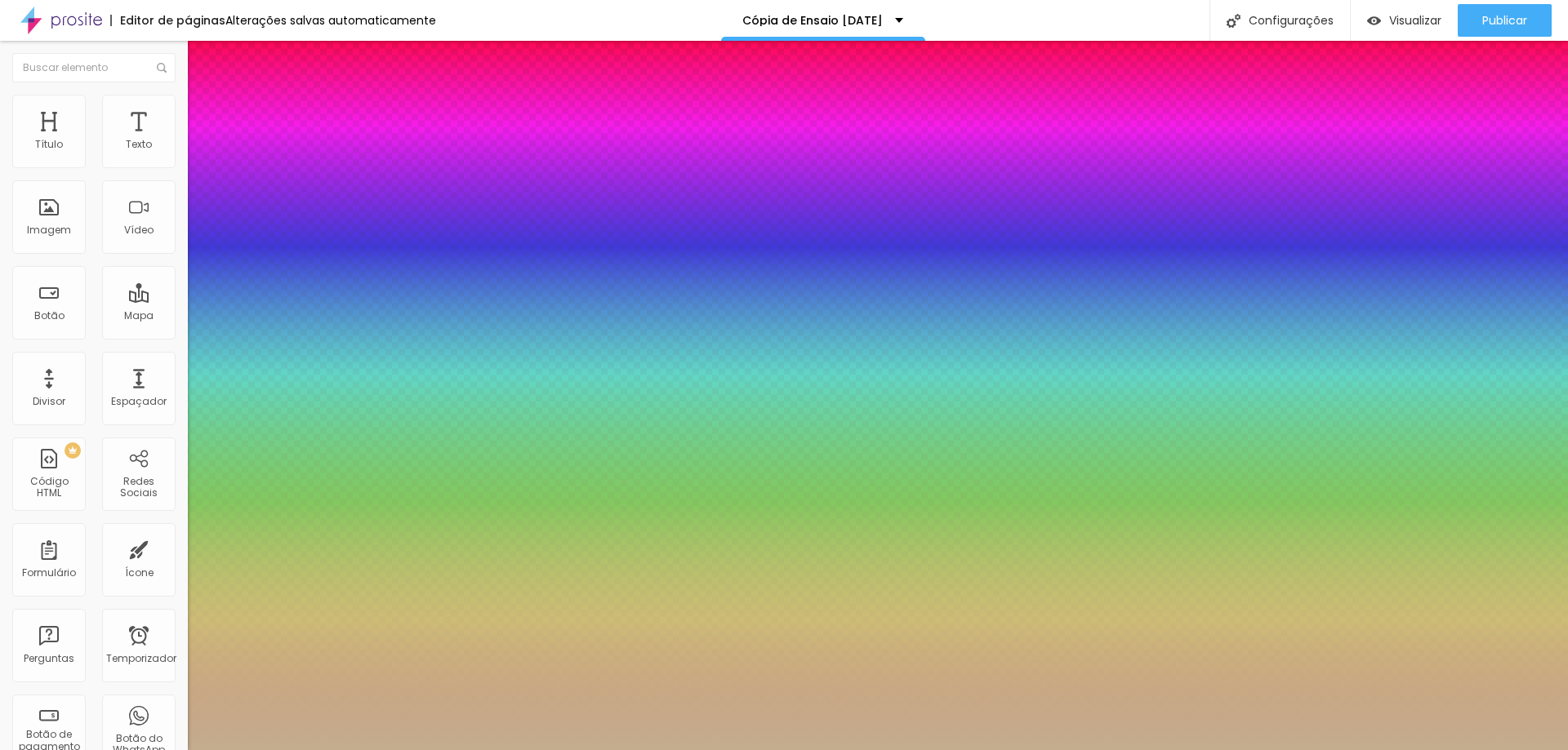
type input "1"
select select "AveriaLibreLight"
type input "1"
select select "AveriaSansLibre-Bold"
type input "1"
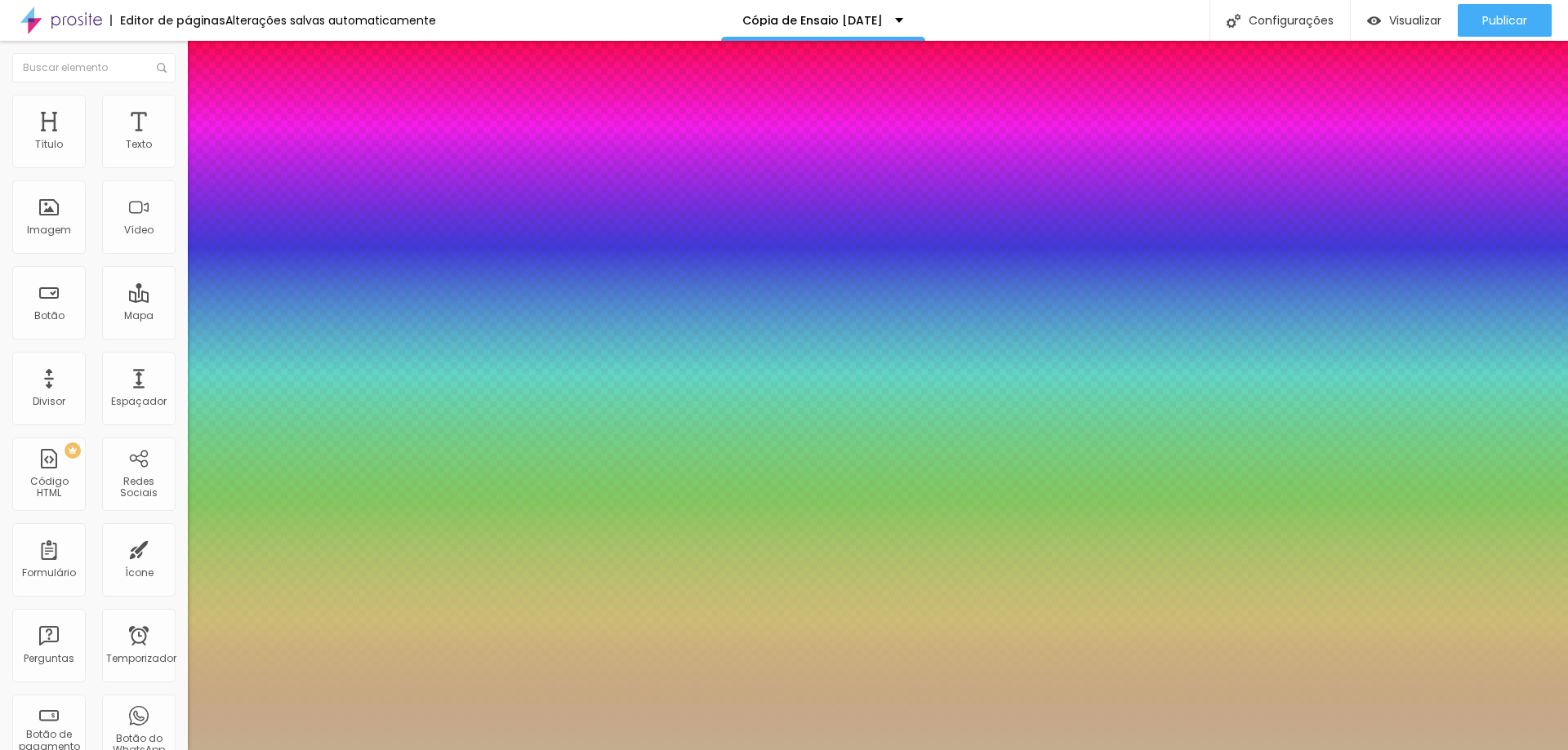
select select "AveriaSansLibre-Italic"
type input "1"
select select "AveriaSansLibre-Regular"
type input "1"
select select "Bangers-Regular"
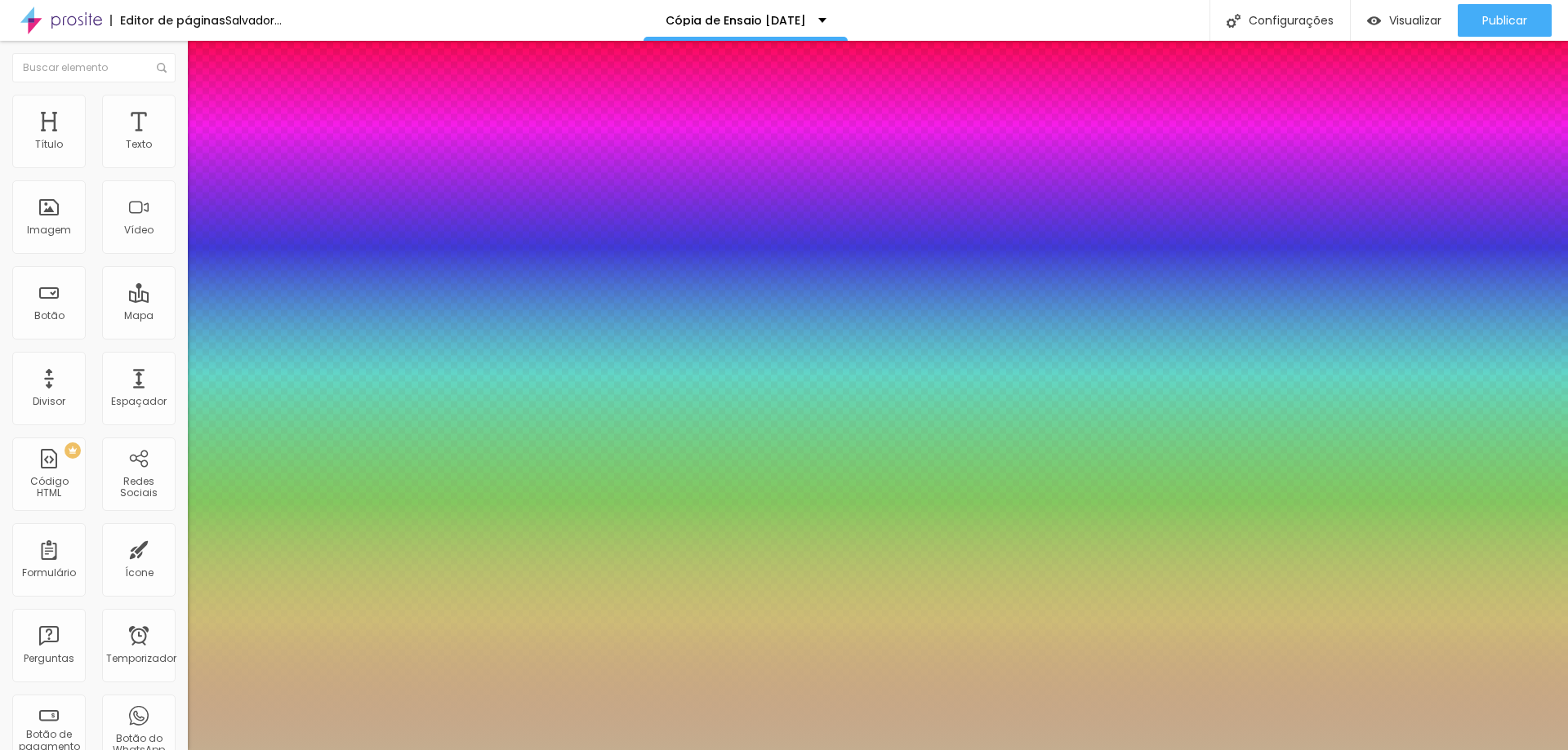
type input "1"
select select "Bentham-Regular"
type input "1"
select select "Bevan-Regular"
type input "1"
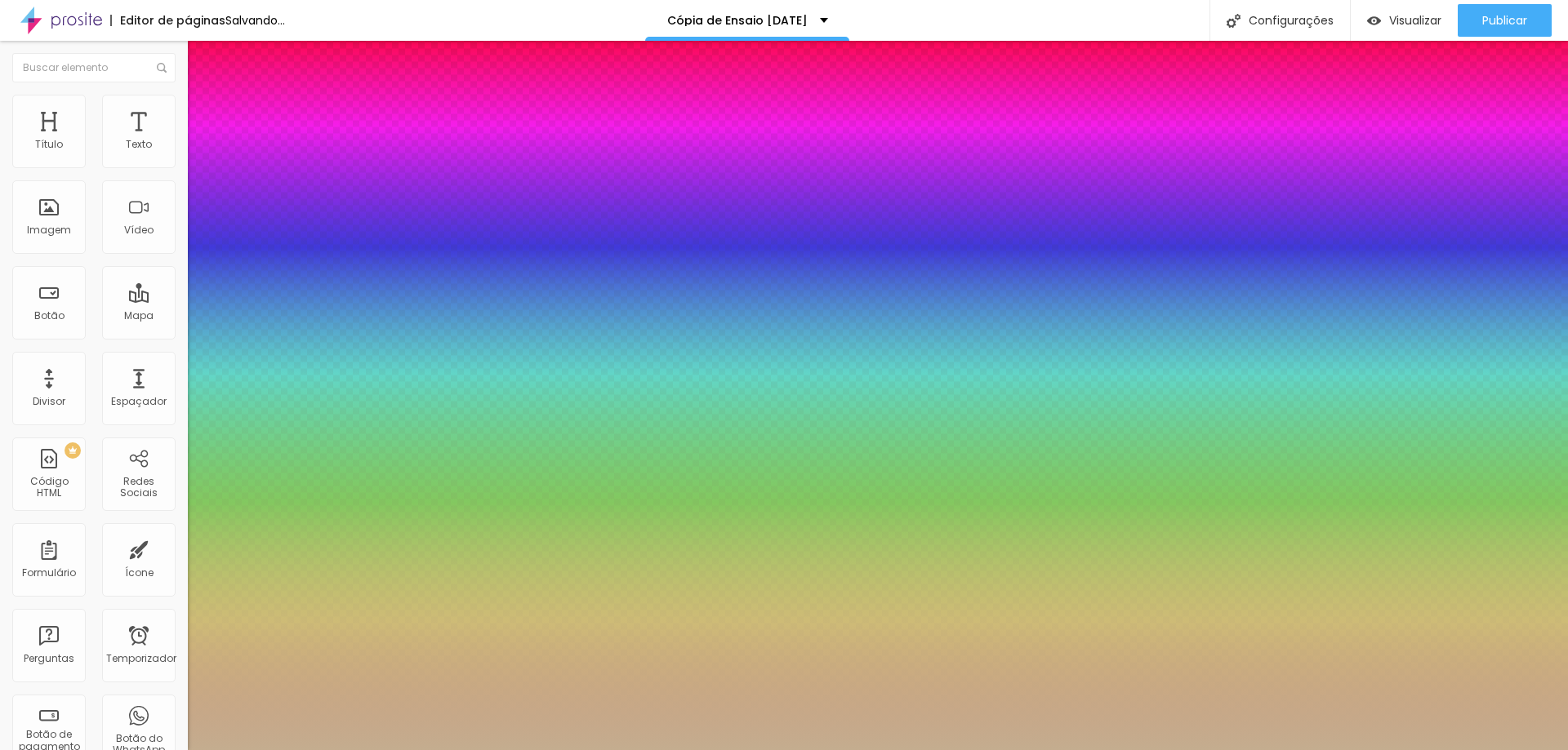
select select "BioRhyme"
type input "1"
select select "BioRhymeExtraBold"
type input "1"
select select "BioRhymeLight"
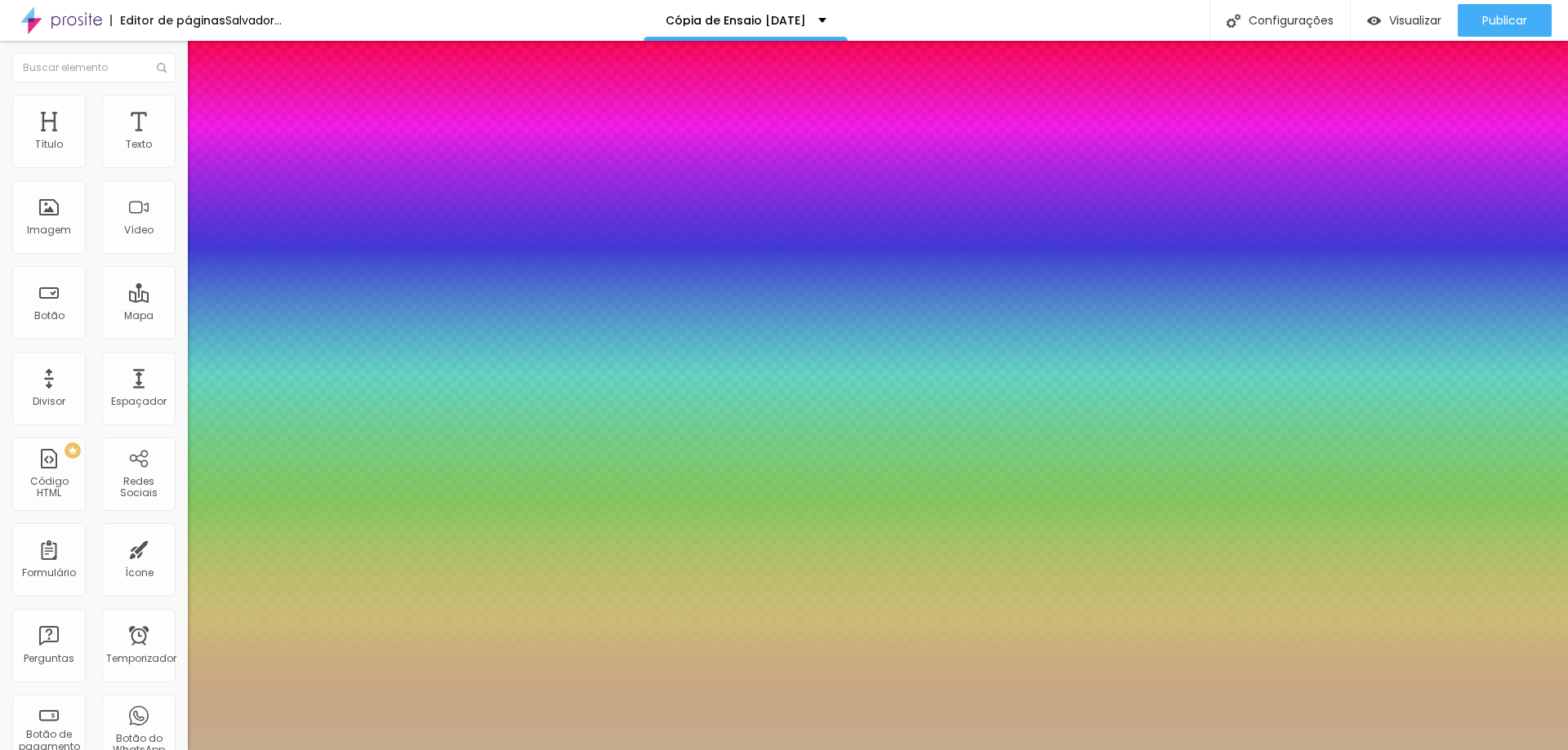
type input "1"
select select "Bitter"
type input "1"
select select "LobsterTwo"
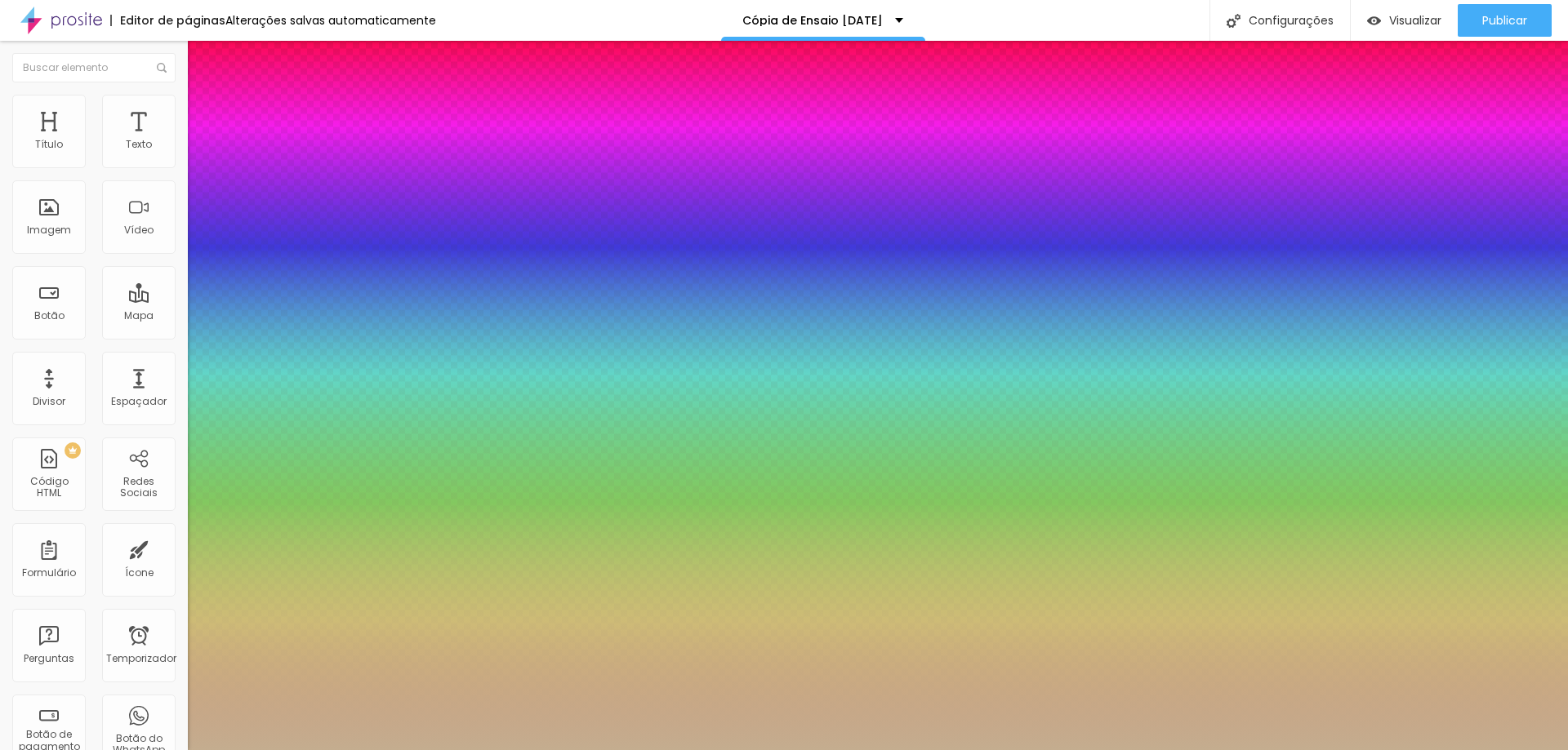
type input "1"
select select "Lora"
type input "1"
select select "Lora-Bold"
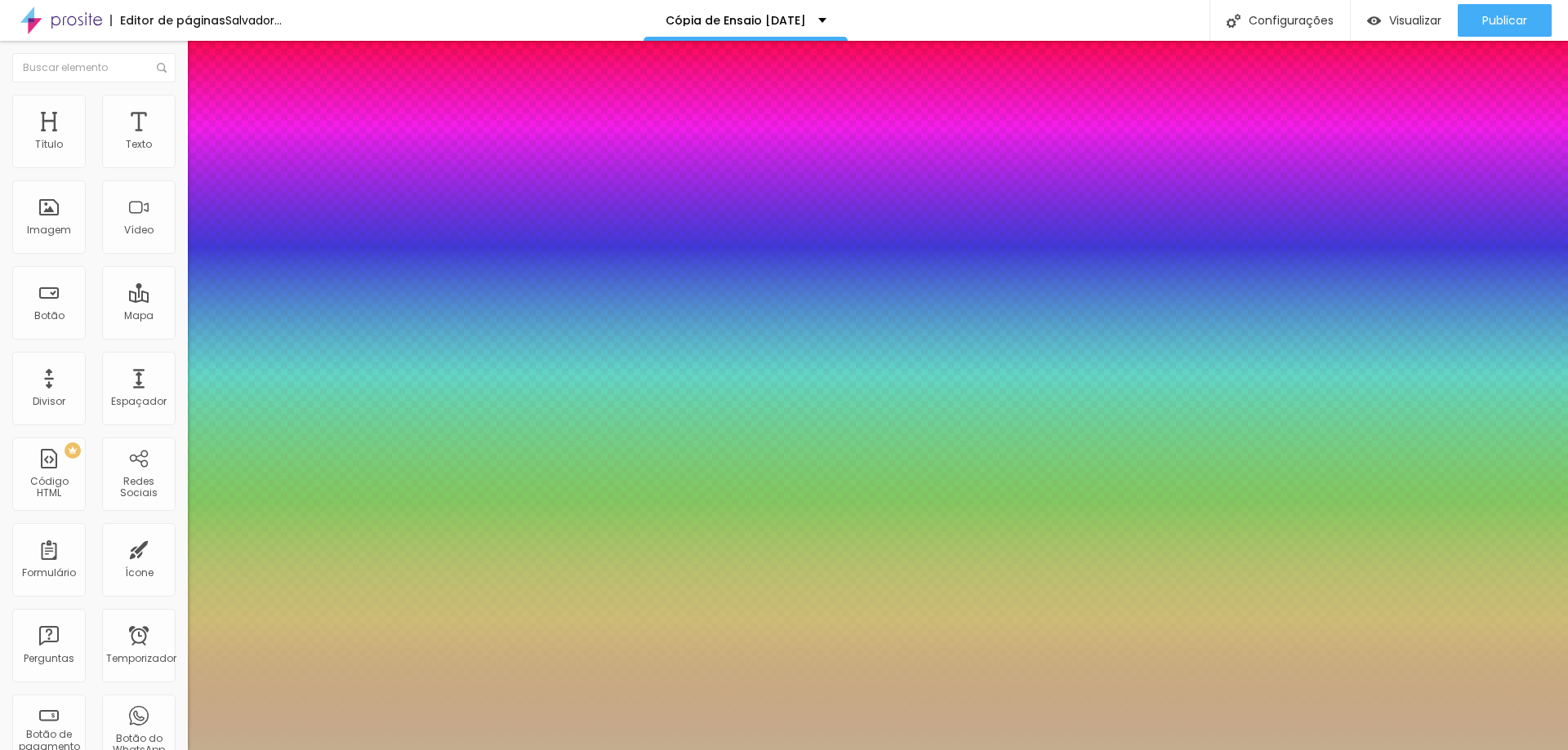
type input "1"
select select "Lora-Italic"
type input "1"
select select "Lora-Regular"
type input "1"
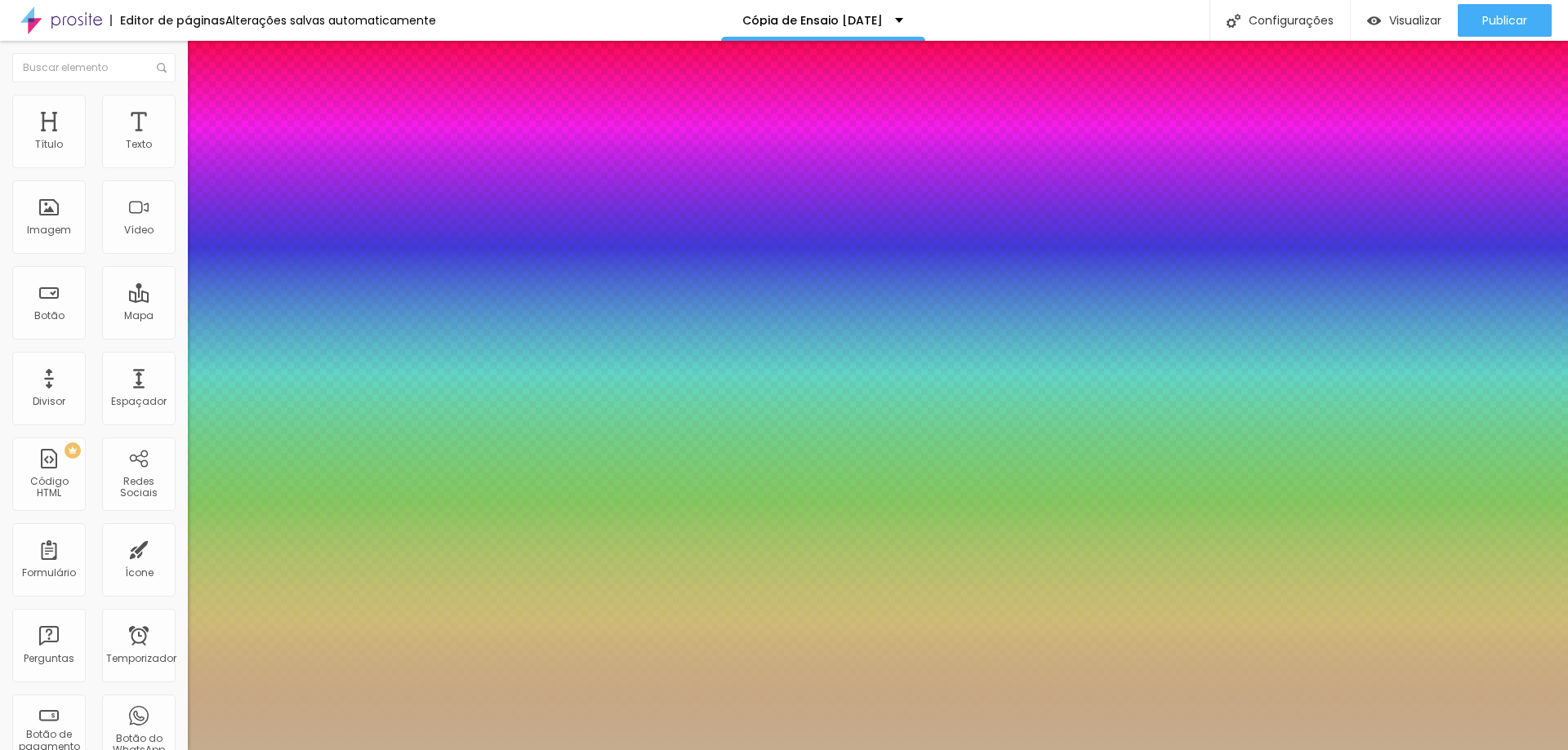
select select "LuckiestGuy-Regular"
type input "1"
select select "Lustria-Regular"
type input "1"
select select "Magra-Bold"
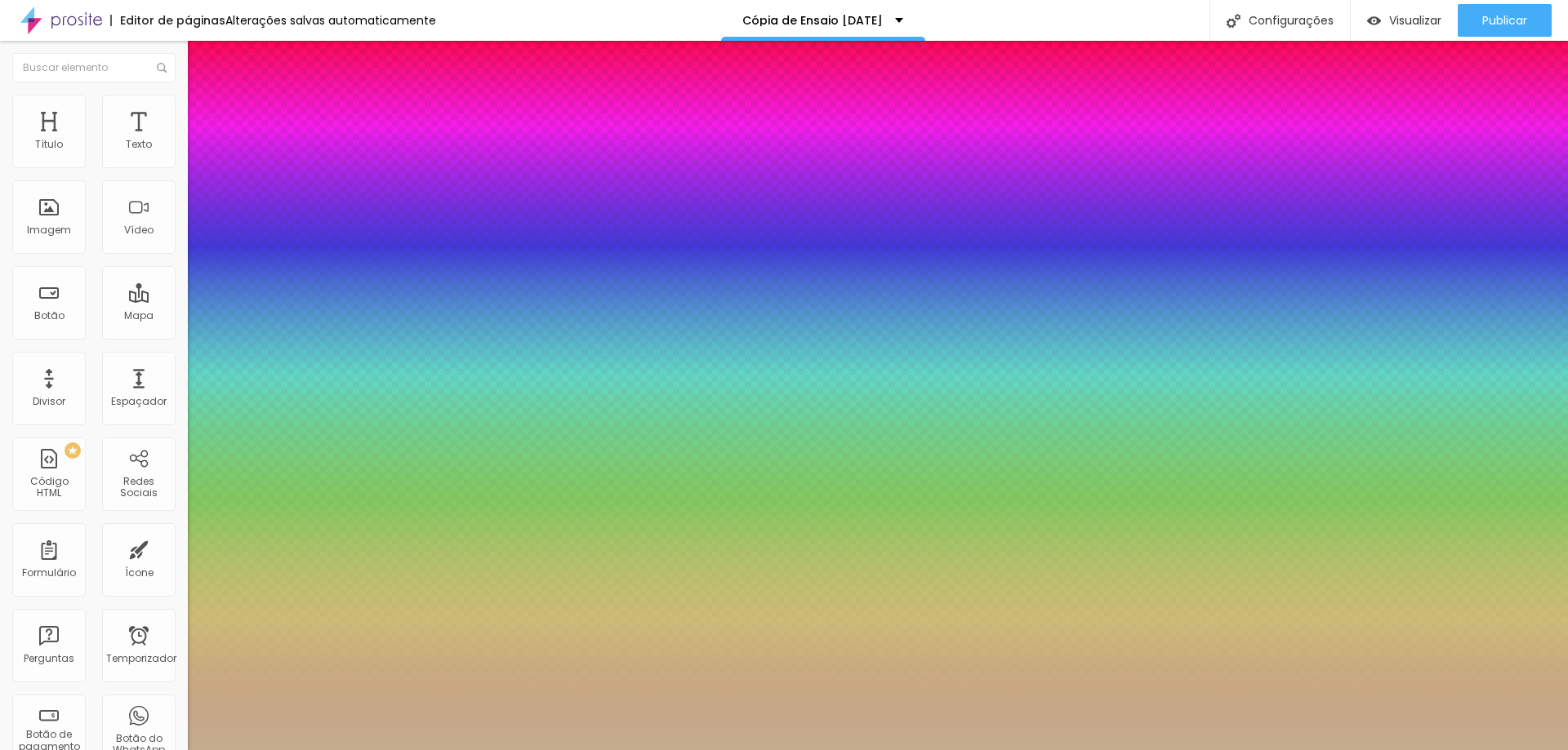
type input "1"
select select "Magra-Regular"
type input "1"
select select "MajorMonoDisplay-Regular"
type input "1"
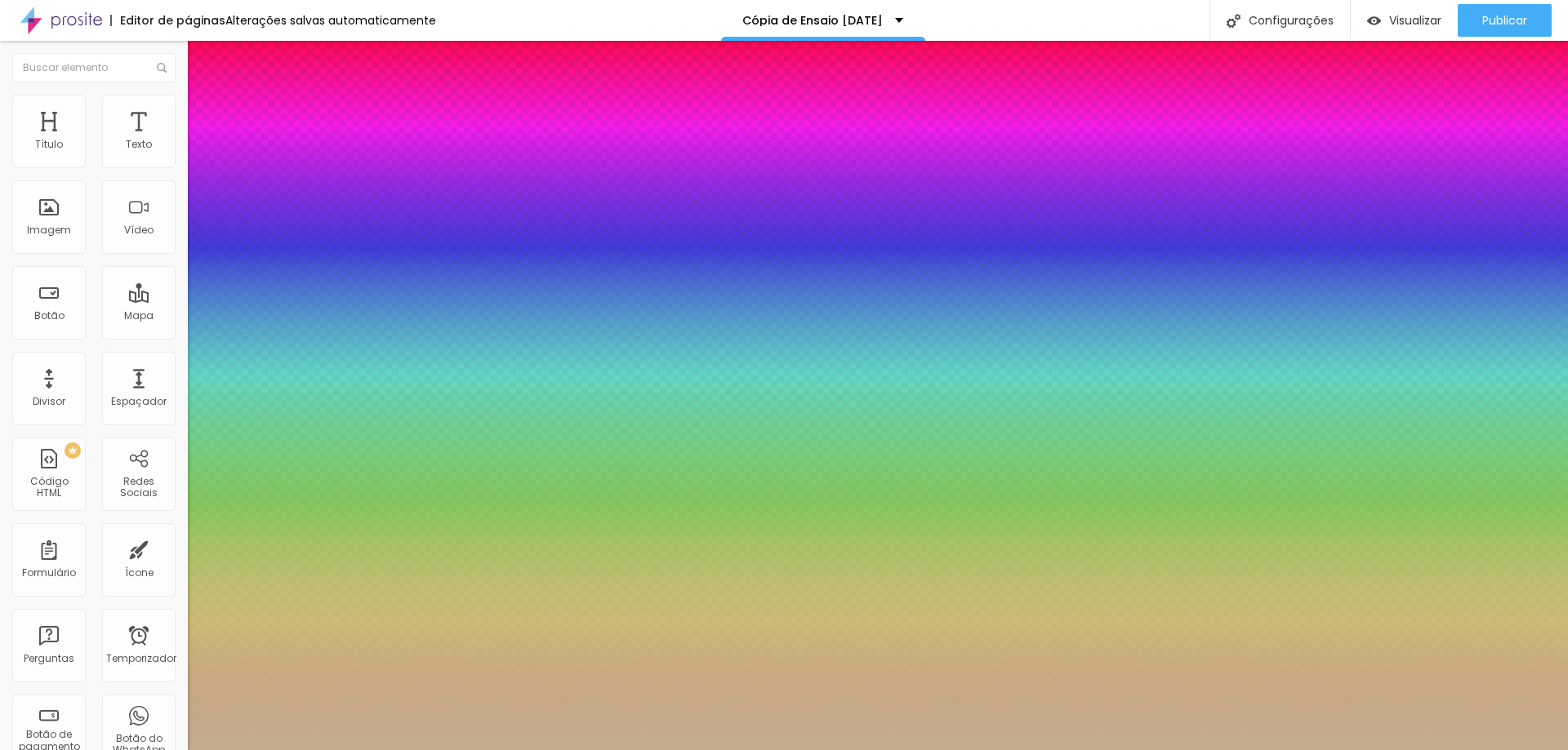
select select "MarckScript-Regular"
type input "1"
select select "Martel-Bold"
type input "1"
select select "Martel-ExtraBold"
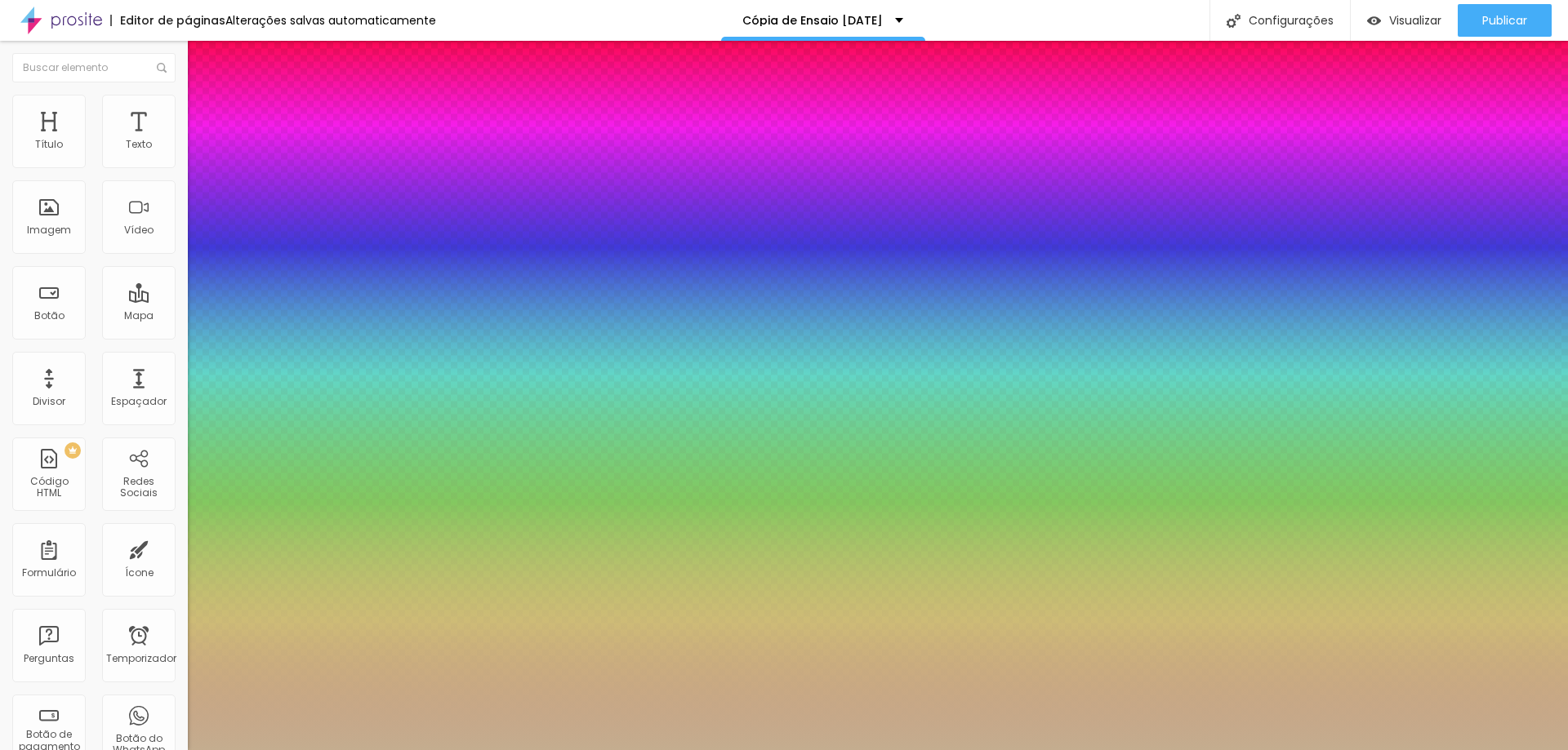
type input "1"
select select "Martel-Light"
type input "1"
select select "Martel-Regular"
type input "1"
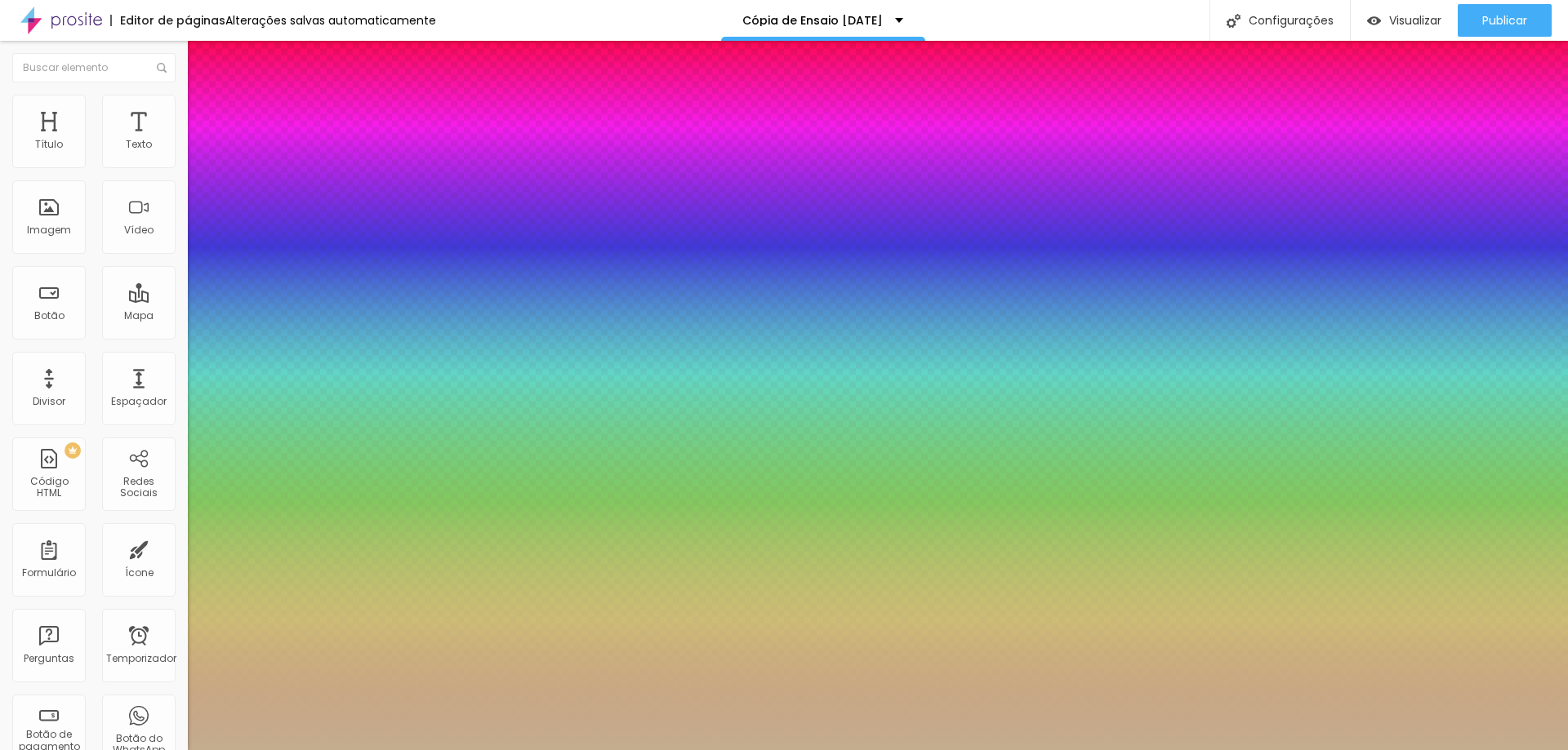
select select "MartelSans-Bold"
type input "1"
select select "MartelSans-Light"
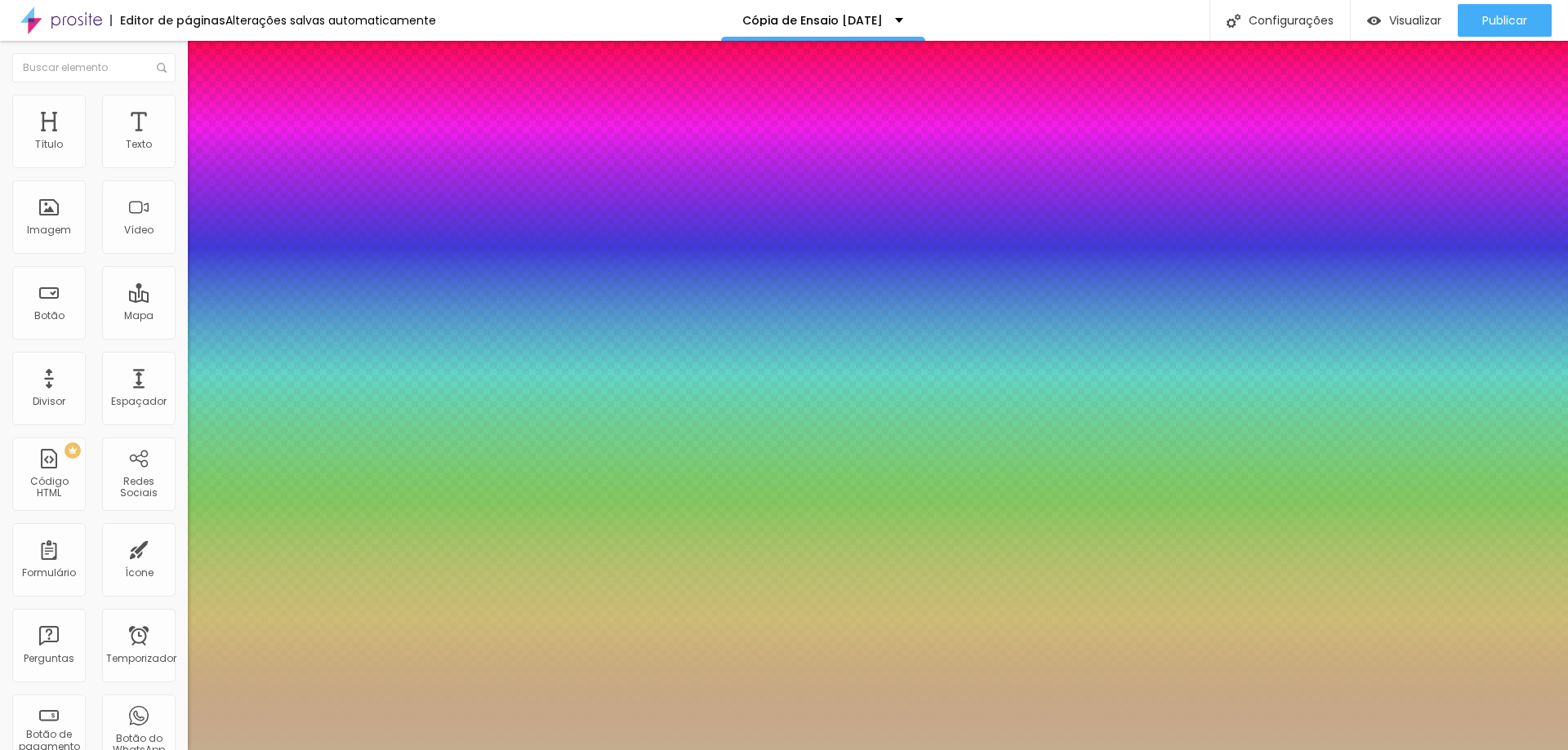
type input "1"
select select "MartelSans-Regular"
type input "1"
select select "MeeraInimai-Regular"
type input "1"
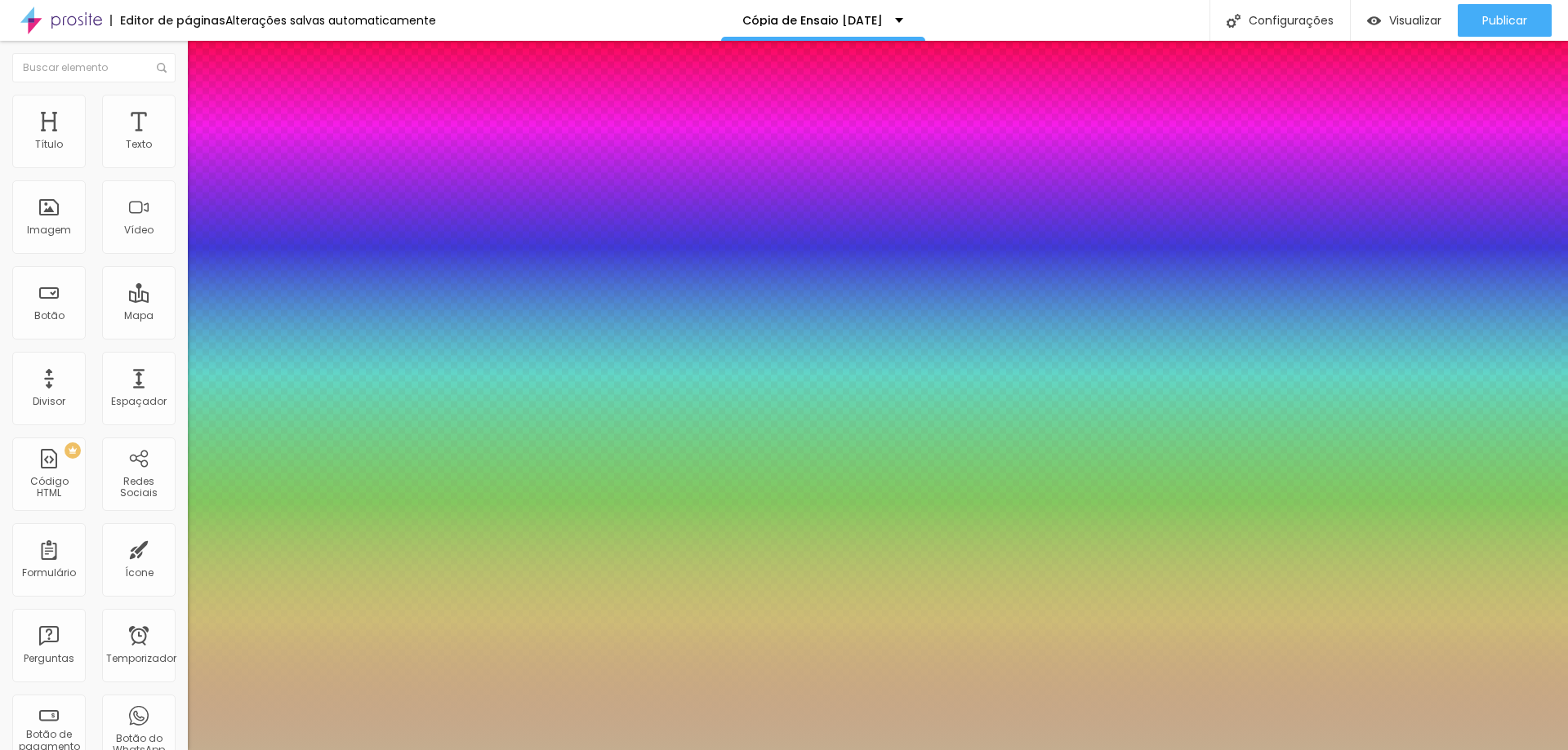
select select "Merienda-Bold"
type input "1"
select select "Merienda-Regular"
type input "1"
select select "Merriweather-Black"
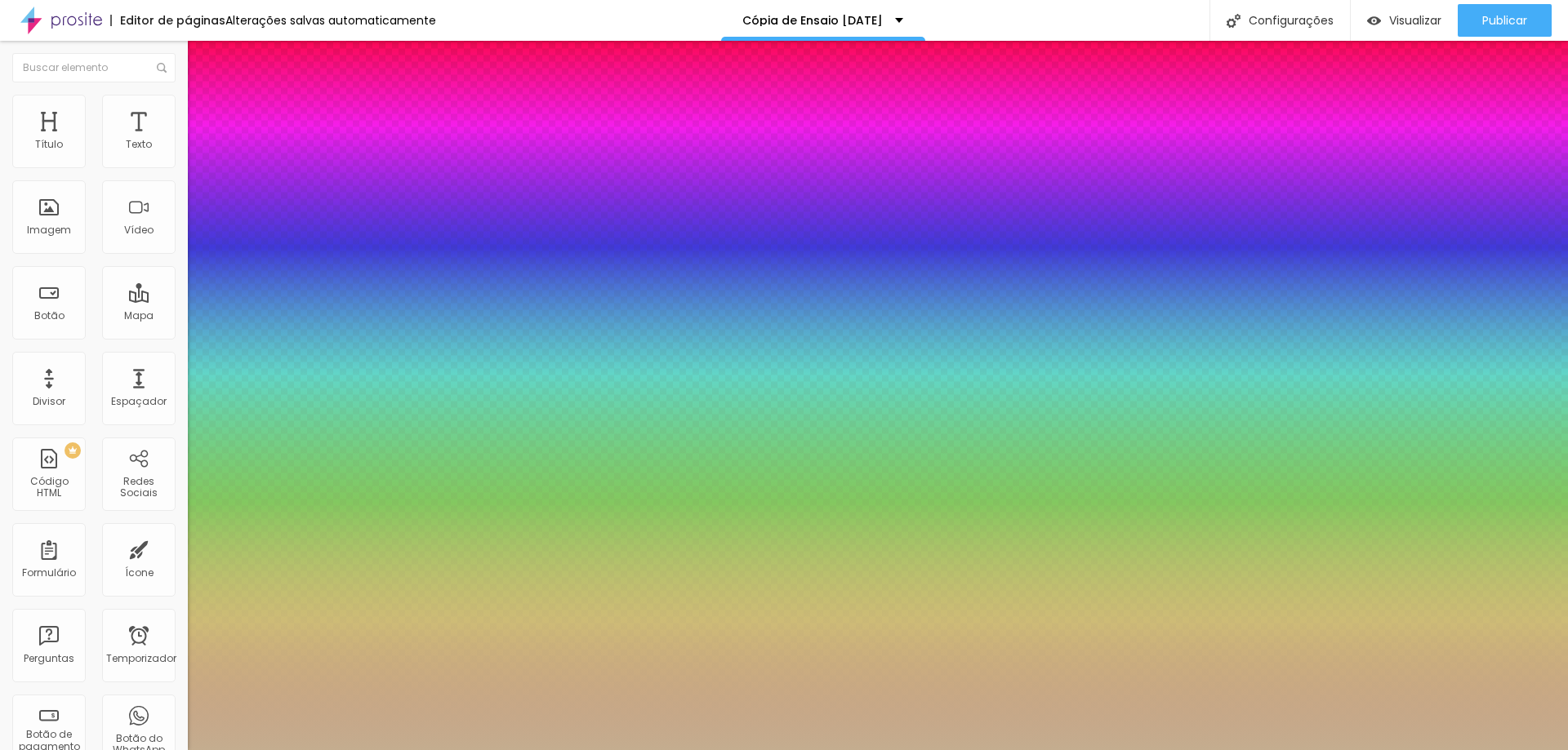
type input "1"
select select "Merriweather-Bold"
type input "1"
select select "Merriweather-Italic"
type input "1"
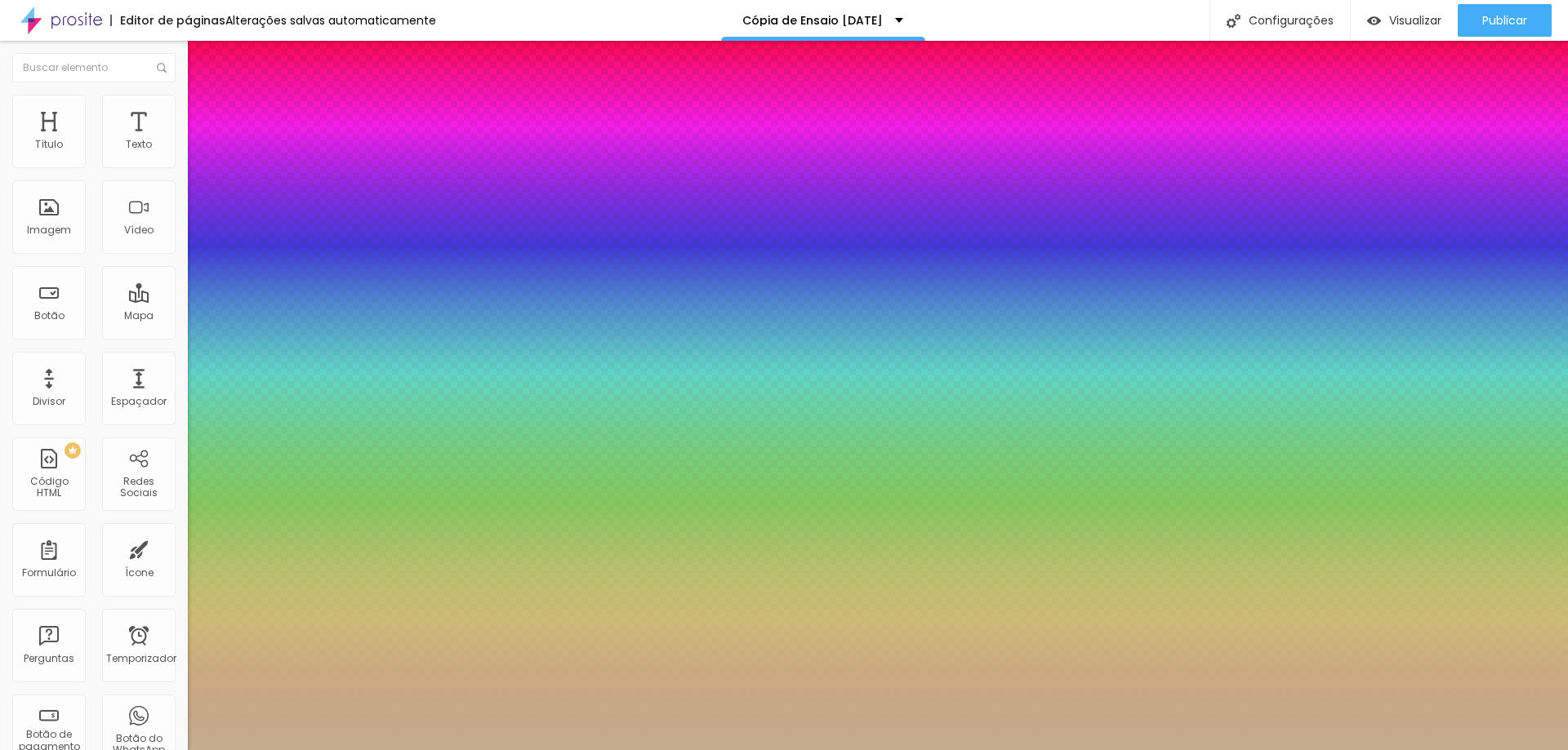
select select "Merriweather-Light"
type input "1"
select select "Merriweather-Regular"
type input "1"
select select "MerriweatherSans-Bold"
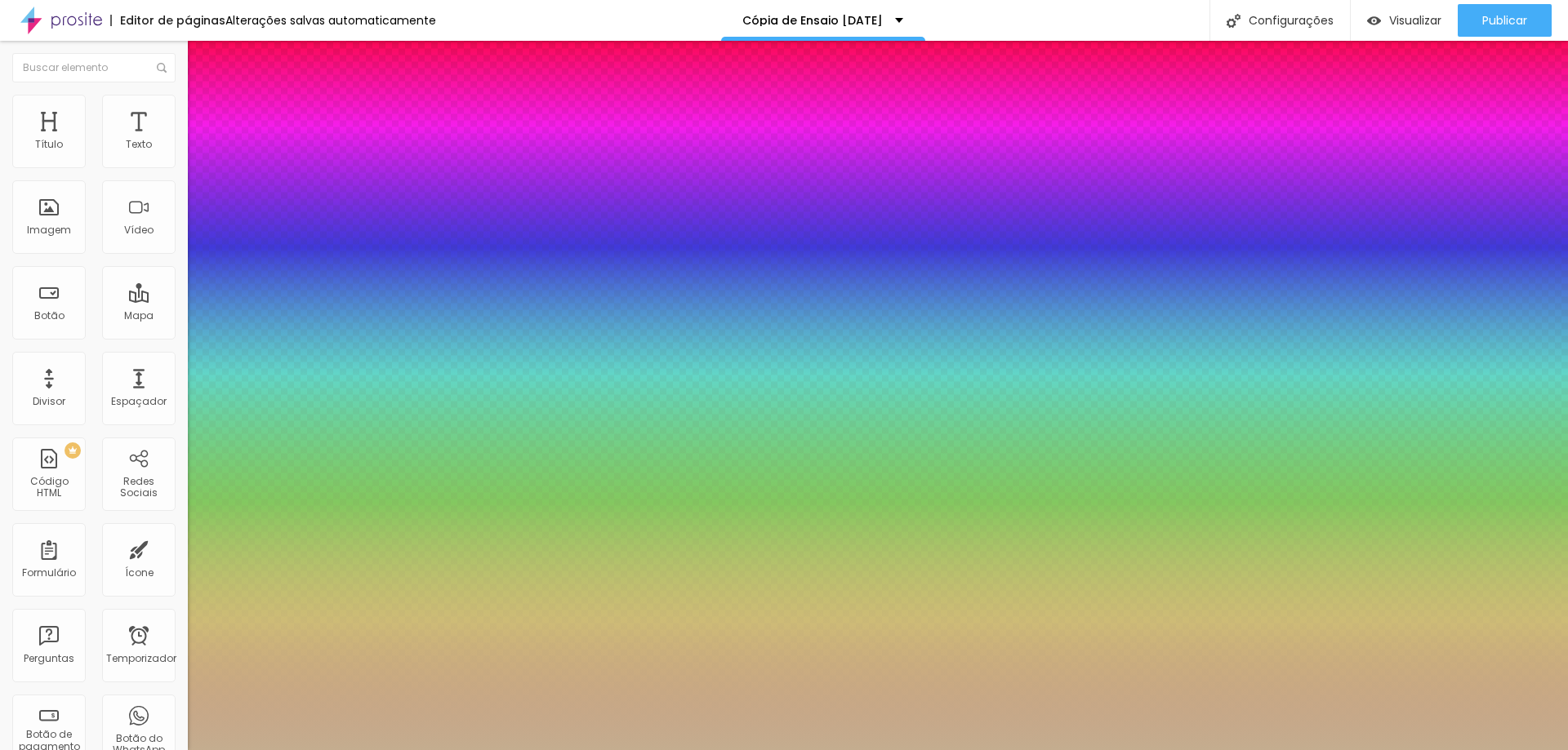
type input "1"
select select "MerriweatherSans-ExtraBold"
type input "1"
select select "MerriweatherSans-Italic"
type input "1"
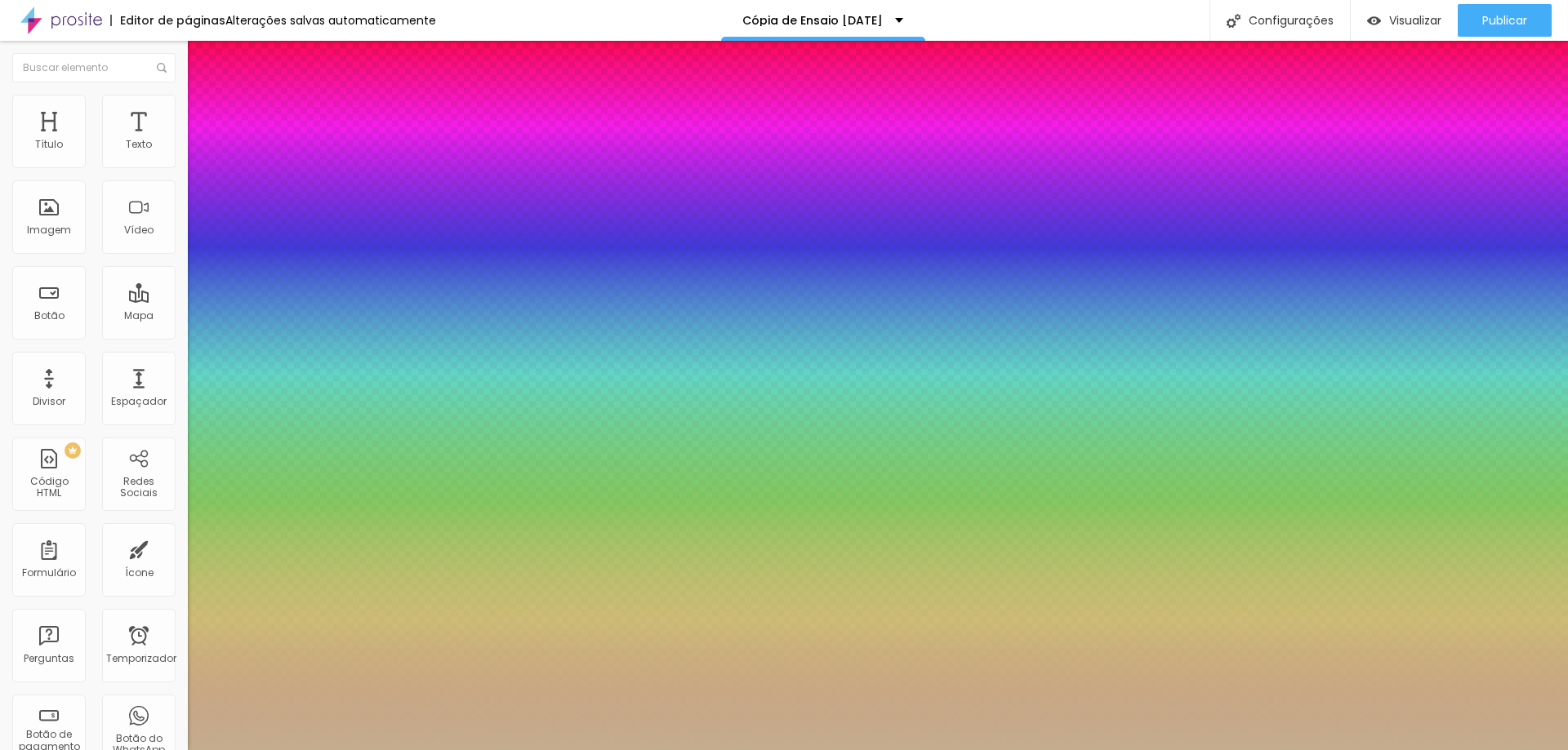
select select "MerriweatherSans-Light"
type input "1"
select select "MerriweatherSans-Regular"
type input "1"
select select "Mitr"
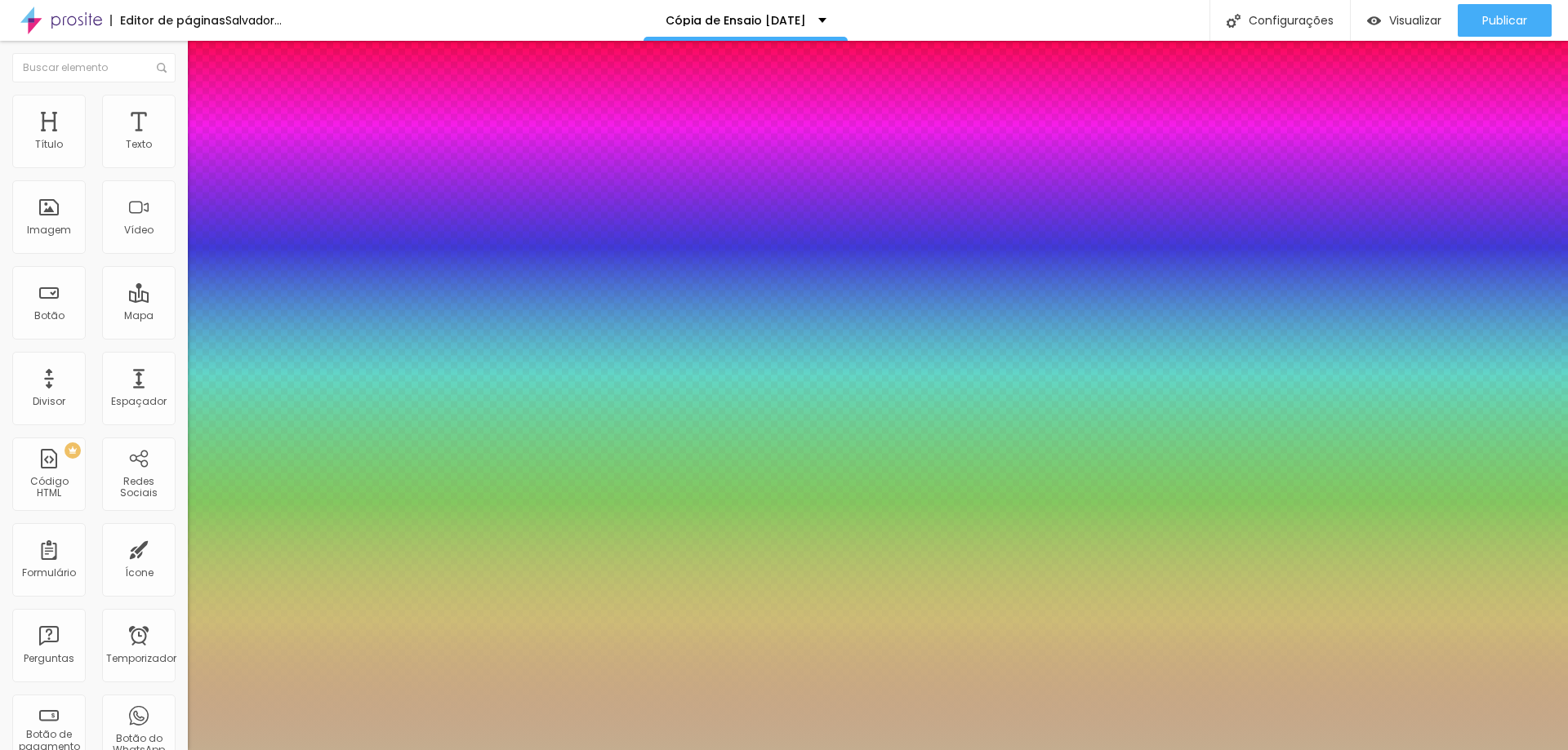
type input "1"
select select "MitrLight"
type input "1"
select select "Monoton-Regular"
type input "1"
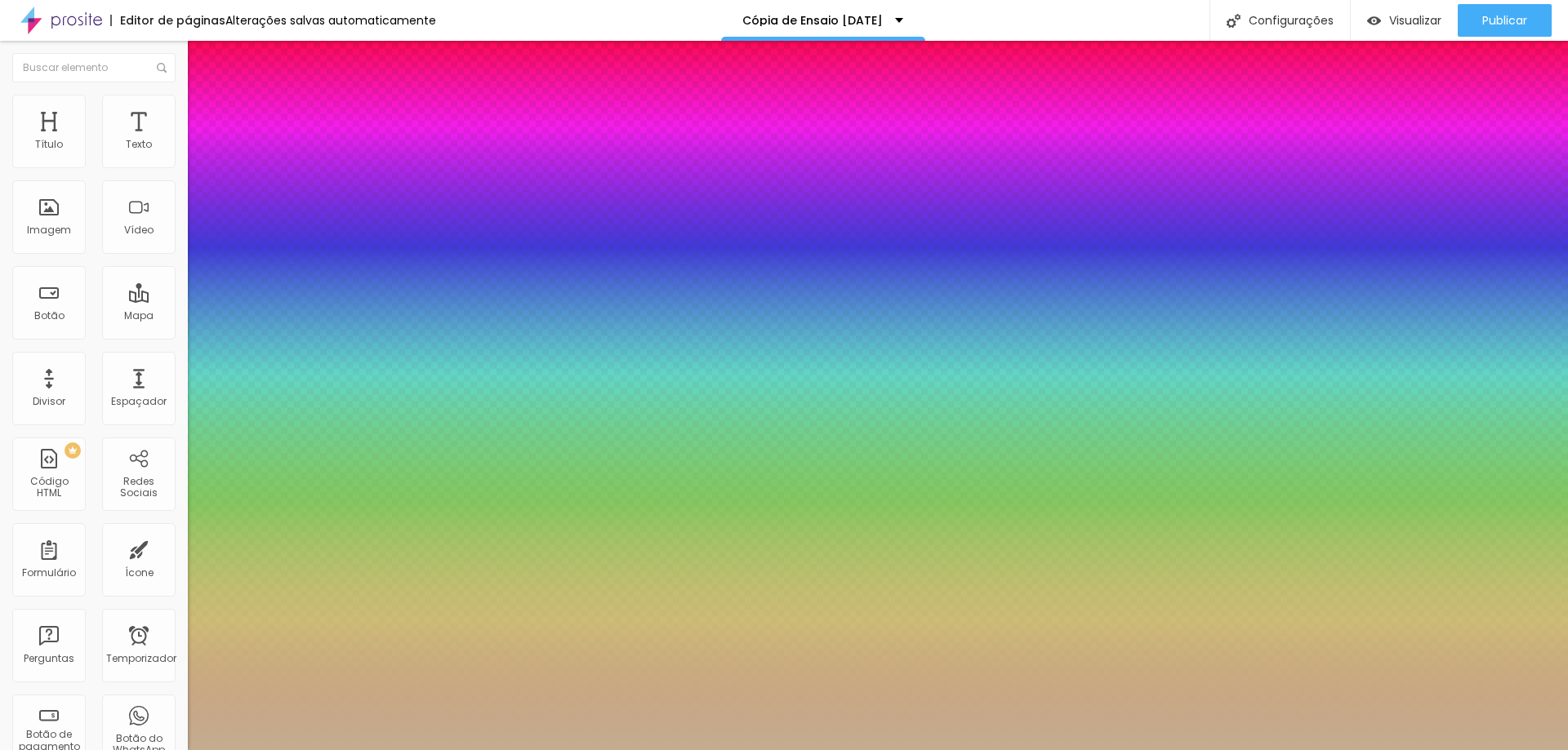
select select "Montserrat"
type input "1"
select select "MontserratBlack"
type input "1"
select select "MontserratBold"
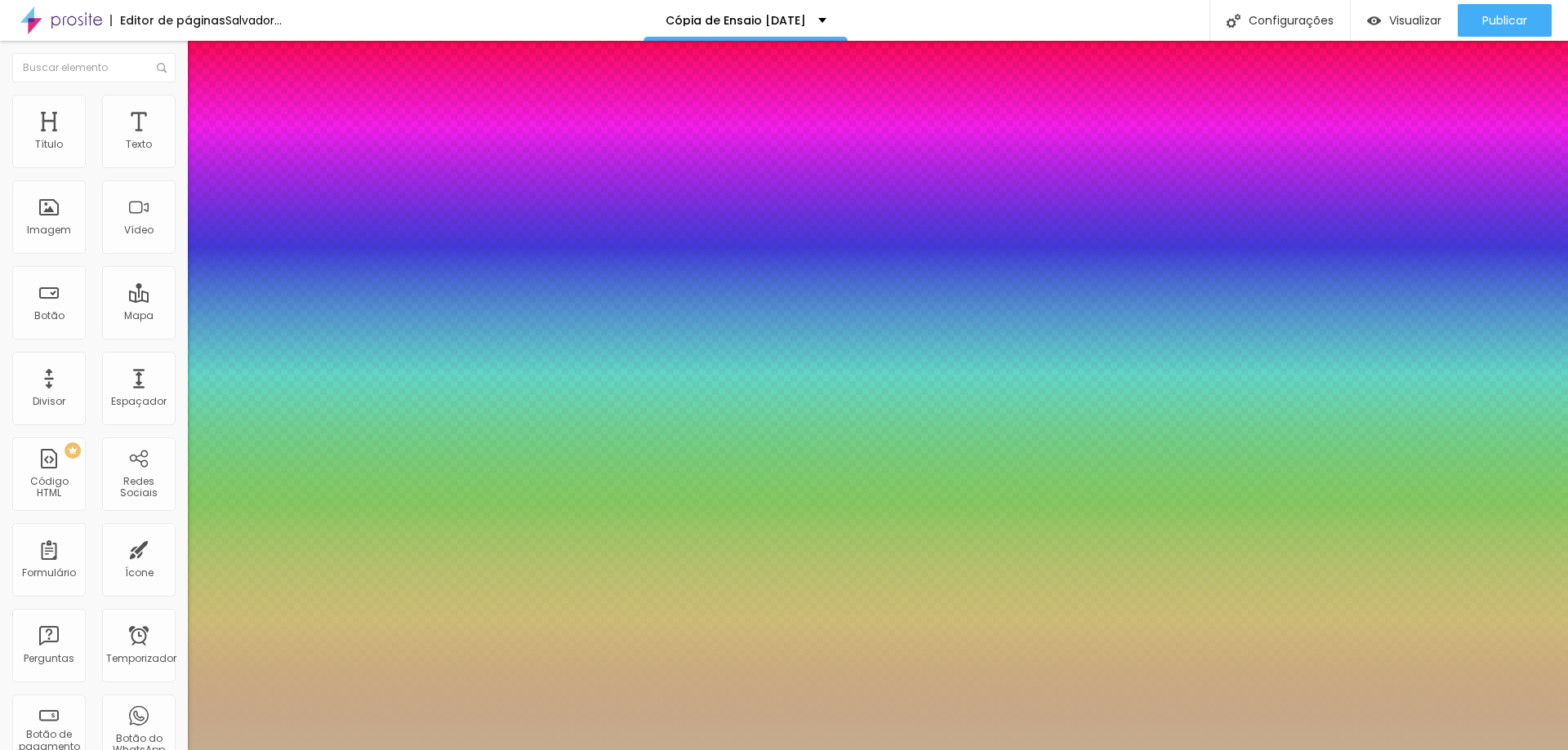
type input "1"
select select "MontserratExtraBold"
type input "1"
select select "LobsterTwo"
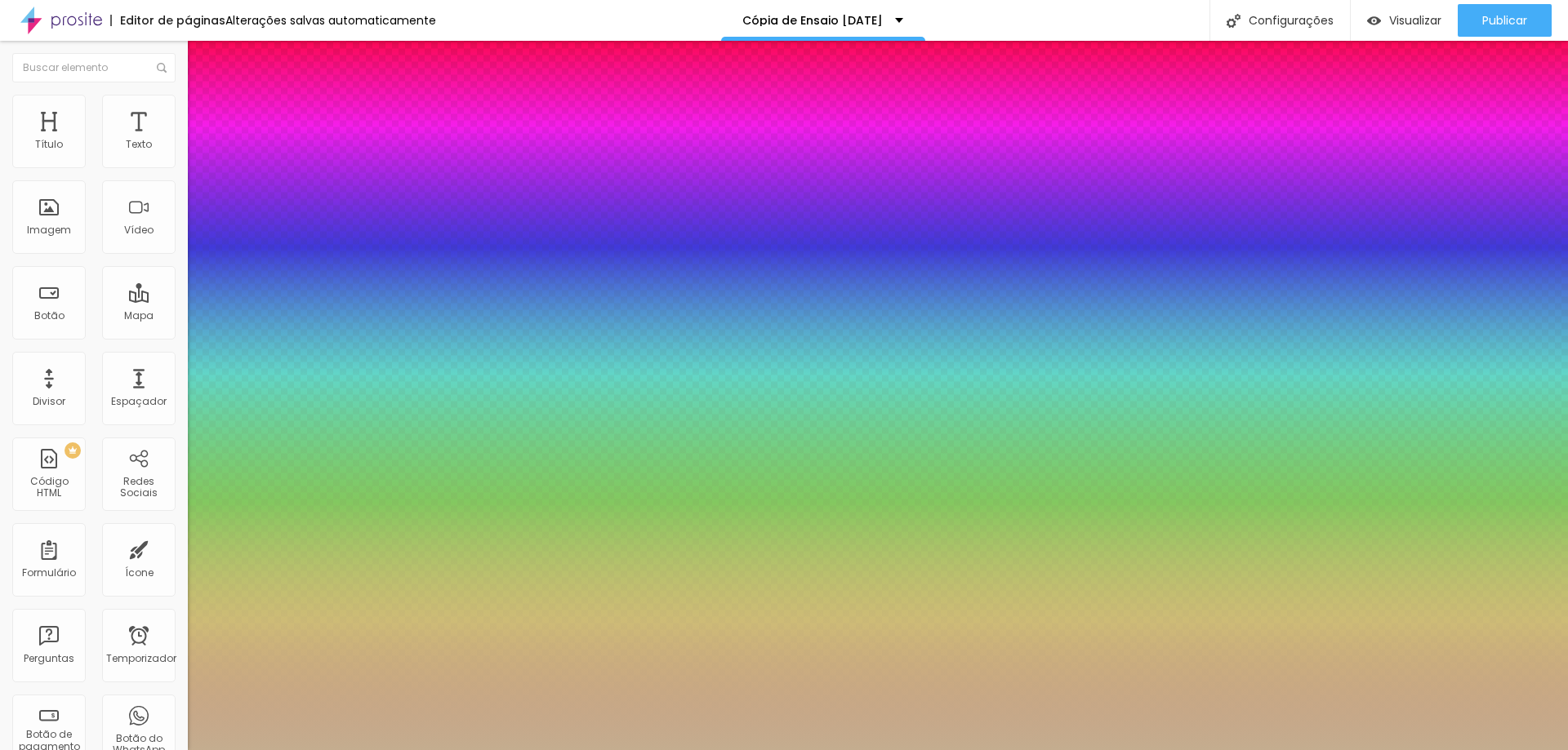
type input "1"
type input "49"
type input "1"
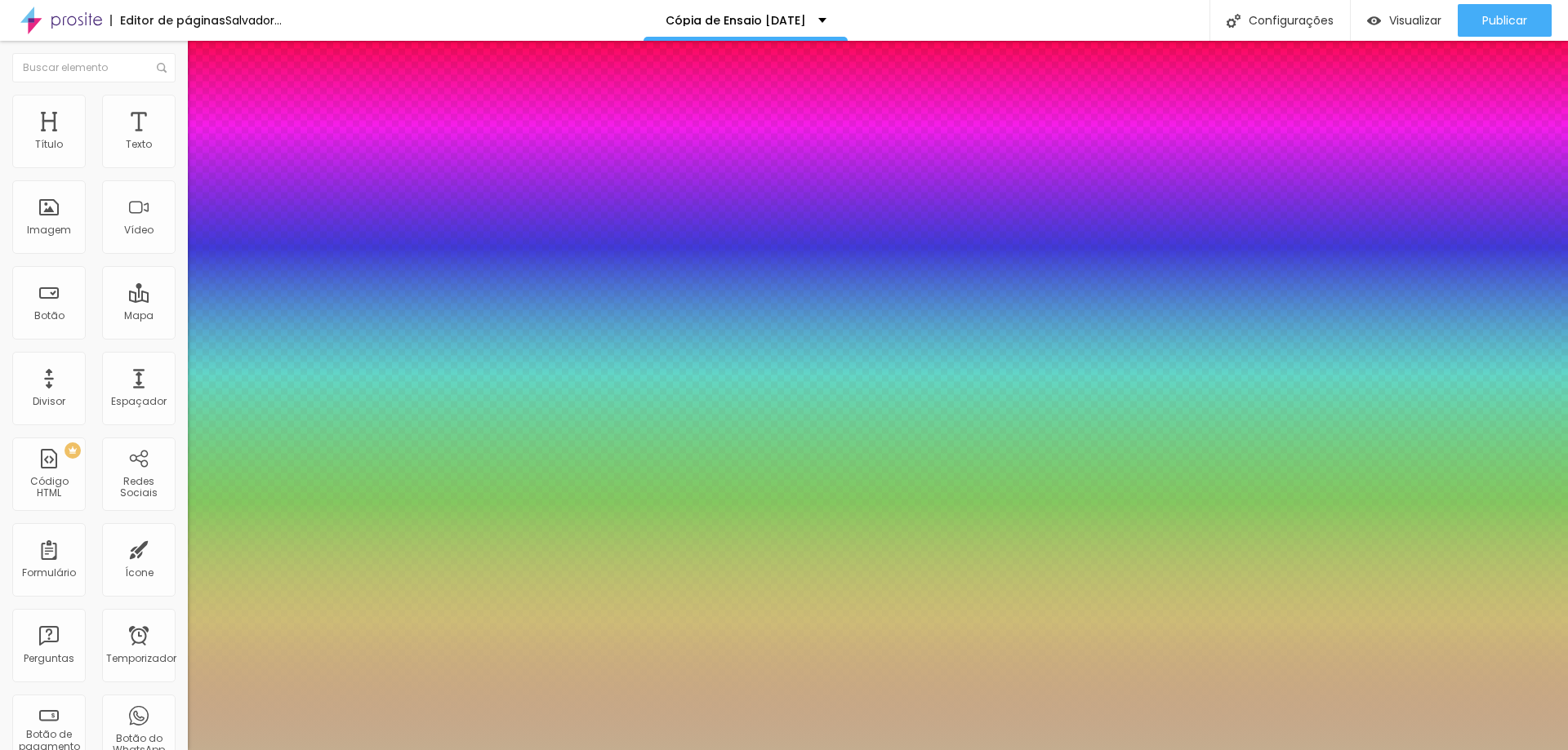
type input "50"
type input "1"
type input "51"
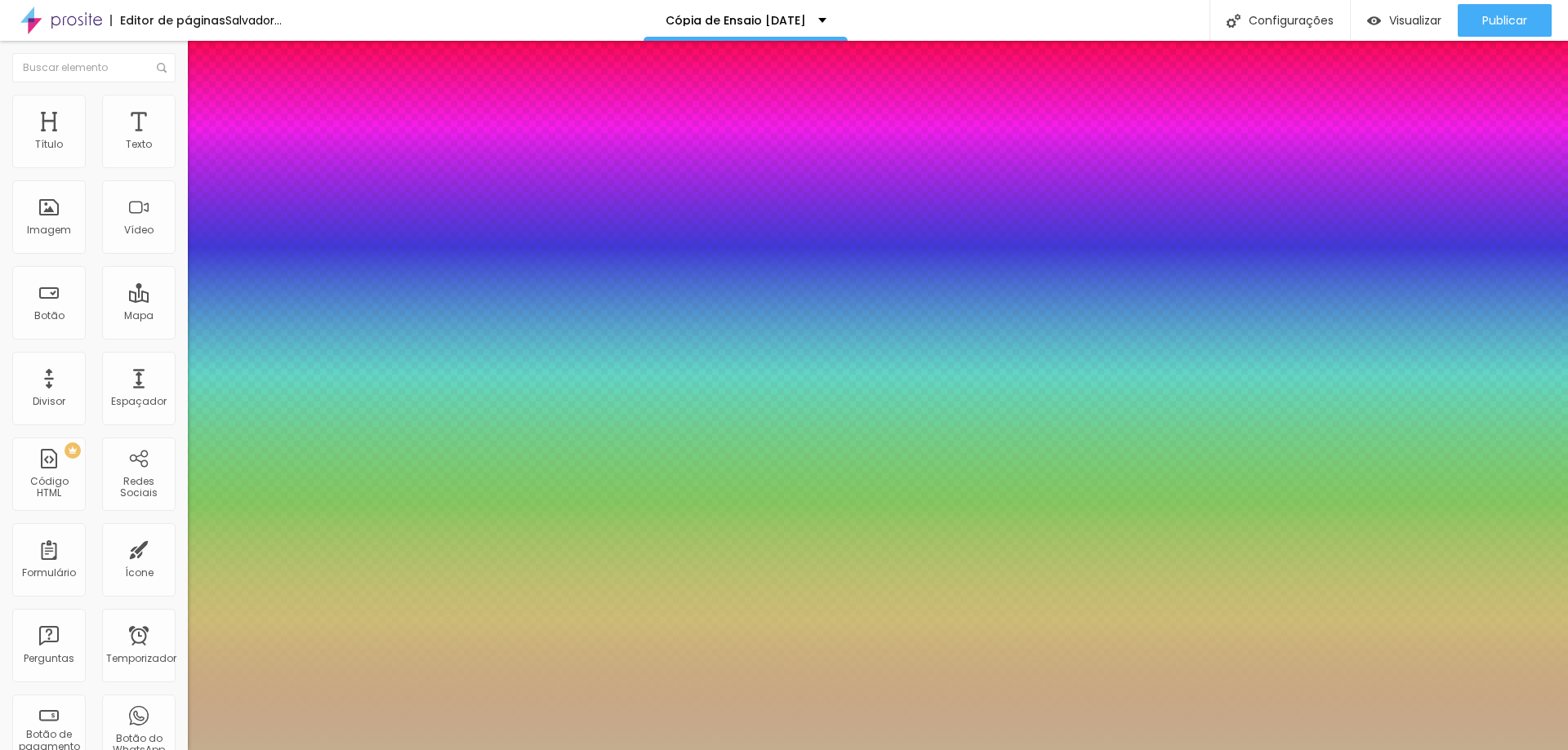
type input "1"
type input "52"
type input "1"
type input "53"
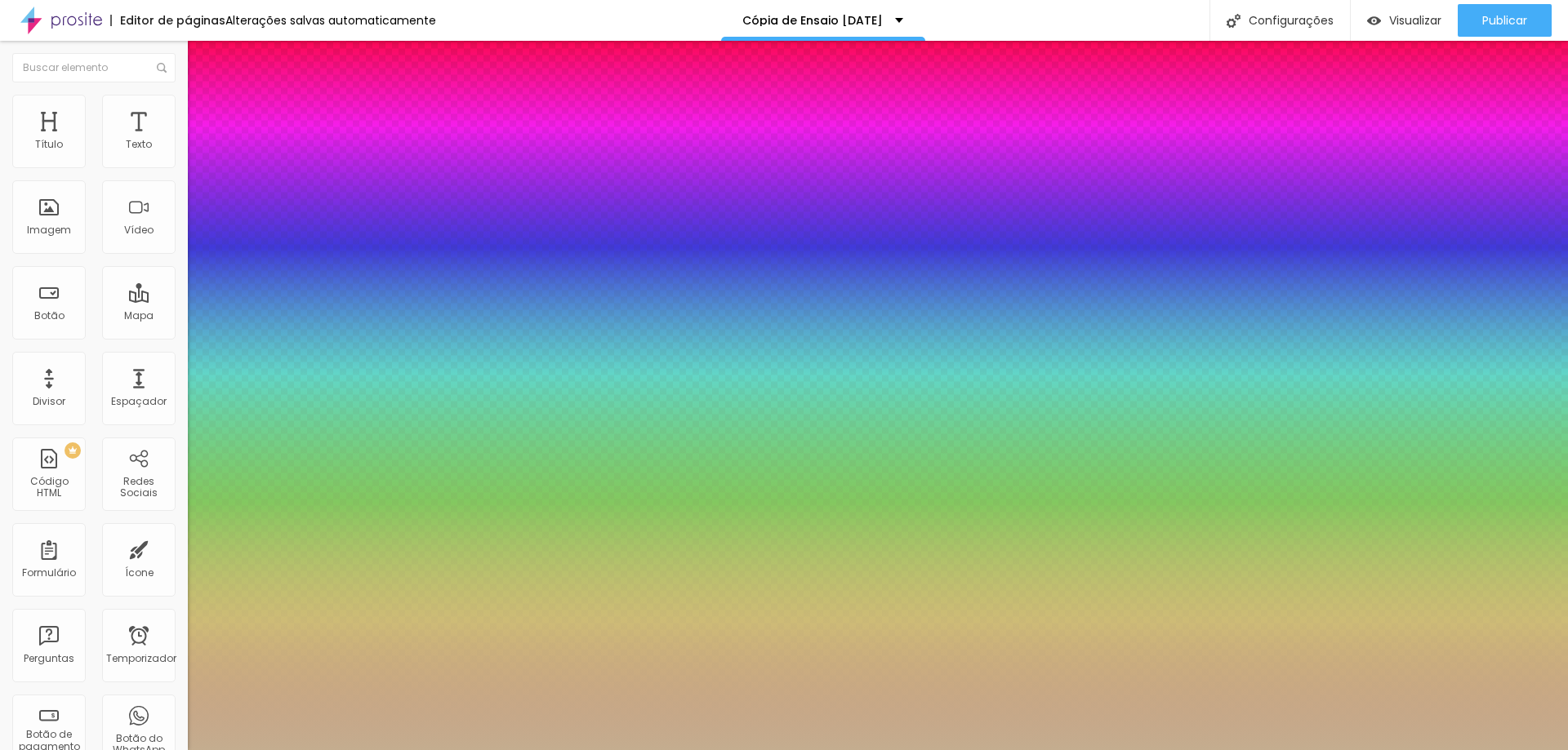
type input "53"
type input "1"
type input "54"
type input "1"
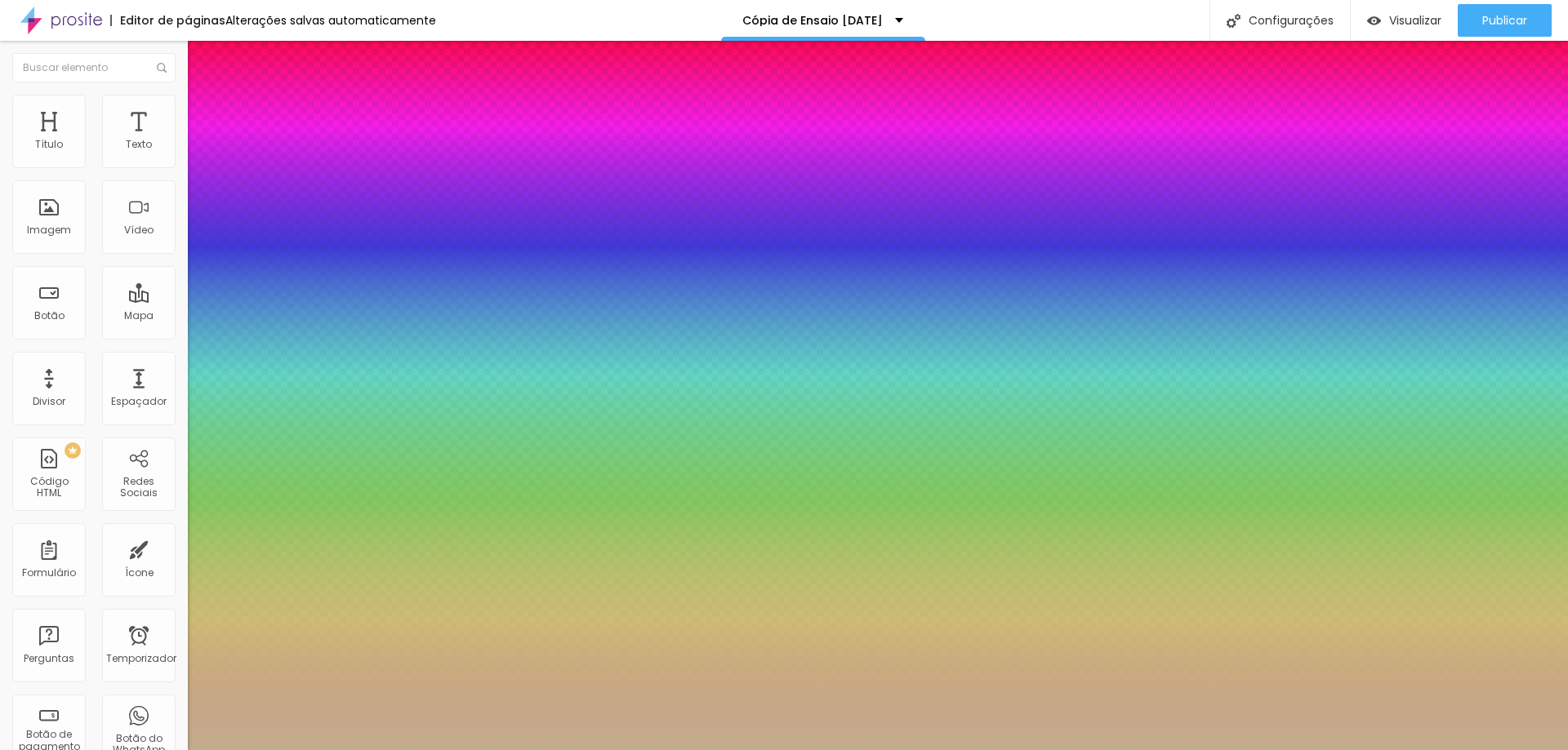
type input "55"
type input "1"
type input "56"
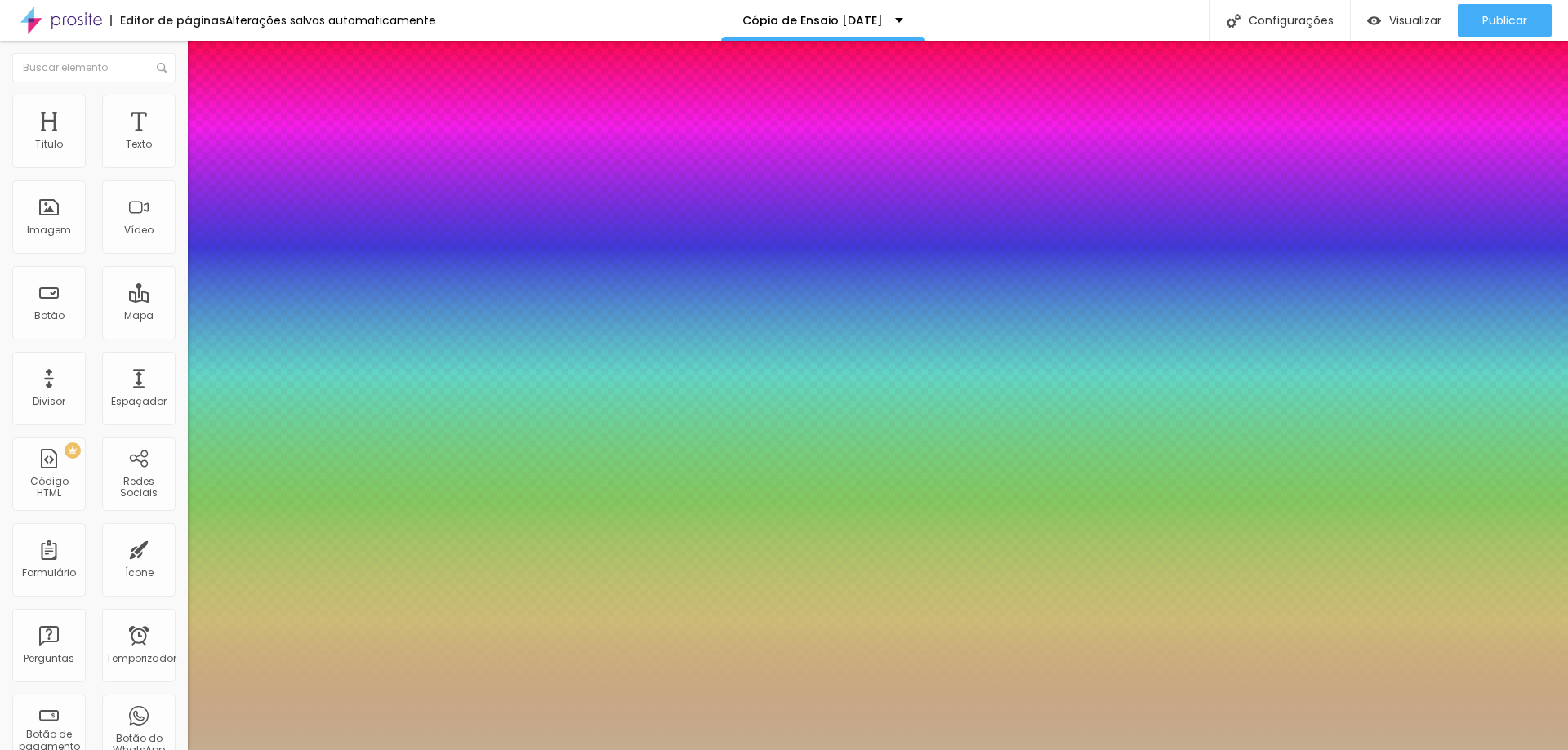
type input "1"
type input "57"
type input "1"
type input "58"
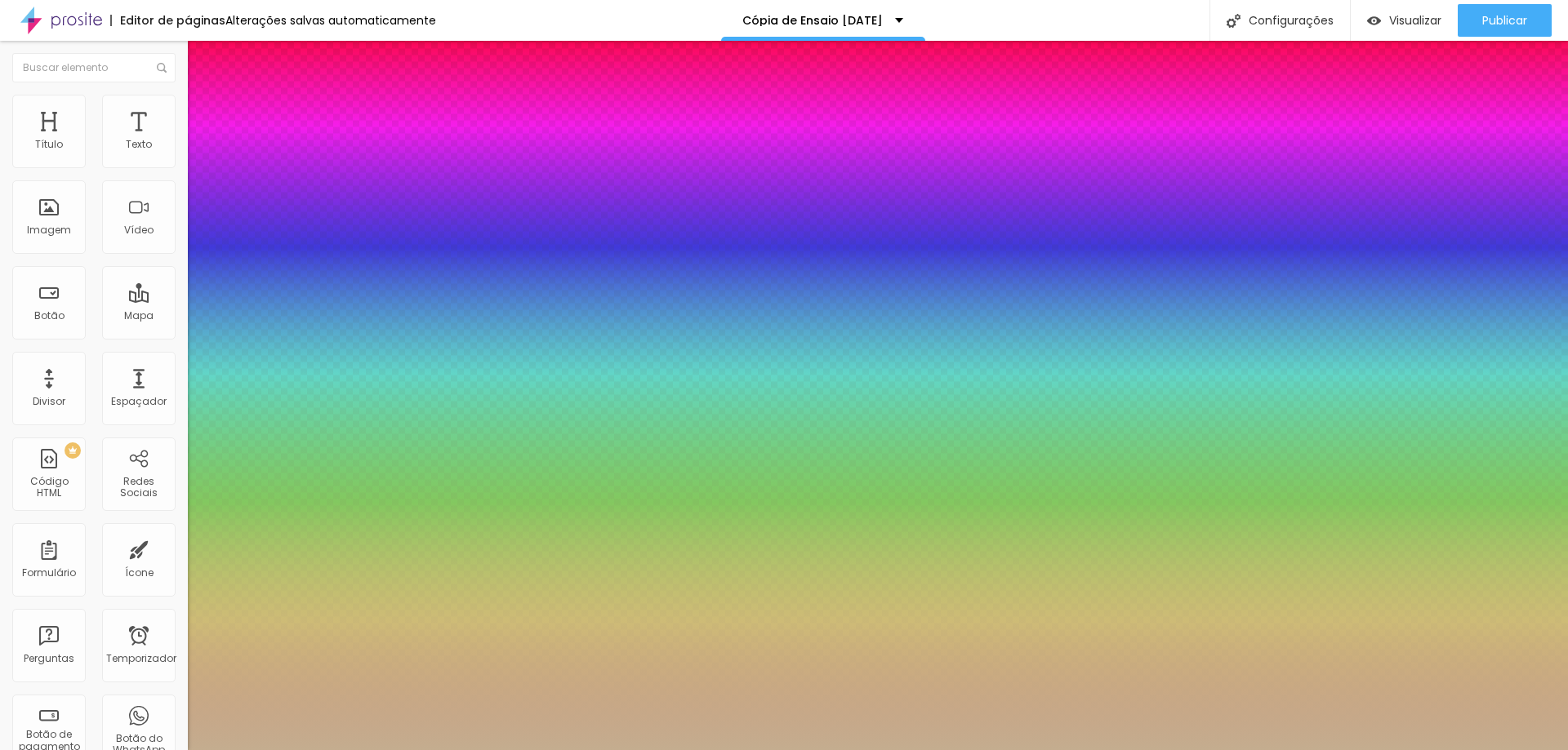
type input "58"
type input "1"
type input "59"
type input "1"
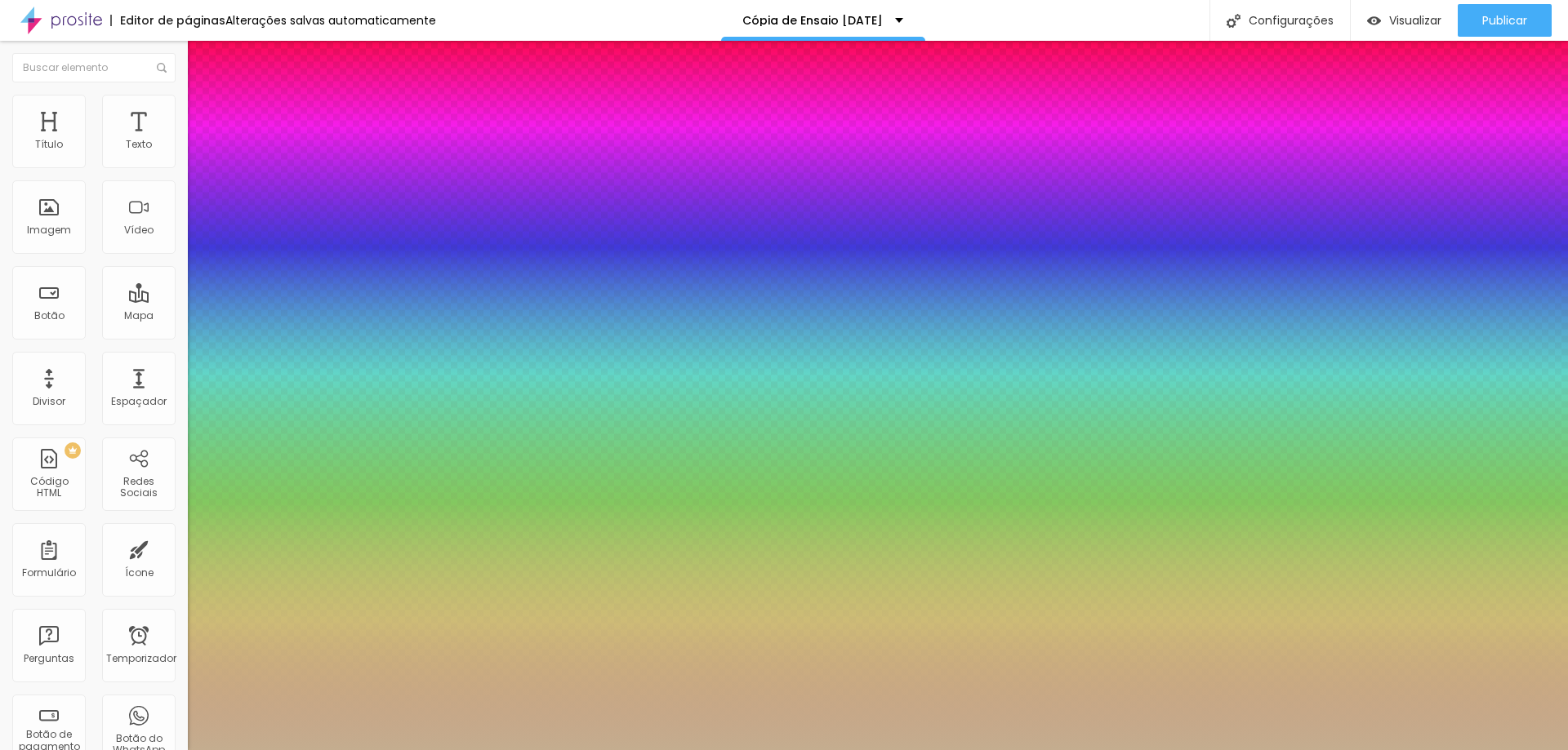
type input "61"
type input "1"
drag, startPoint x: 260, startPoint y: 279, endPoint x: 277, endPoint y: 280, distance: 17.0
type input "61"
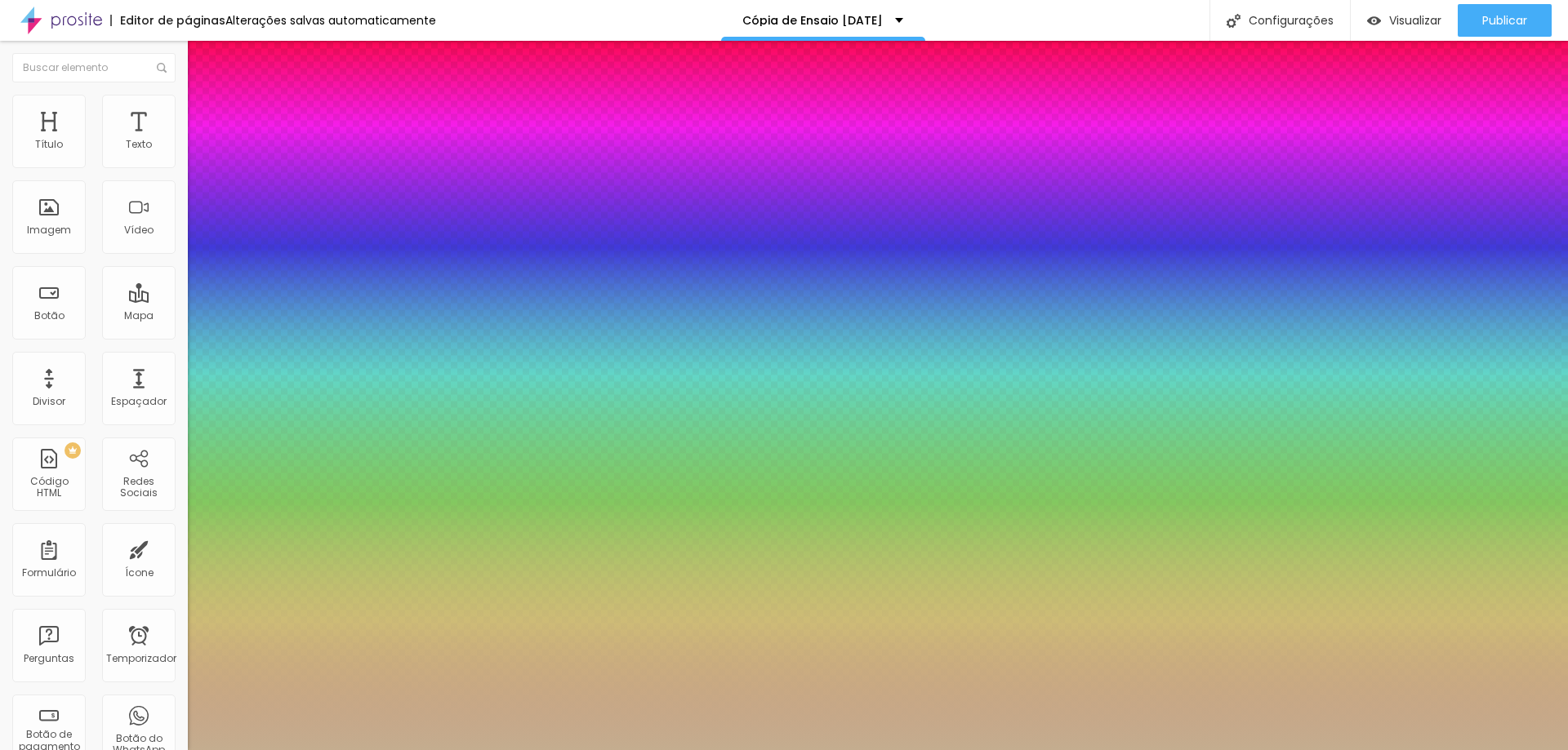
click at [866, 749] on div at bounding box center [784, 750] width 1568 height 0
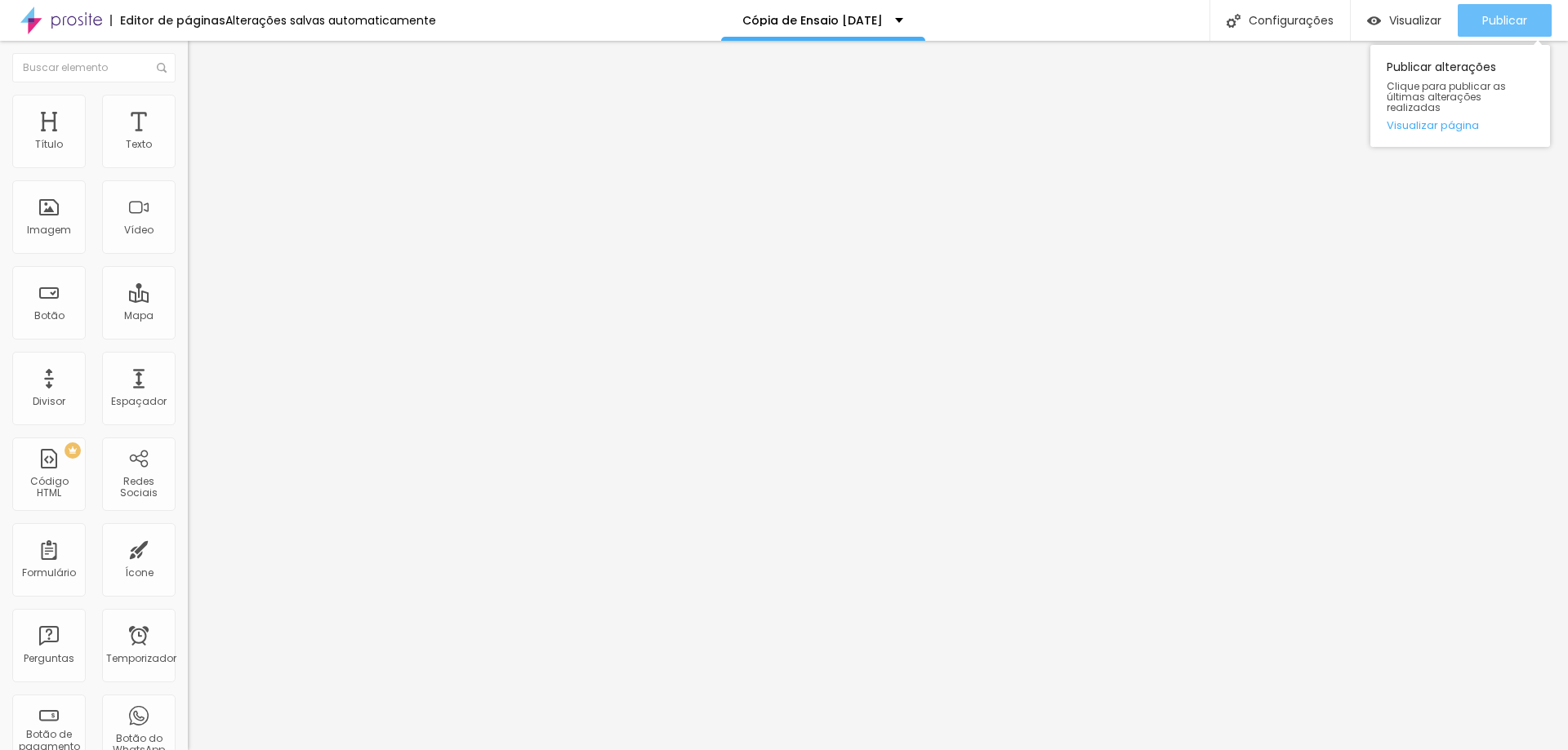
click at [1464, 25] on button "Publicar" at bounding box center [1505, 20] width 94 height 33
click at [187, 242] on button "button" at bounding box center [199, 233] width 23 height 17
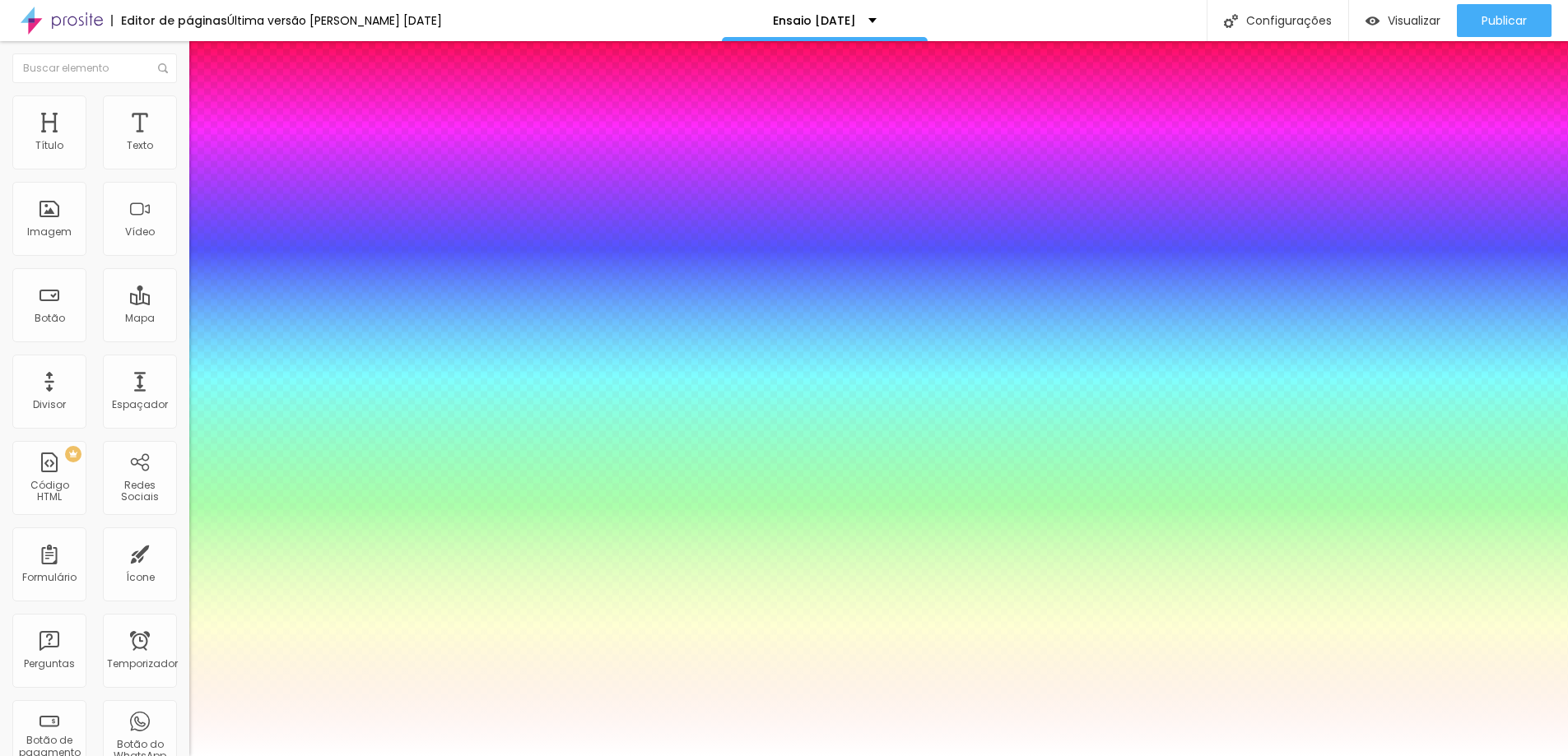
type input "1"
type input "0.5"
select select "PoiretOne"
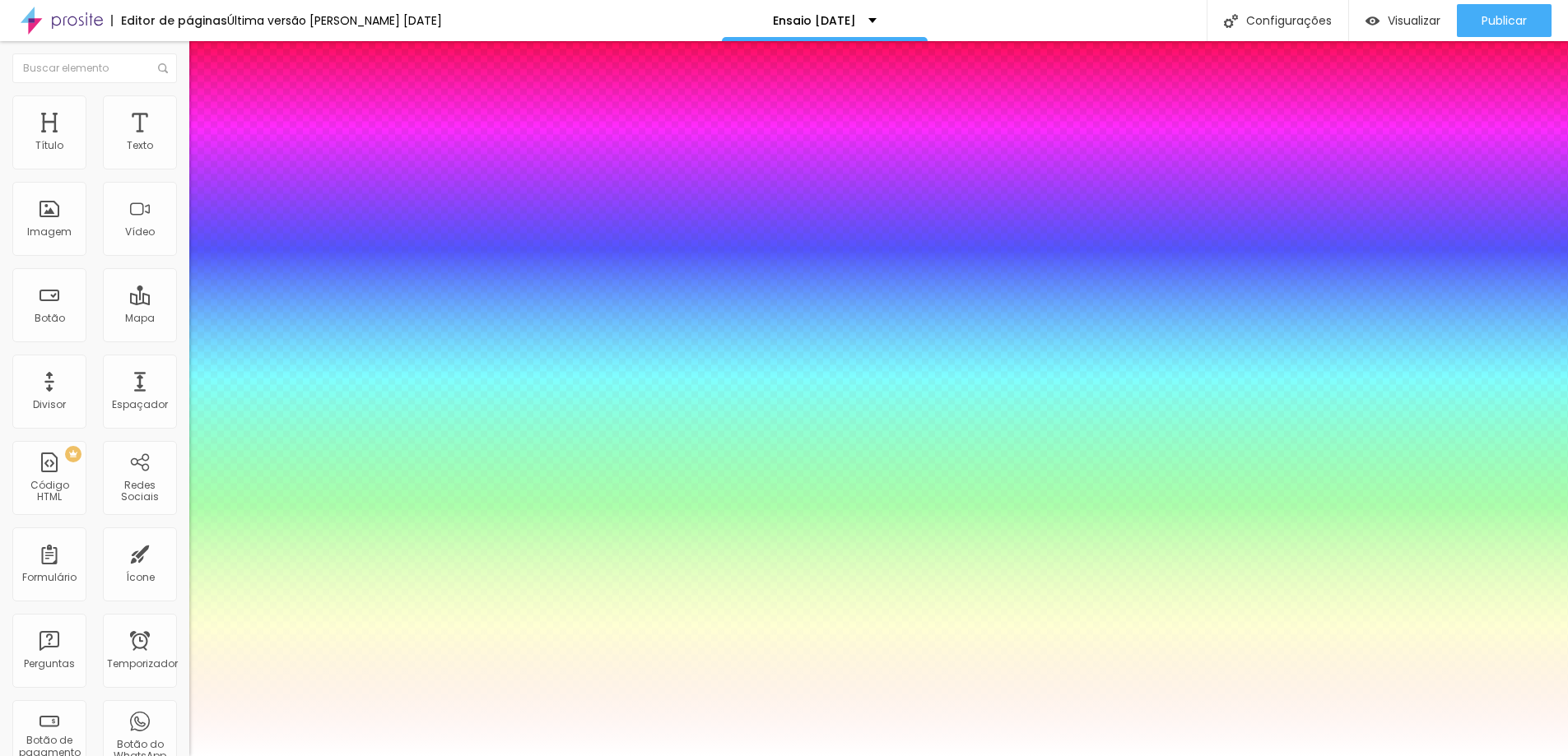
type input "1"
type input "0.5"
type input "1"
type input "0.5"
select select "Pompiere"
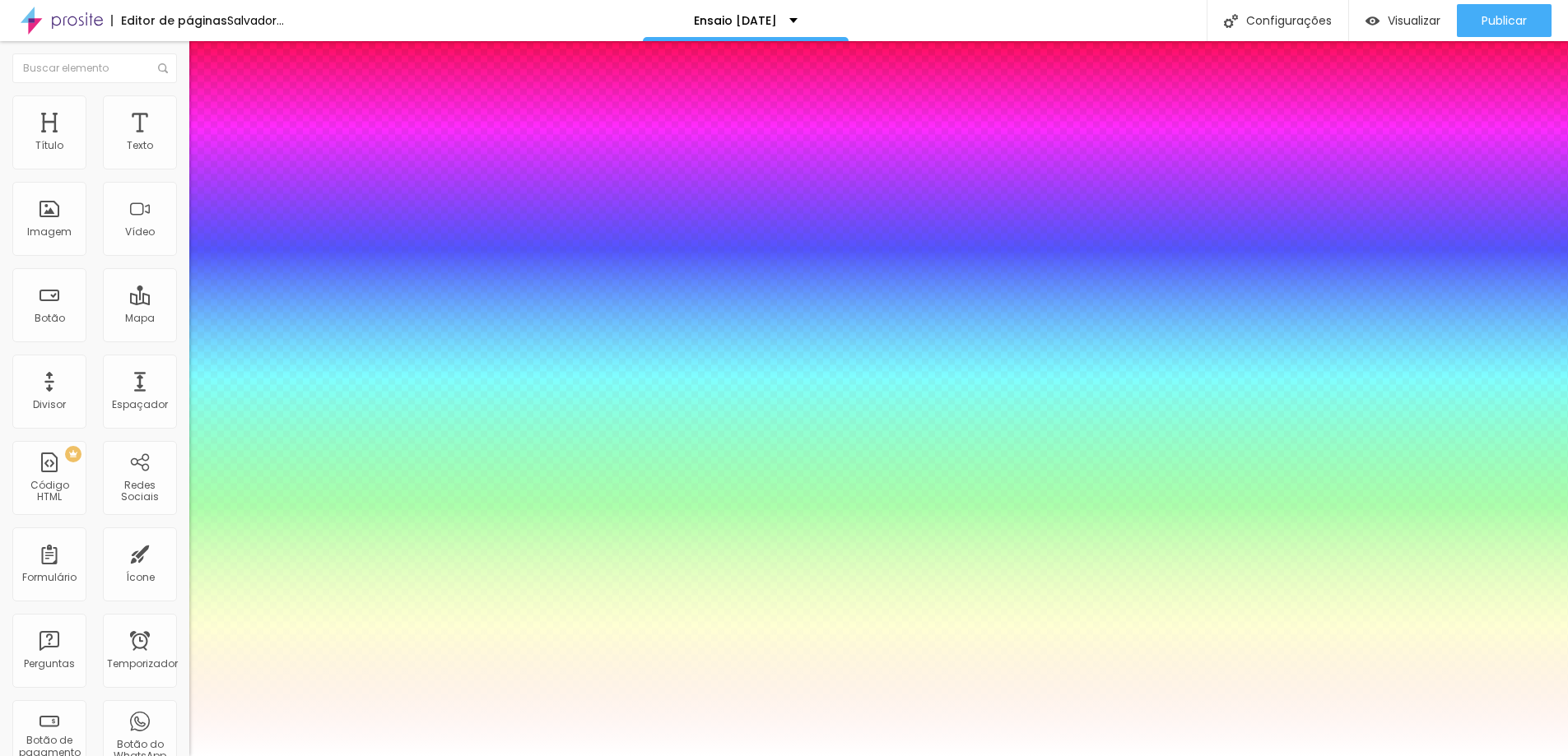
type input "1"
type input "0.5"
type input "1"
type input "0.5"
select select "Poppins"
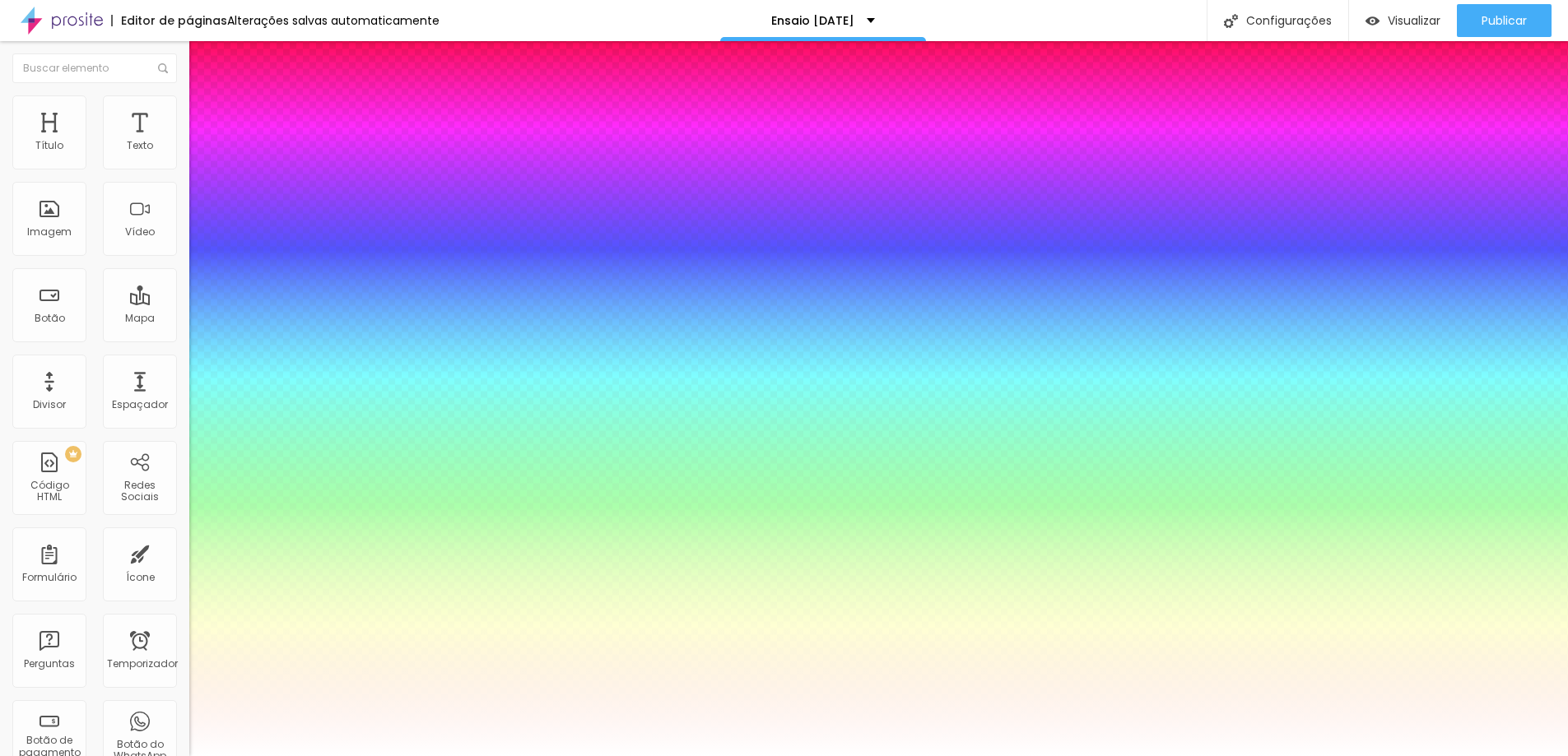
type input "1"
type input "0.5"
select select "PoppinsThin"
type input "1"
type input "0.5"
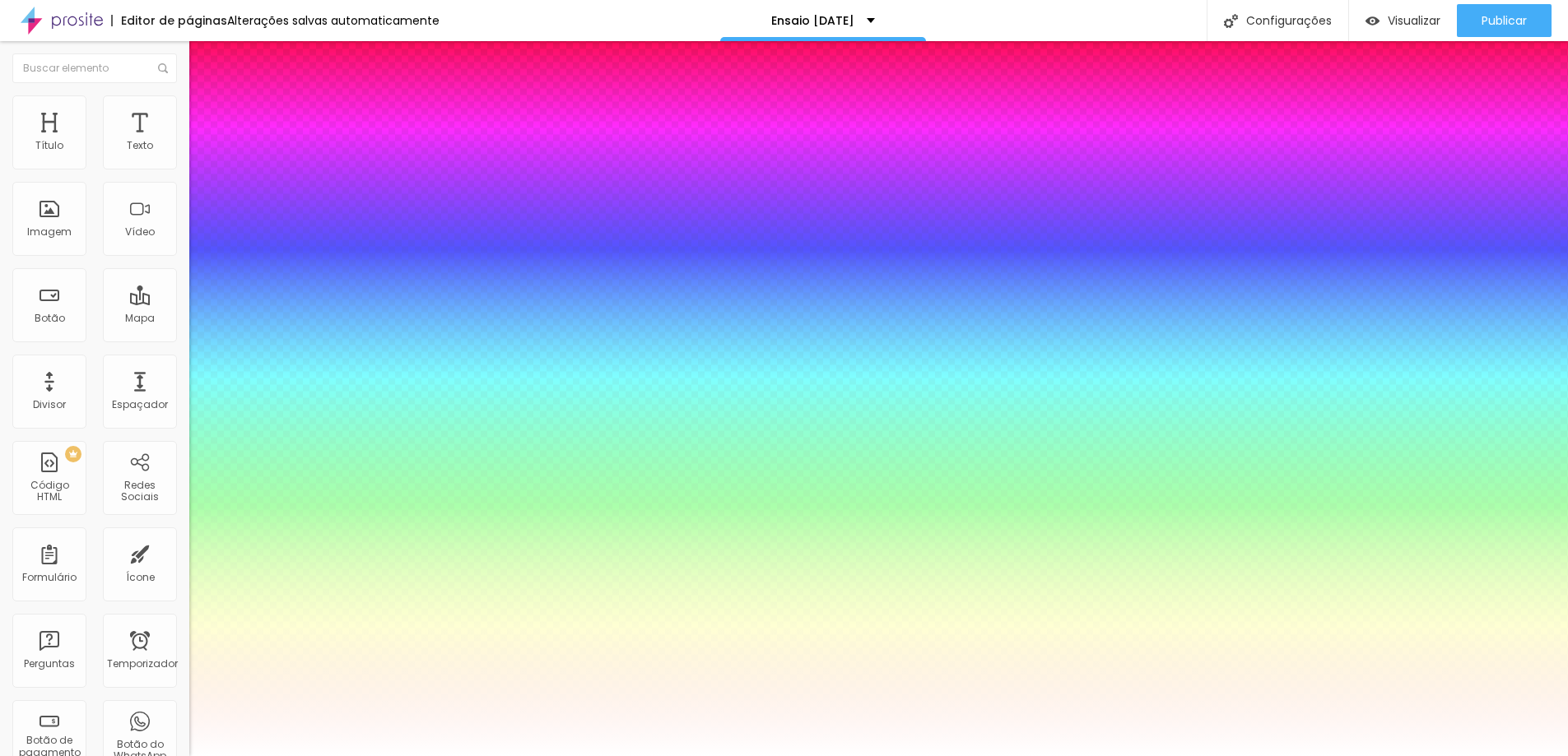
type input "1"
type input "0.5"
select select "Prompt-Bold"
type input "1"
type input "0.5"
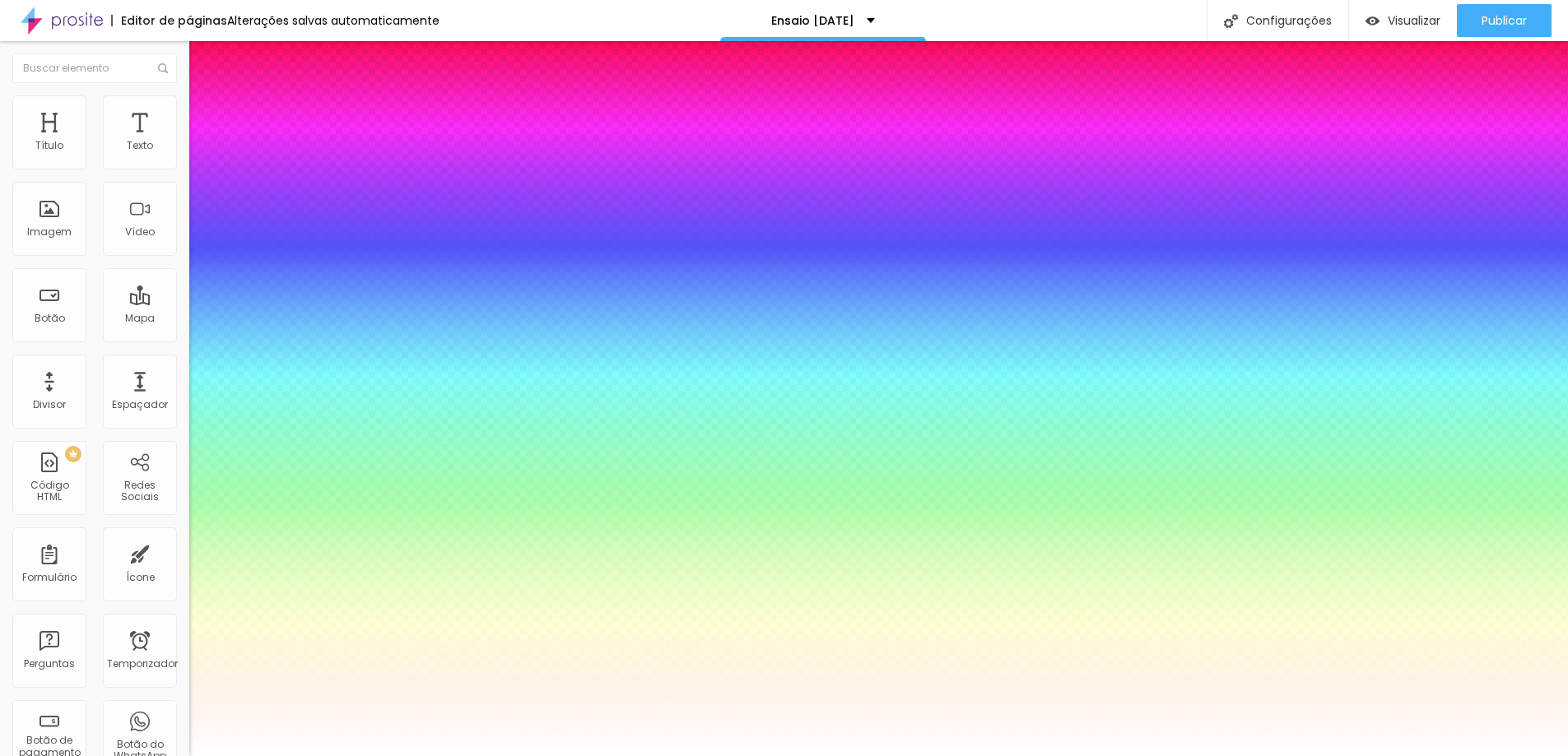
select select "Prompt-Italic"
type input "1"
type input "0.5"
select select "Prompt-Regular"
type input "1"
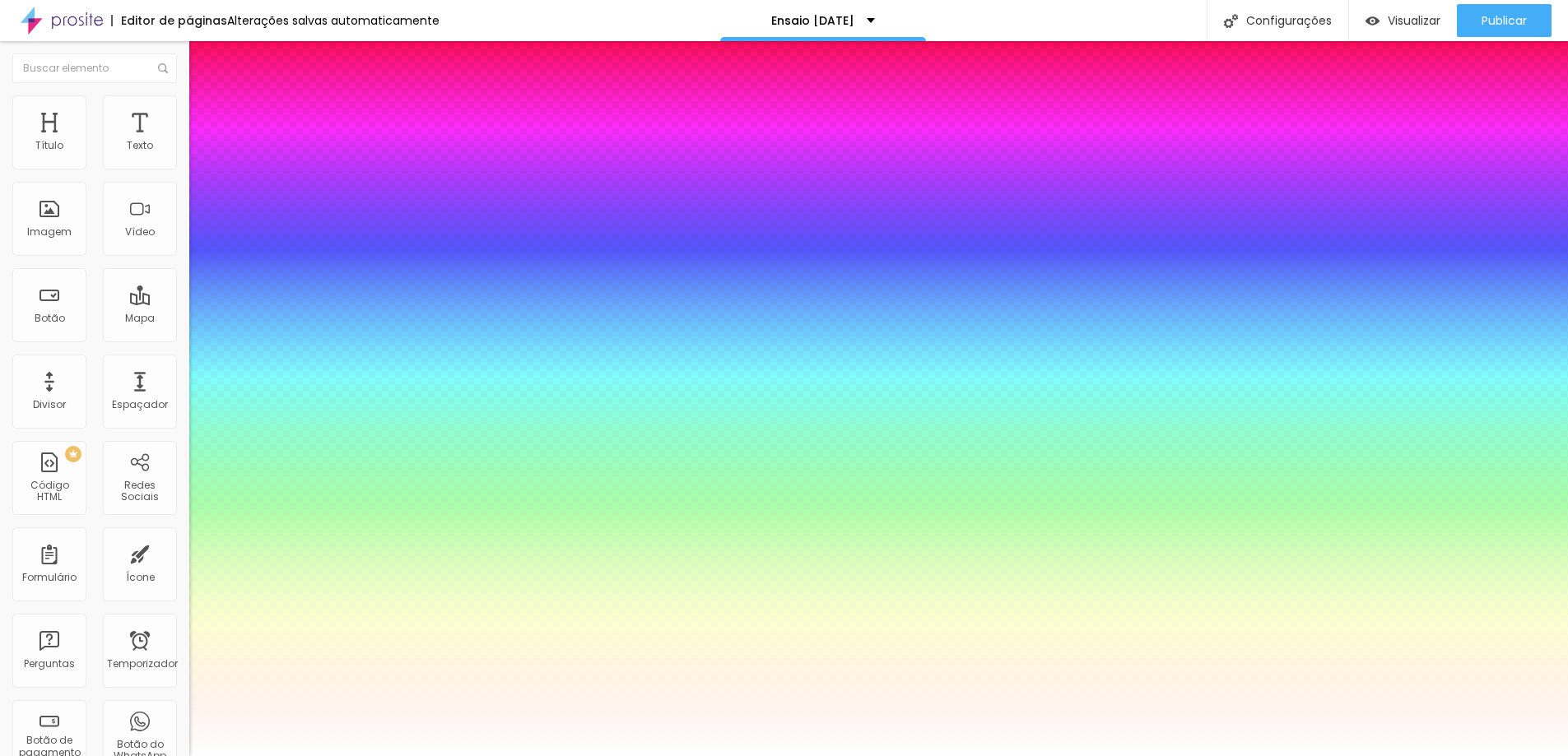
type input "0.5"
type input "1"
type input "0.5"
type input "1"
type input "0.5"
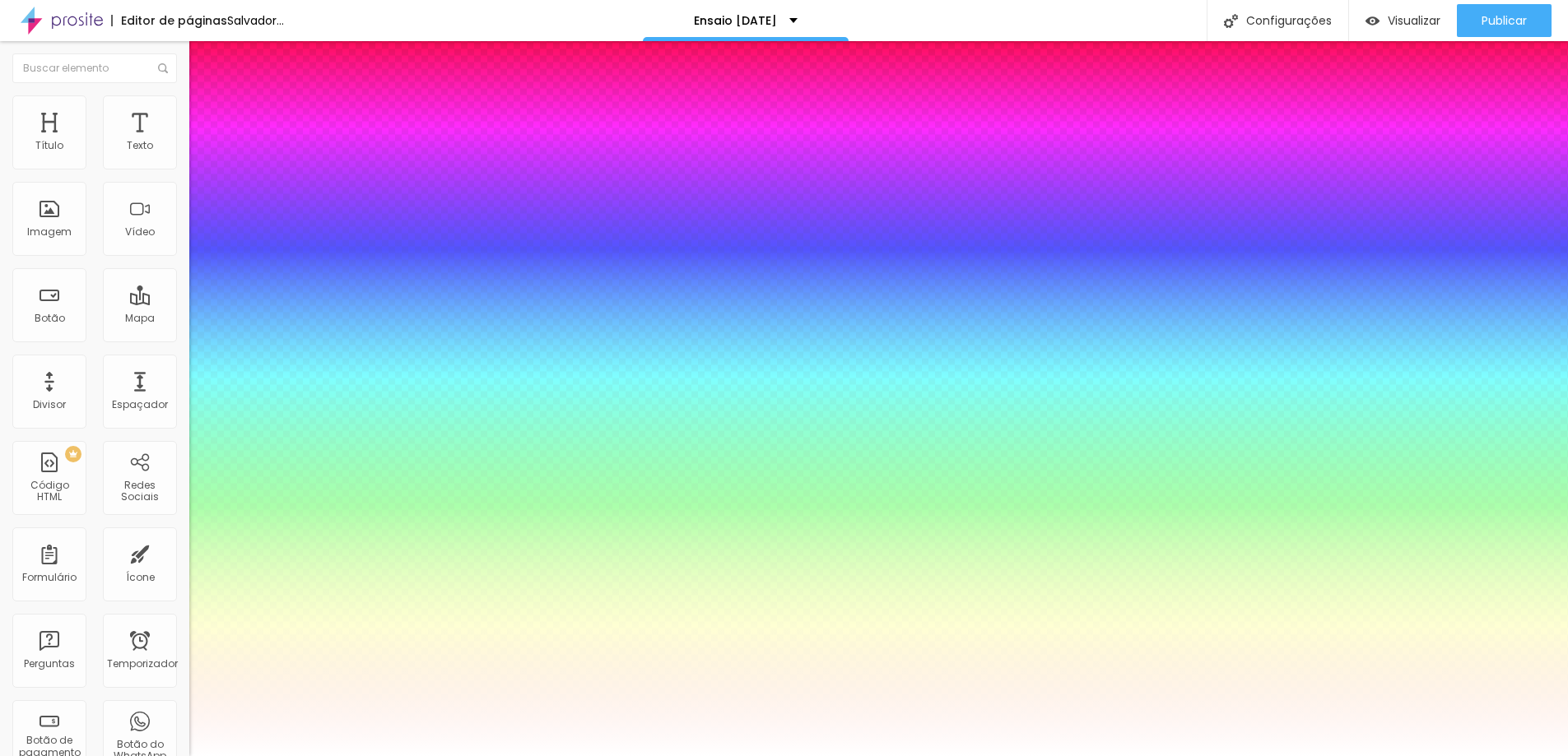
select select "Prompt-Thin"
type input "1"
type input "0.5"
select select "Quicksand"
type input "1"
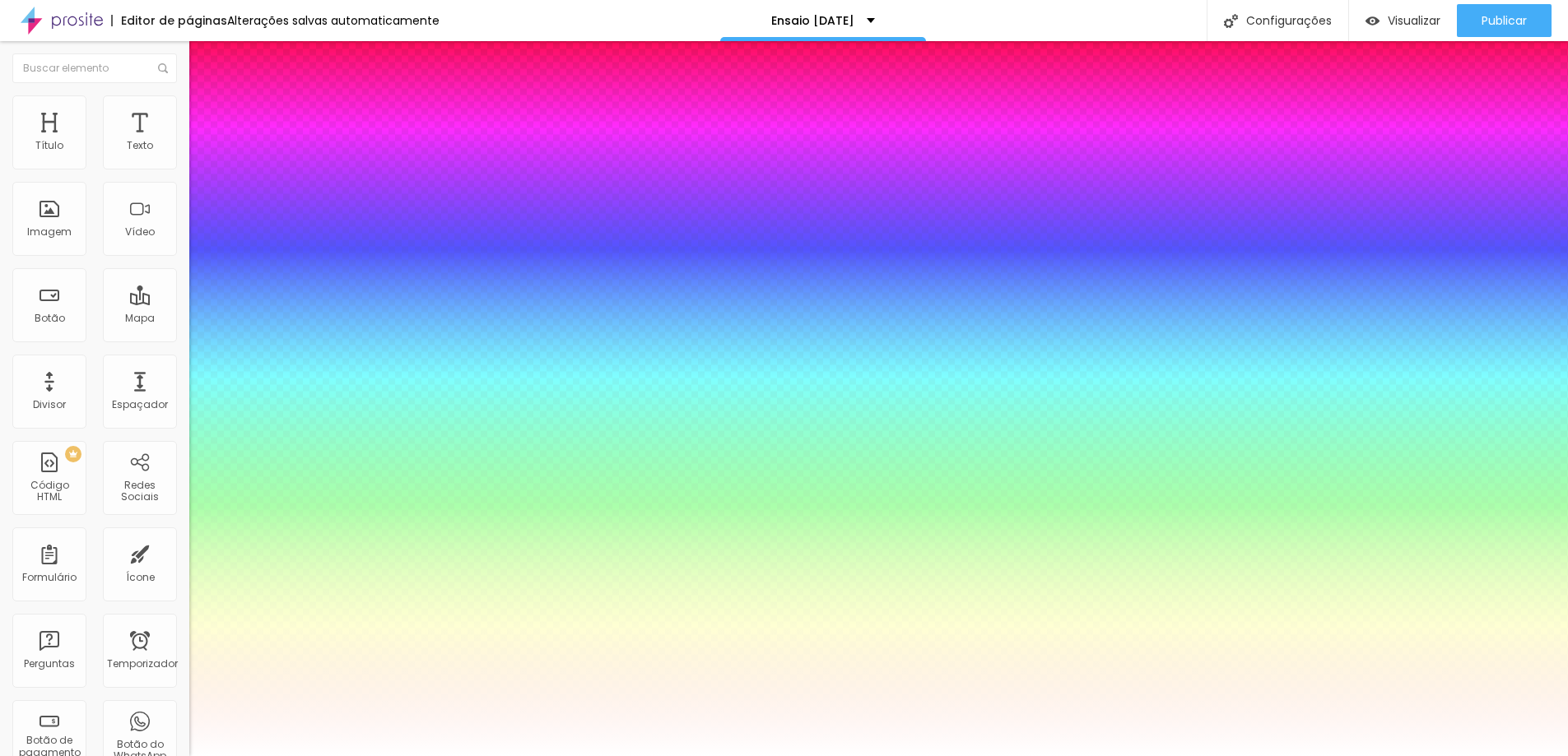
type input "0.5"
select select "QuicksandLight"
type input "1"
type input "0.5"
type input "1"
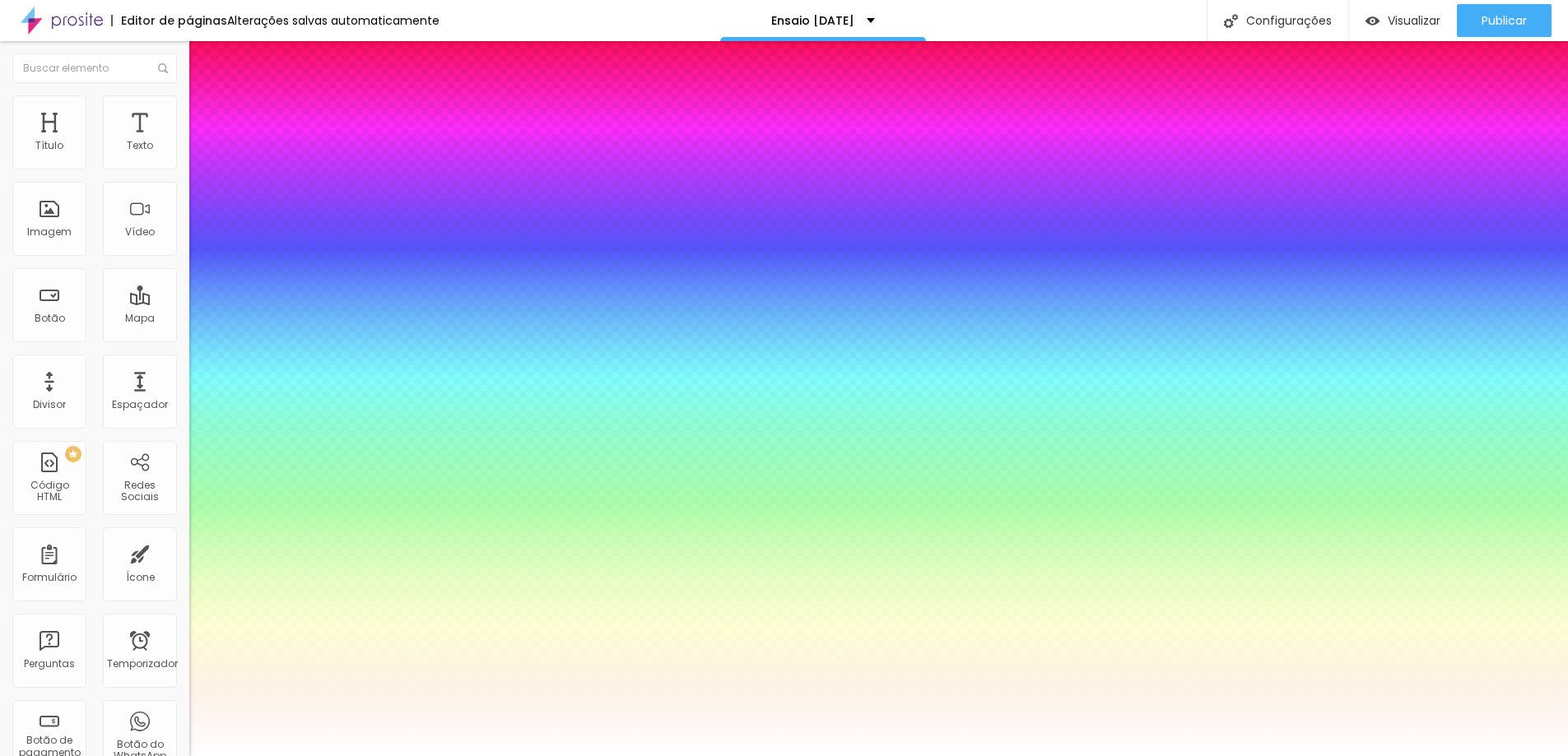
type input "0.5"
type input "1"
type input "0.5"
select select "QuicksandMedium"
type input "1"
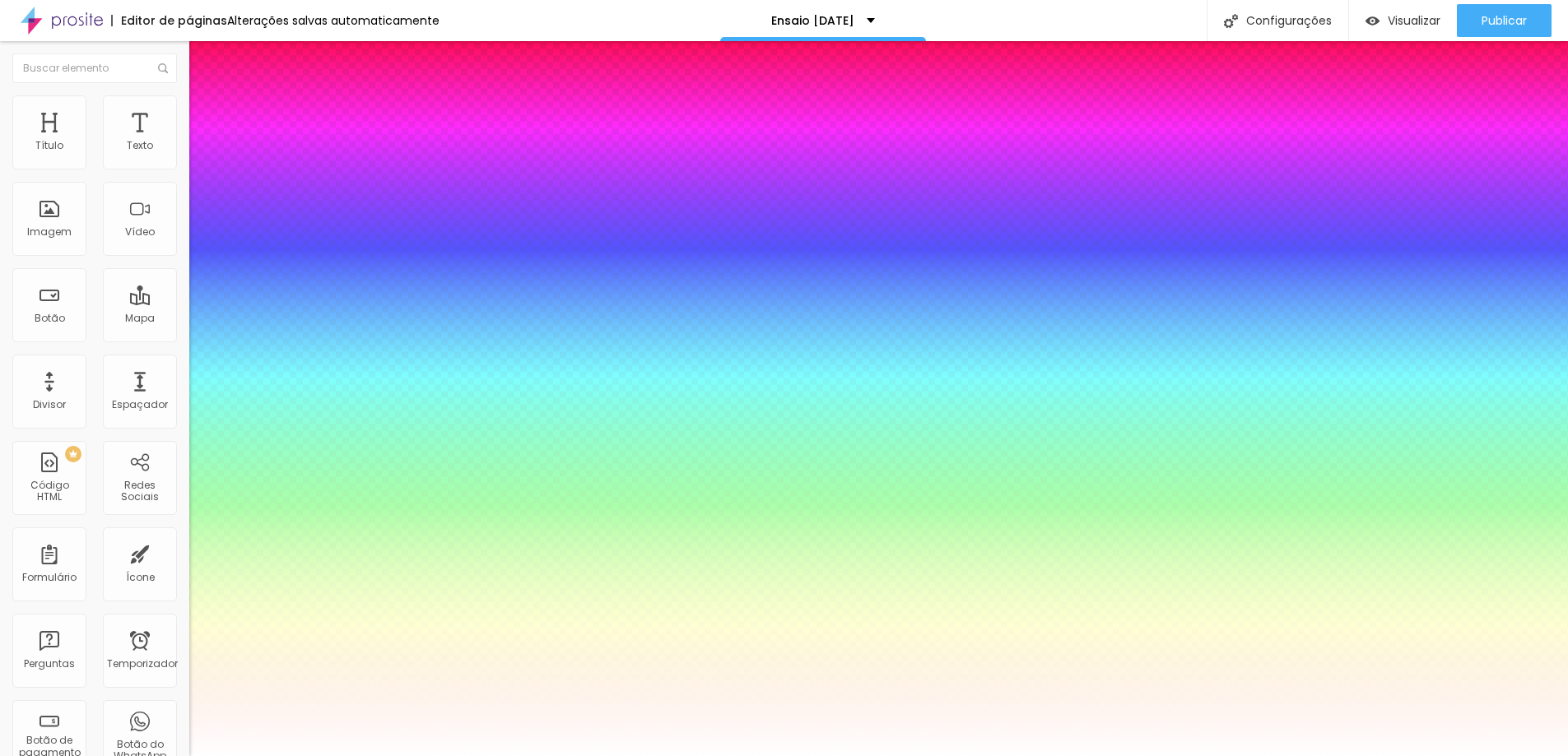
type input "0.5"
select select "Raleway"
type input "1"
type input "0.5"
type input "1"
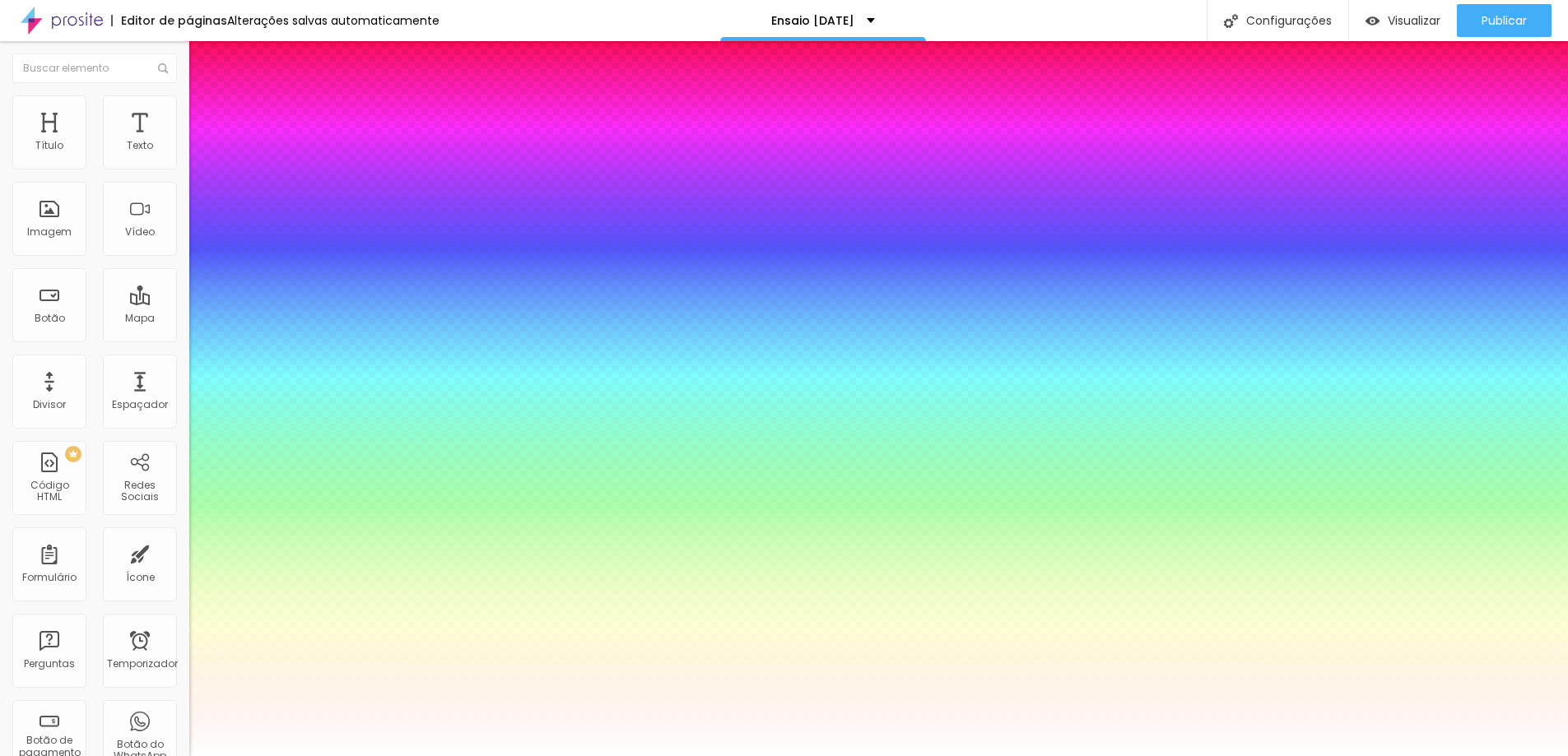
type input "0.5"
select select "RalewayBold"
type input "1"
type input "0.5"
type input "1"
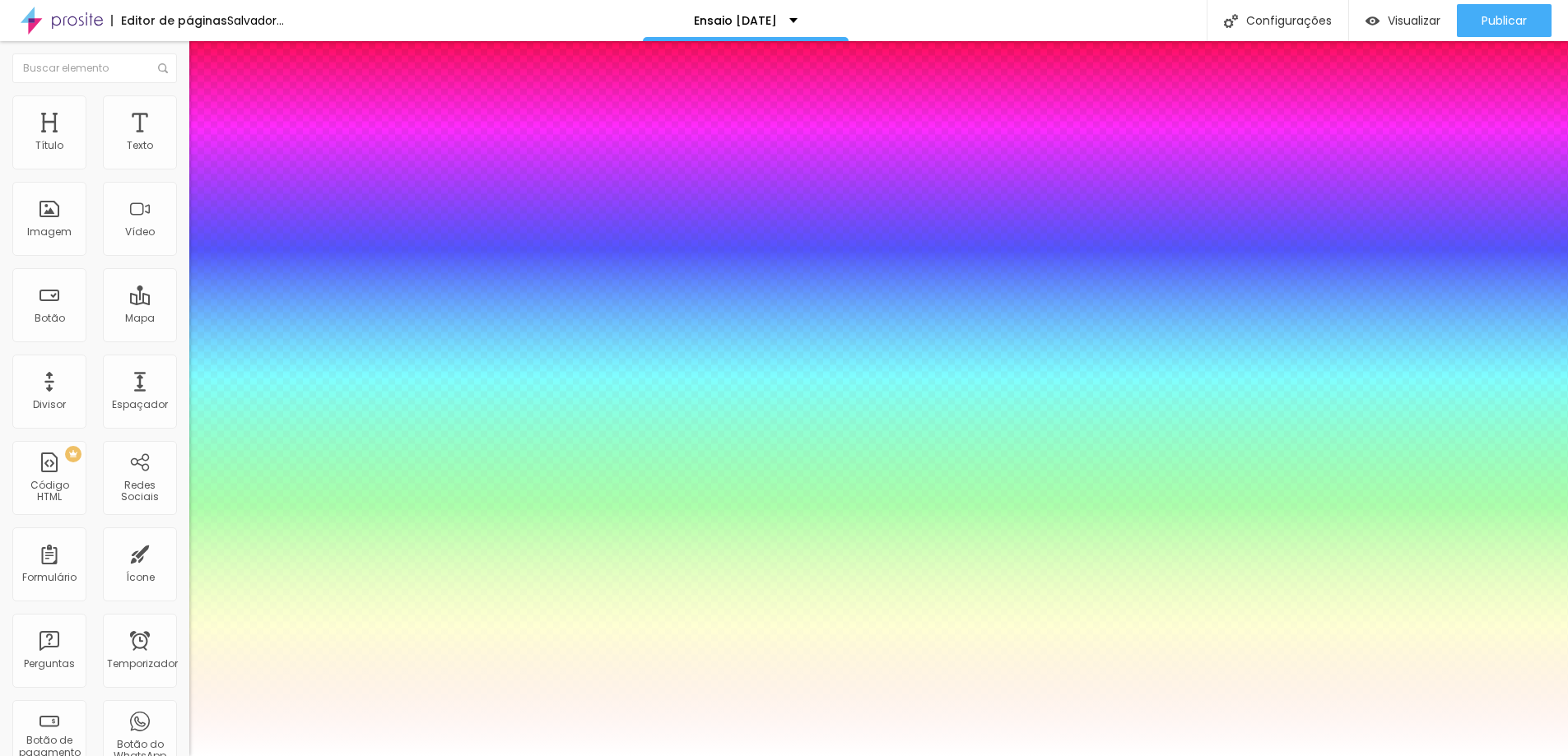
type input "0.5"
select select "RalewayExtraBold"
type input "1"
type input "0.5"
select select "RalewayLight"
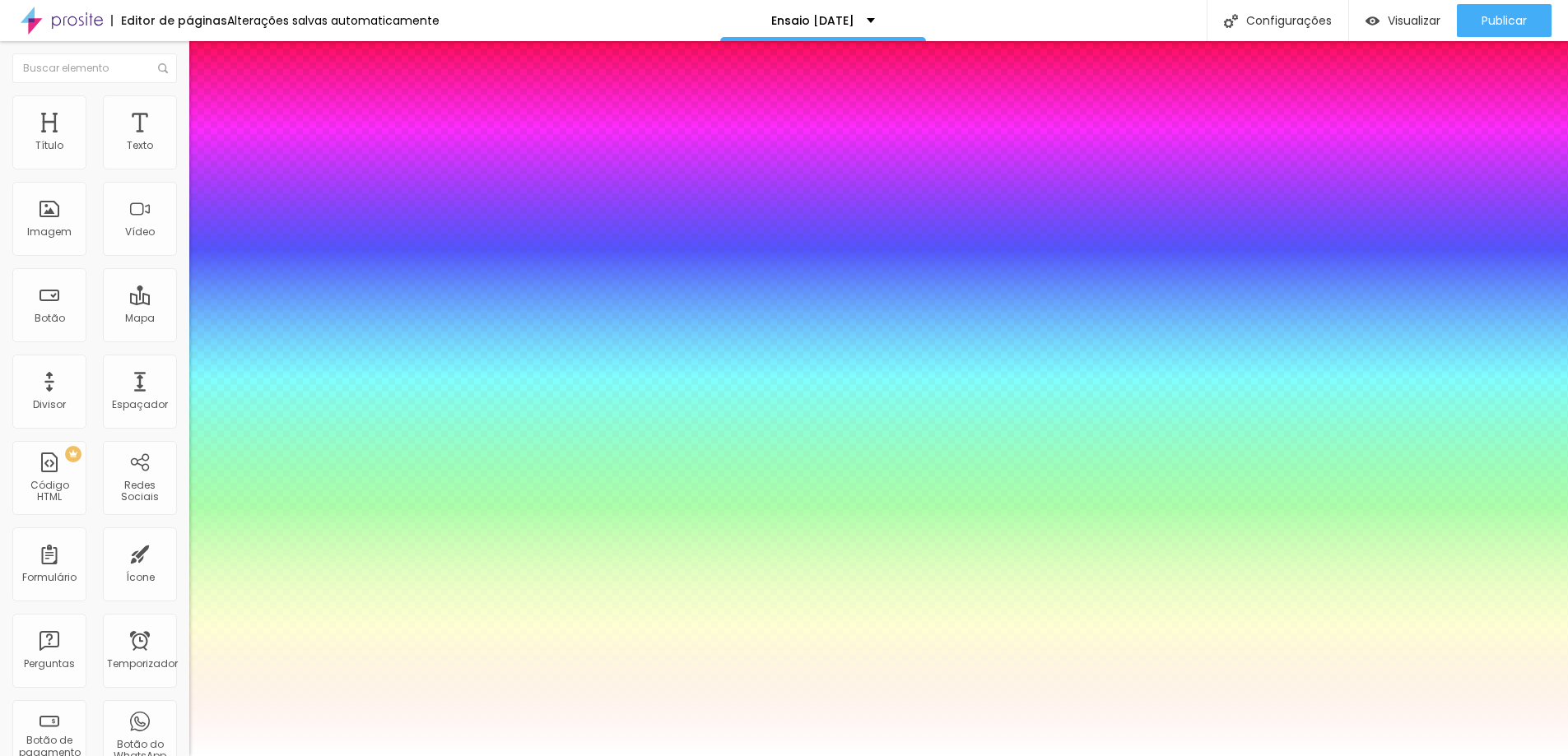
type input "1"
type input "0.5"
type input "1"
type input "0.5"
type input "1"
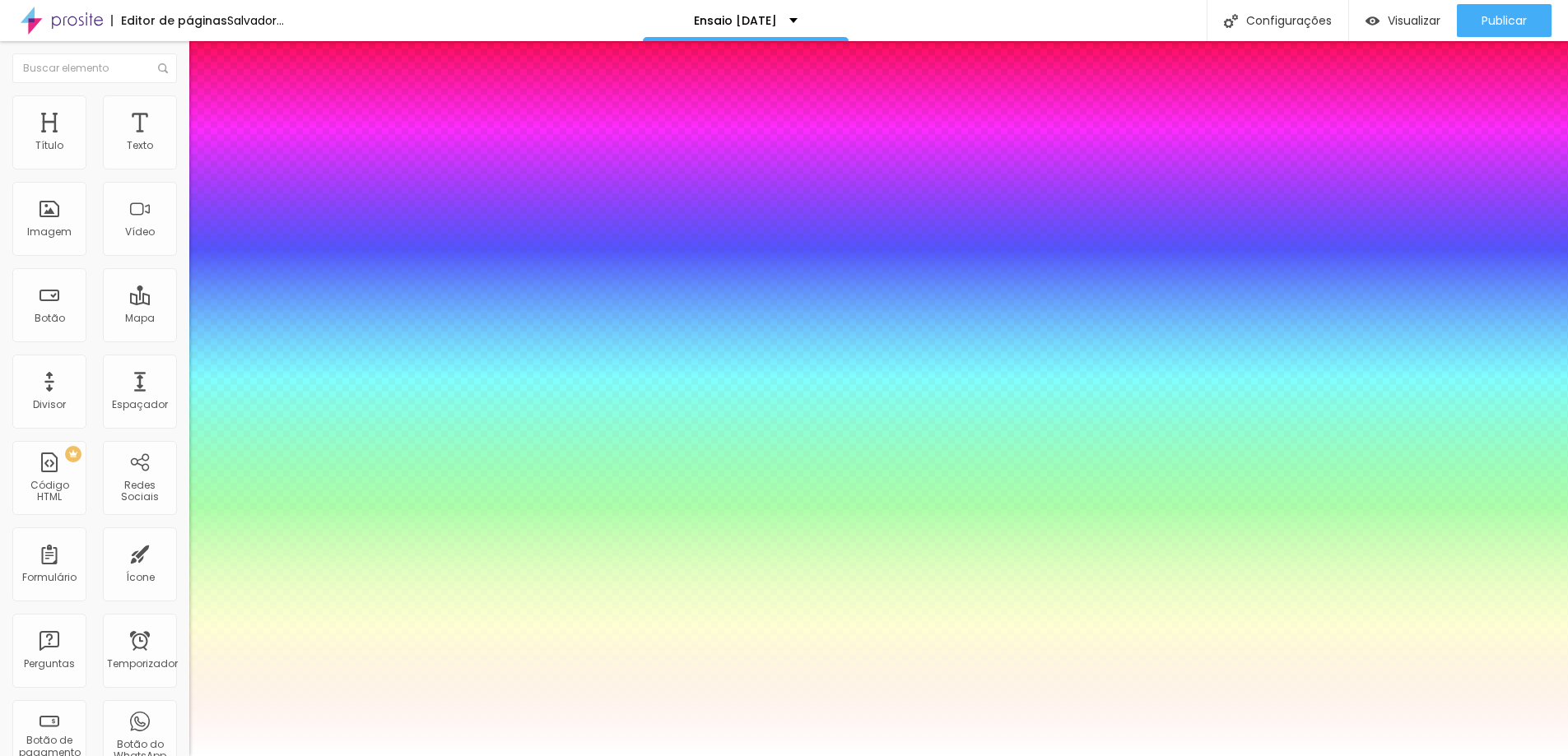
type input "0.5"
select select "RalewayMedium"
type input "1"
type input "0.5"
select select "RalewayThin"
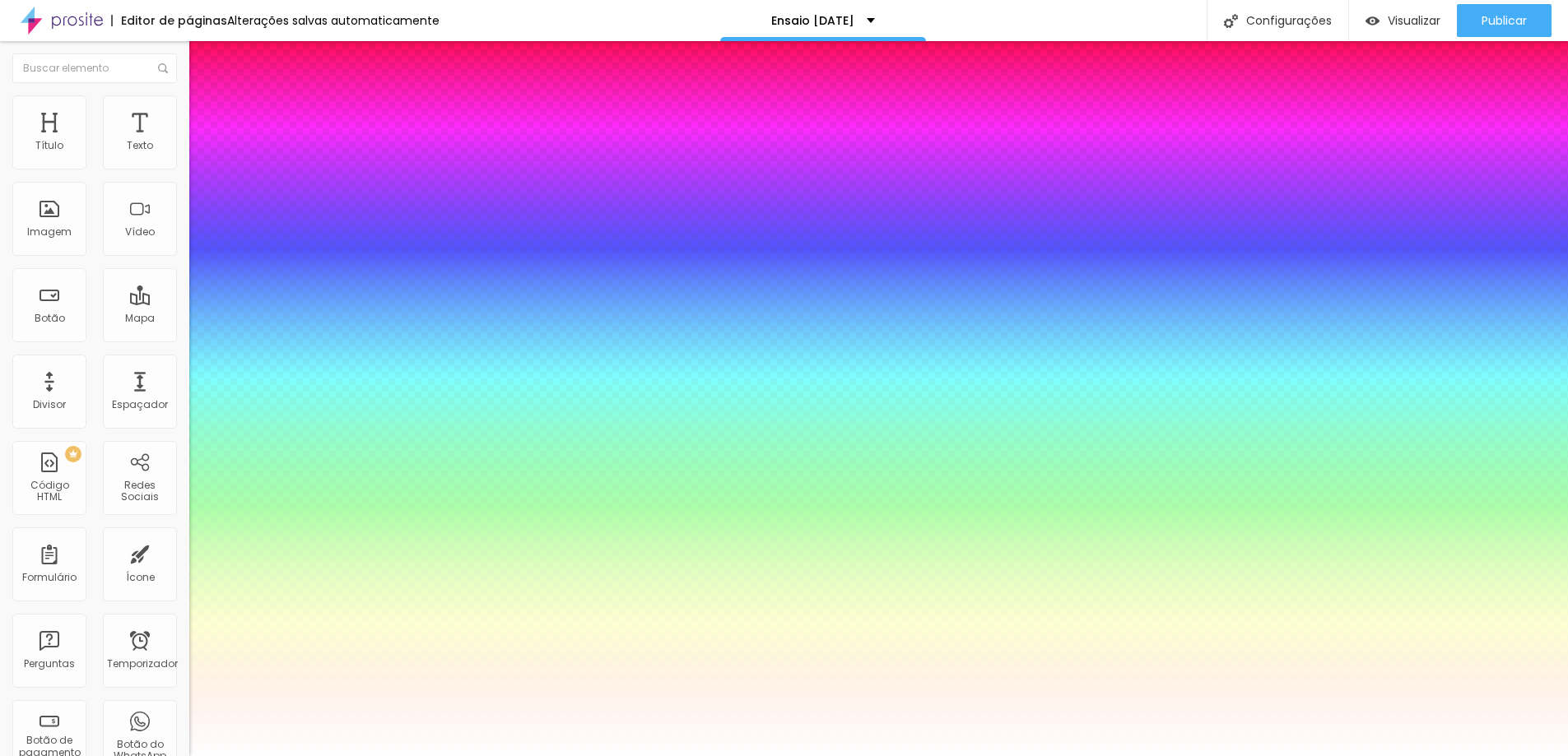
type input "1"
type input "0.5"
type input "1"
type input "0.5"
type input "1"
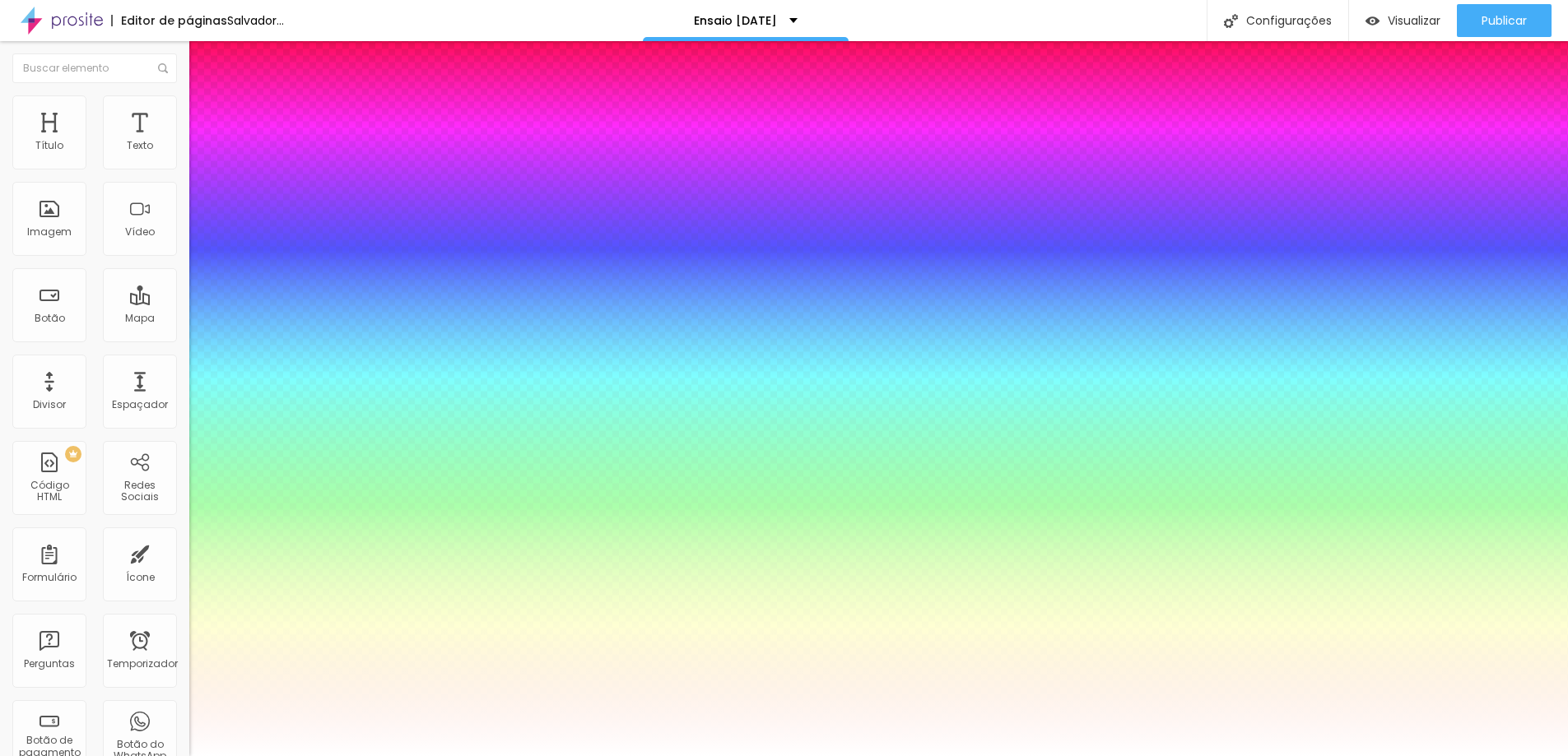
type input "0.5"
select select "Roboto"
type input "1"
type input "0.5"
select select "RobotoBlack"
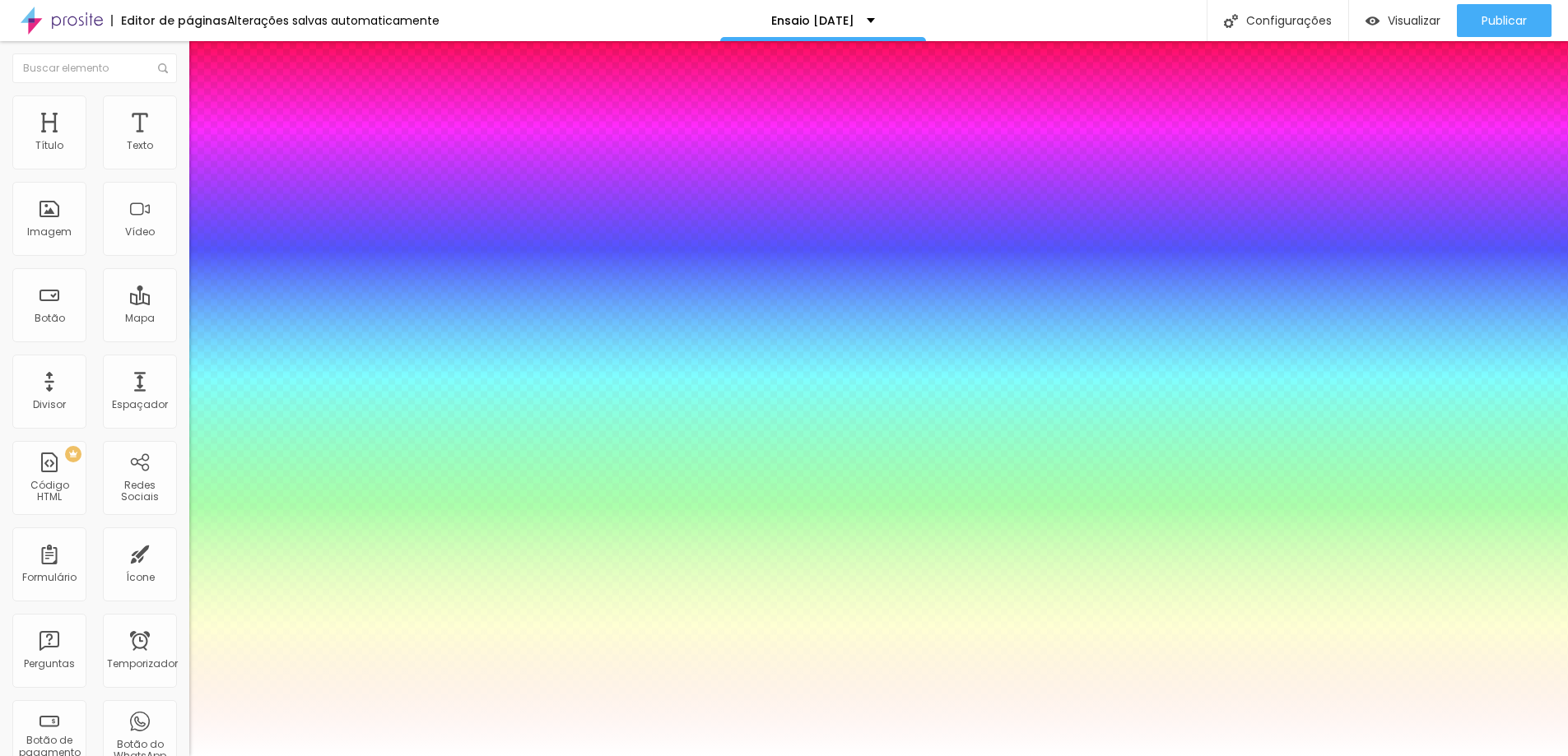
type input "1"
type input "0.5"
select select "RobotoCondensed"
type input "1"
type input "0.5"
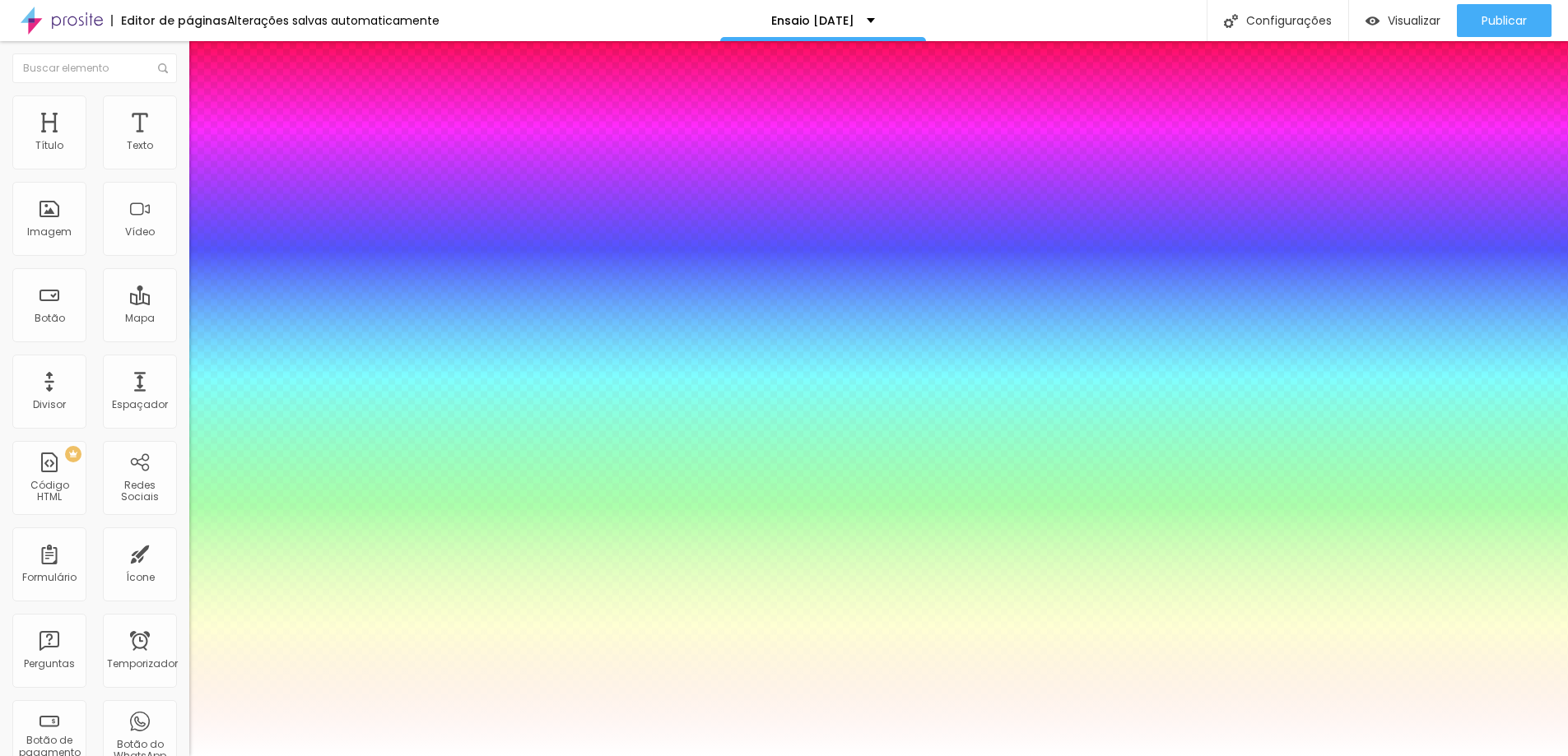
type input "1"
type input "0.5"
select select "RobotoCondensedLight"
type input "1"
type input "0.5"
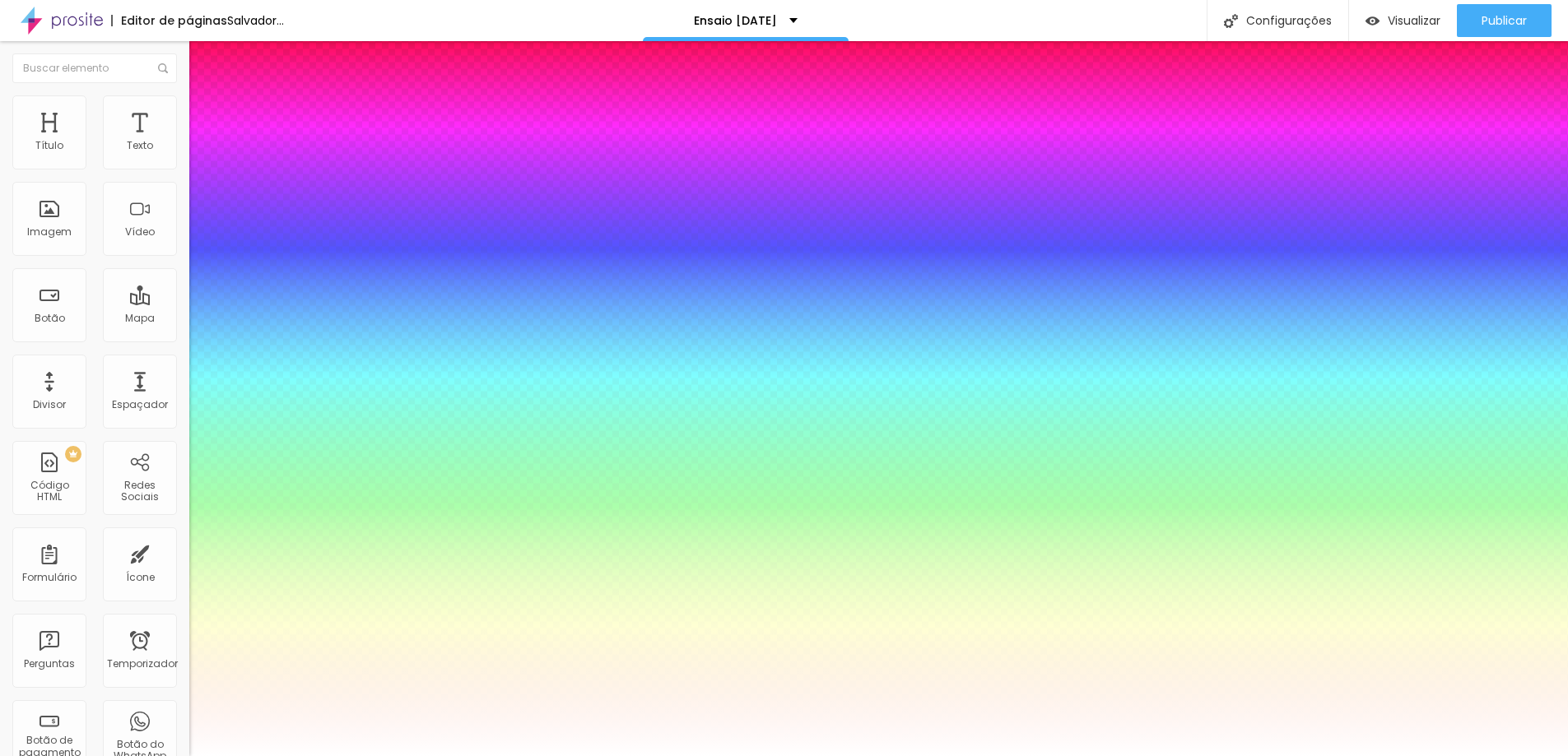
type input "1"
type input "0.5"
select select "RobotoLight"
type input "1"
type input "0.5"
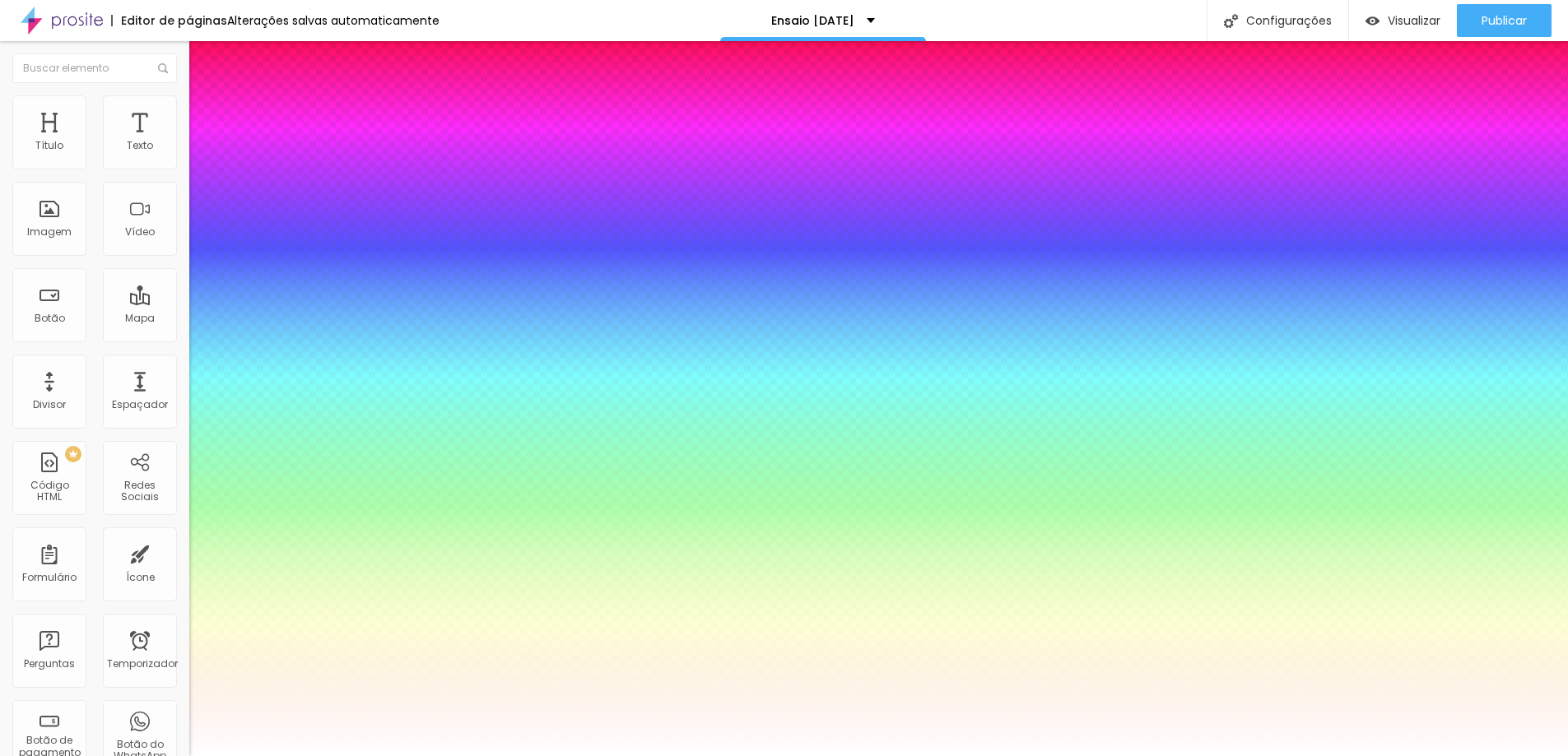
type input "1"
type input "0.5"
type input "1"
type input "0.5"
